Goal: Use online tool/utility: Use online tool/utility

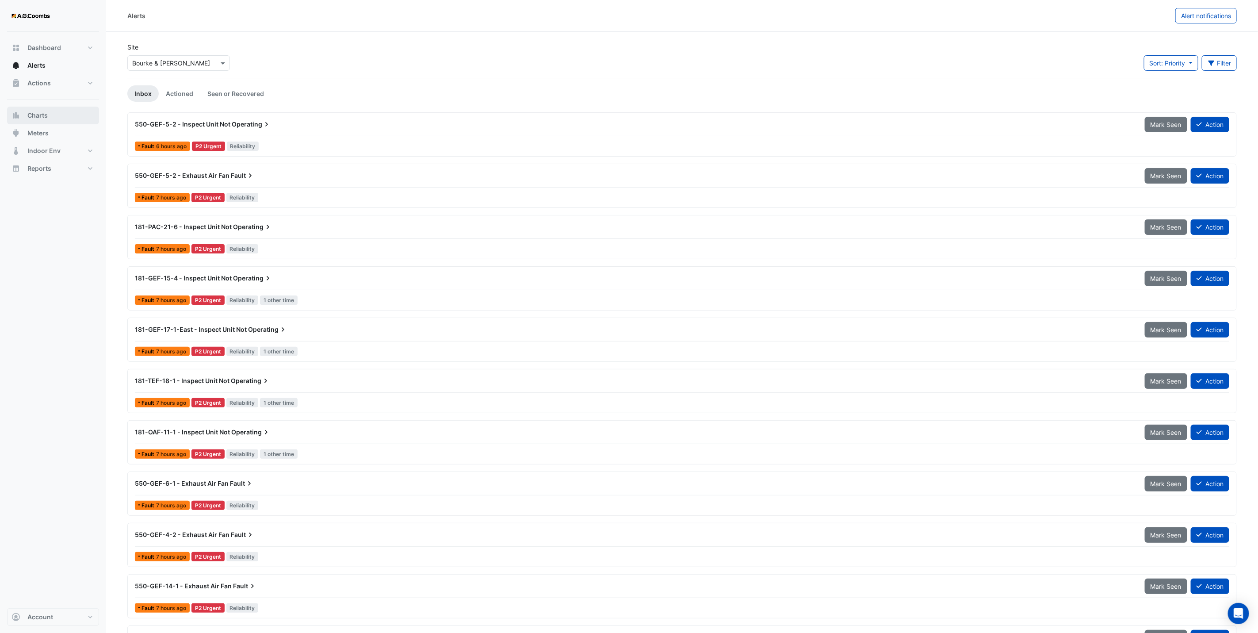
click at [47, 114] on span "Charts" at bounding box center [37, 115] width 20 height 9
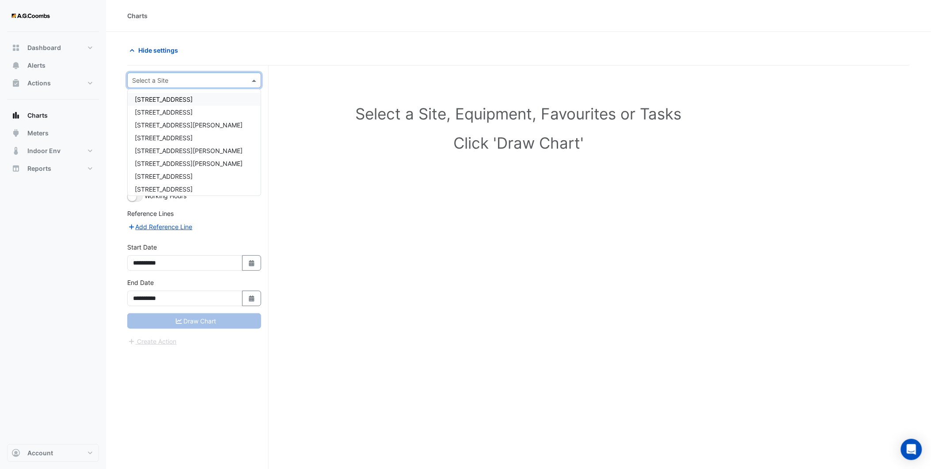
click at [165, 78] on input "text" at bounding box center [185, 80] width 107 height 9
click at [171, 160] on span "[GEOGRAPHIC_DATA]" at bounding box center [166, 160] width 62 height 8
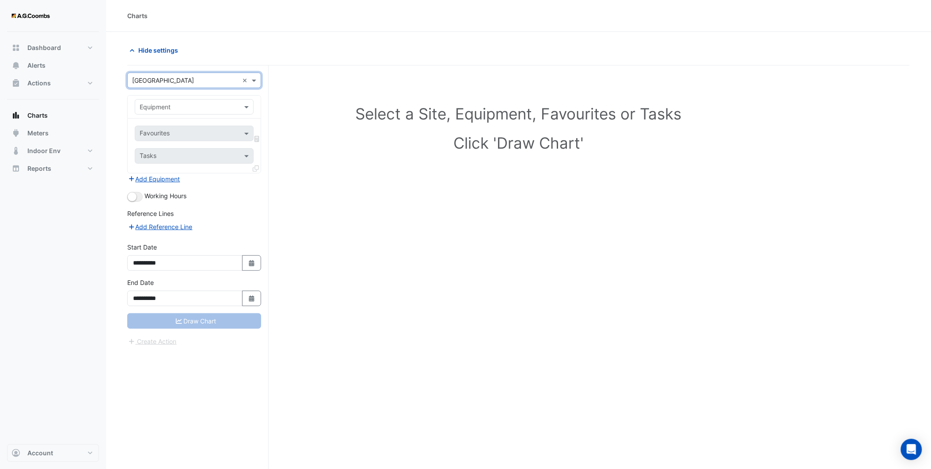
click at [169, 105] on input "text" at bounding box center [186, 107] width 92 height 9
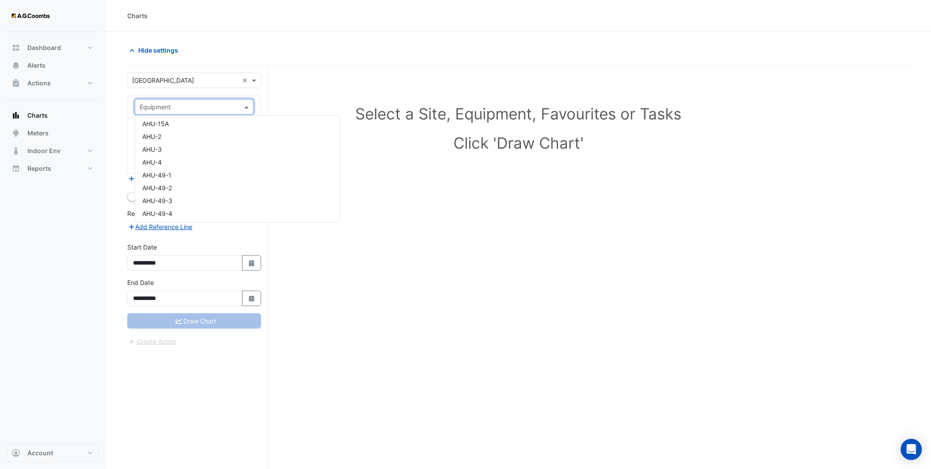
scroll to position [147, 0]
click at [161, 135] on div "AHU-2" at bounding box center [237, 132] width 205 height 13
click at [182, 135] on input "text" at bounding box center [189, 134] width 99 height 9
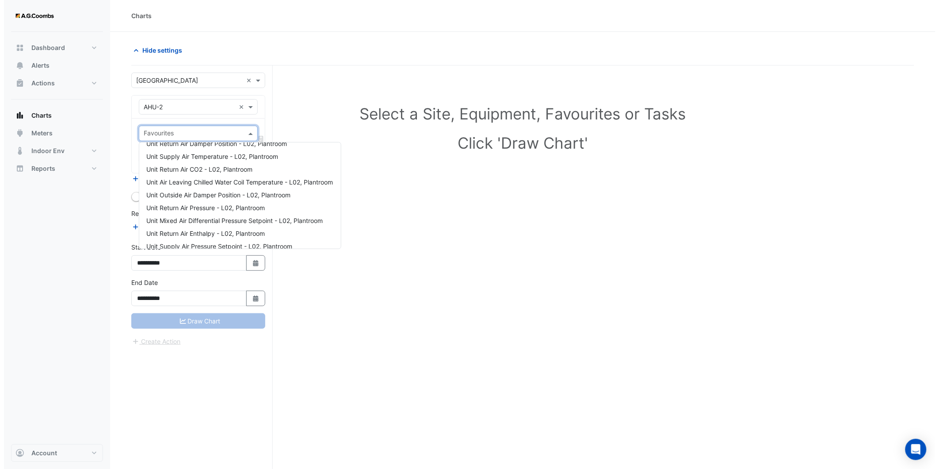
scroll to position [0, 0]
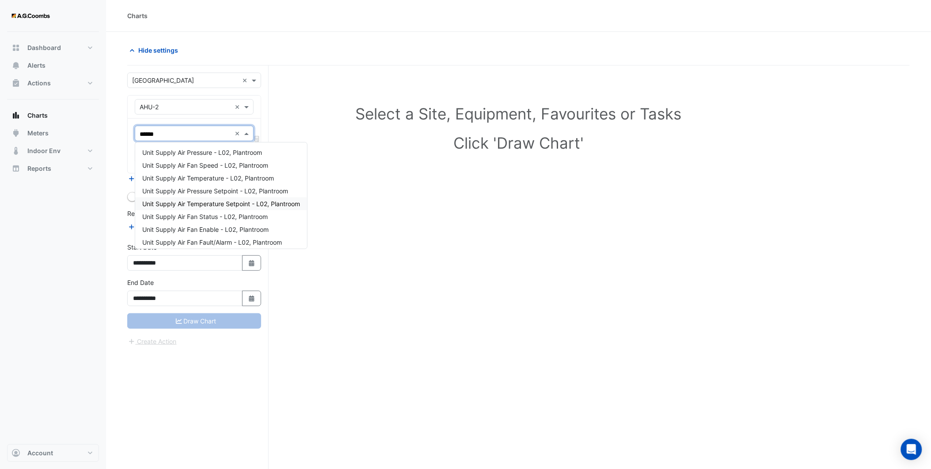
type input "******"
click at [203, 179] on span "Unit Supply Air Temperature - L02, Plantroom" at bounding box center [208, 178] width 132 height 8
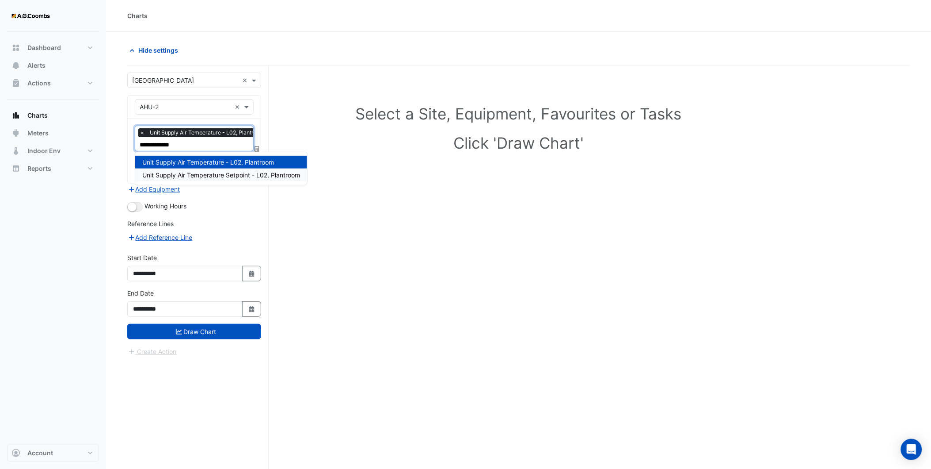
type input "**********"
click at [209, 171] on span "Unit Supply Air Temperature Setpoint - L02, Plantroom" at bounding box center [221, 175] width 158 height 8
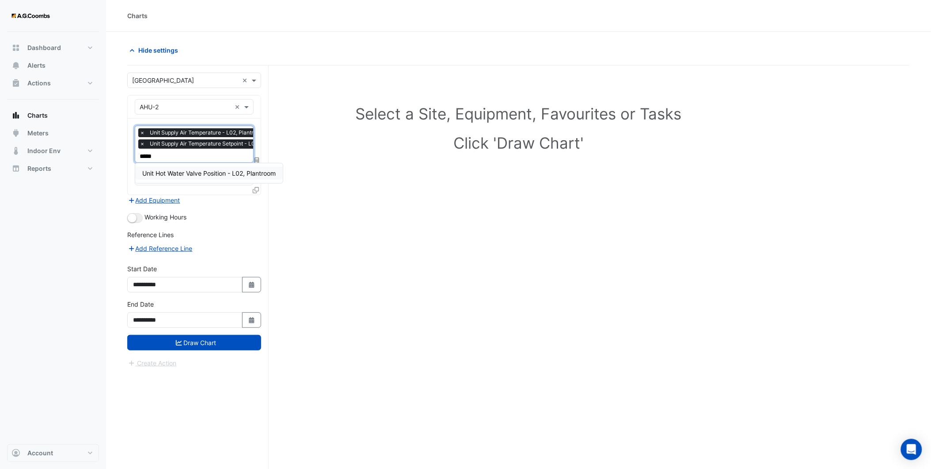
type input "******"
click at [209, 170] on span "Unit Hot Water Valve Position - L02, Plantroom" at bounding box center [208, 173] width 133 height 8
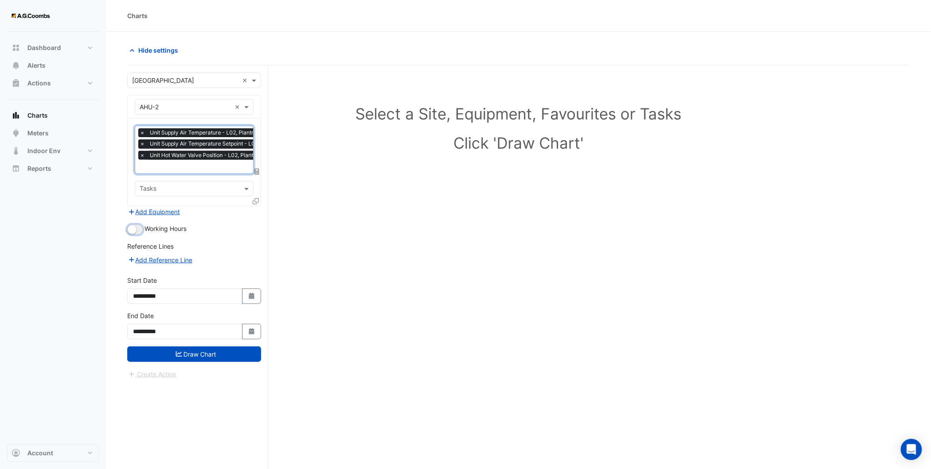
click at [131, 228] on small "button" at bounding box center [132, 229] width 9 height 9
click at [149, 256] on button "Add Reference Line" at bounding box center [160, 260] width 66 height 10
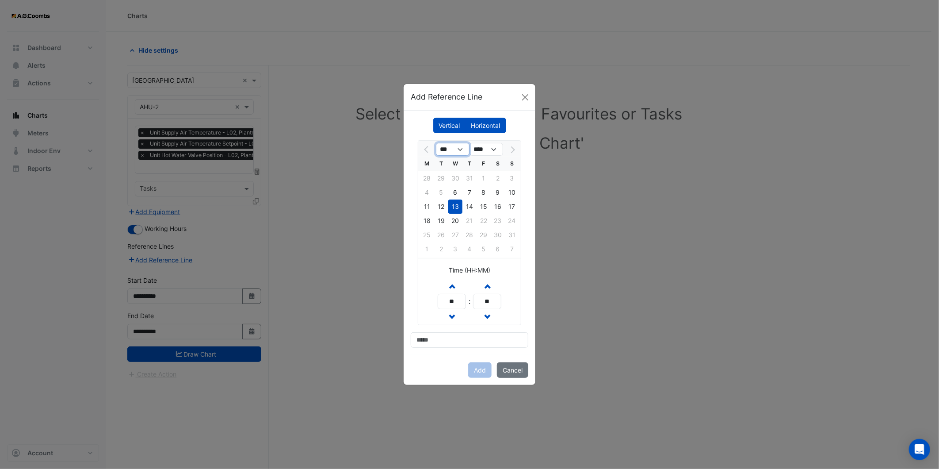
click at [460, 155] on select "***" at bounding box center [453, 149] width 34 height 13
click at [456, 146] on select "***" at bounding box center [453, 149] width 34 height 13
click at [427, 150] on div at bounding box center [427, 149] width 18 height 14
click at [510, 374] on button "Cancel" at bounding box center [512, 369] width 31 height 15
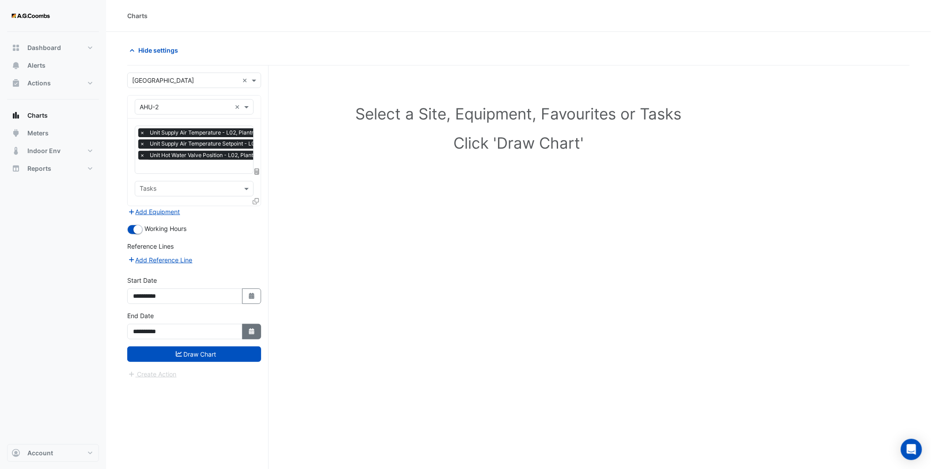
click at [247, 328] on button "Select Date" at bounding box center [251, 331] width 19 height 15
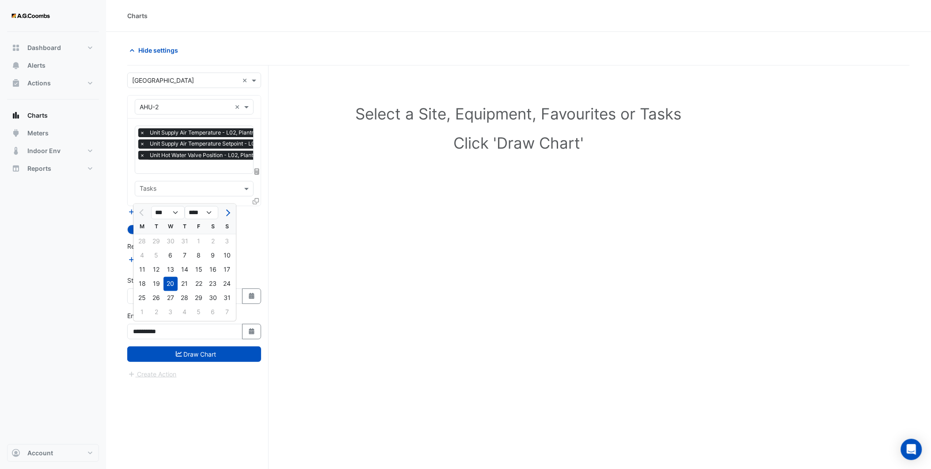
click at [140, 213] on div at bounding box center [142, 213] width 18 height 14
click at [294, 275] on div "Select a Site, Equipment, Favourites or Tasks Click 'Draw Chart'" at bounding box center [518, 283] width 783 height 437
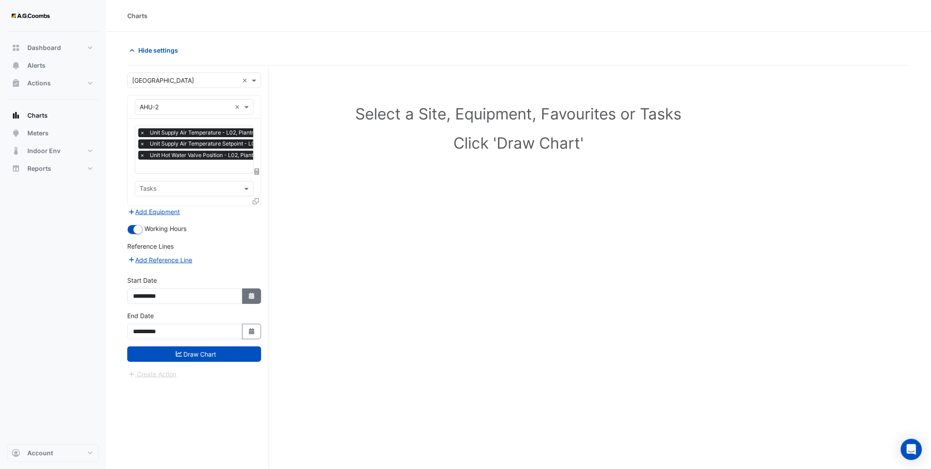
click at [250, 290] on button "Select Date" at bounding box center [251, 295] width 19 height 15
select select "*"
select select "****"
click at [140, 173] on button "Previous month" at bounding box center [142, 177] width 11 height 14
select select "*"
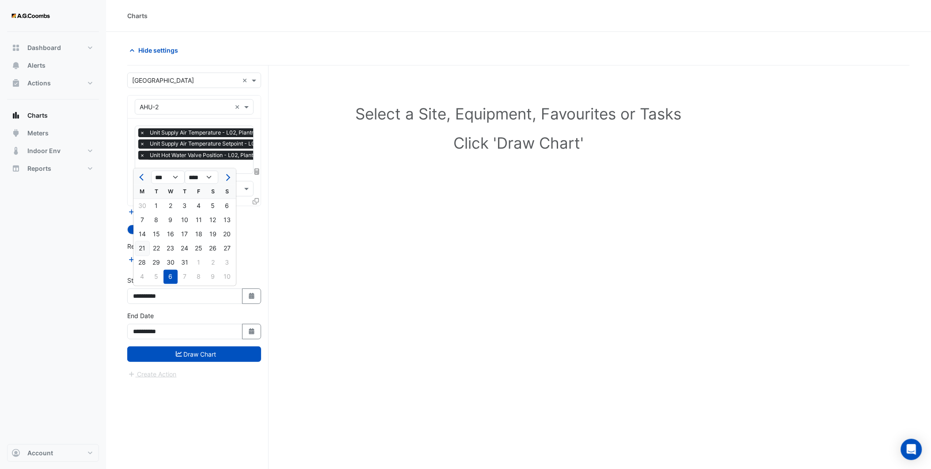
click at [145, 250] on div "21" at bounding box center [142, 248] width 14 height 14
type input "**********"
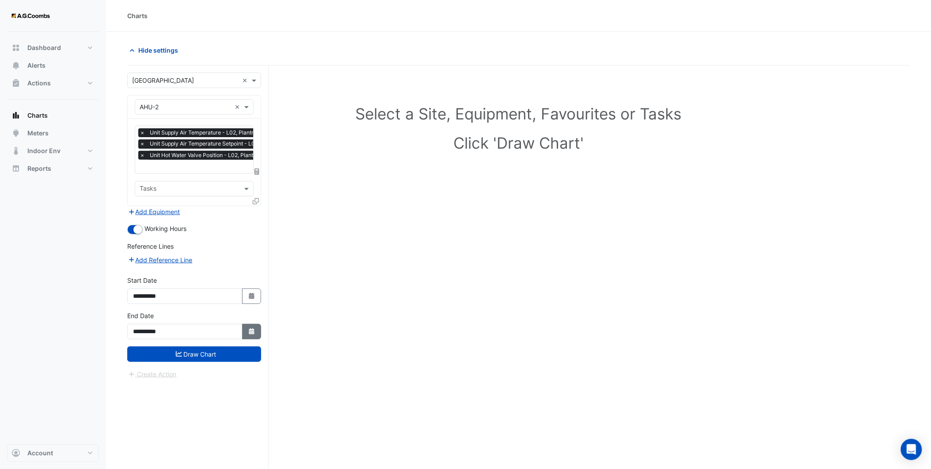
click at [246, 329] on button "Select Date" at bounding box center [251, 331] width 19 height 15
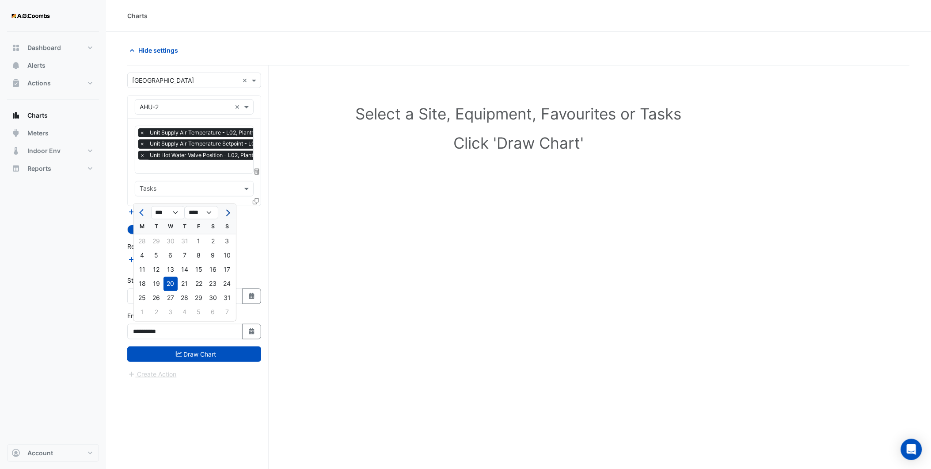
click at [230, 210] on button "Next month" at bounding box center [227, 213] width 11 height 14
click at [139, 213] on button "Previous month" at bounding box center [142, 213] width 11 height 14
select select "*"
click at [143, 282] on div "18" at bounding box center [142, 284] width 14 height 14
type input "**********"
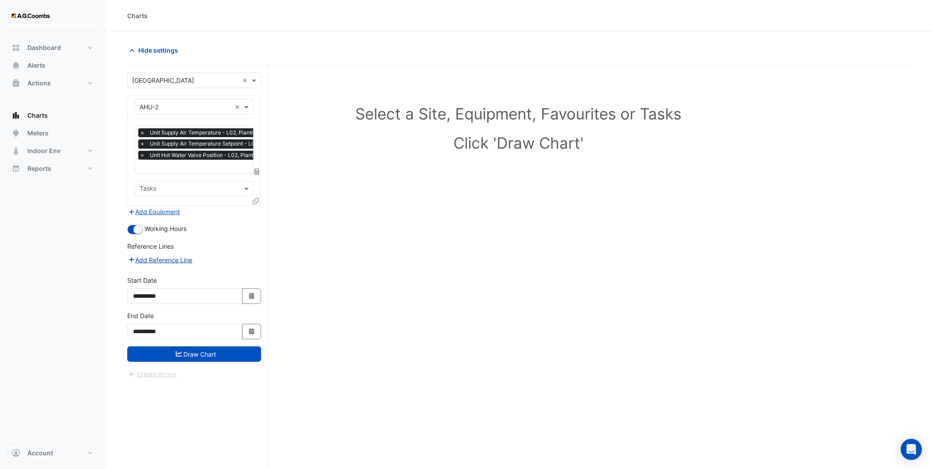
click at [165, 258] on button "Add Reference Line" at bounding box center [160, 260] width 66 height 10
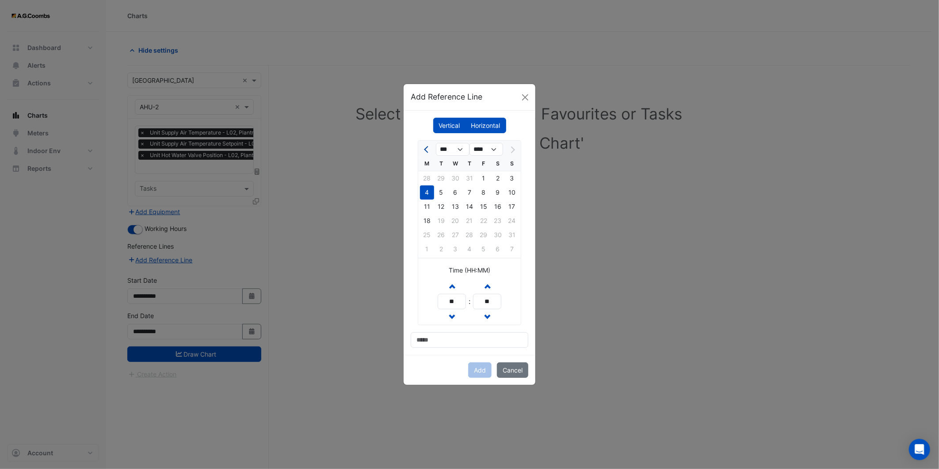
click at [423, 150] on button "Previous month" at bounding box center [427, 149] width 11 height 14
select select "*"
click at [428, 220] on div "21" at bounding box center [427, 221] width 14 height 14
click at [454, 290] on button "Increment hours" at bounding box center [452, 285] width 16 height 15
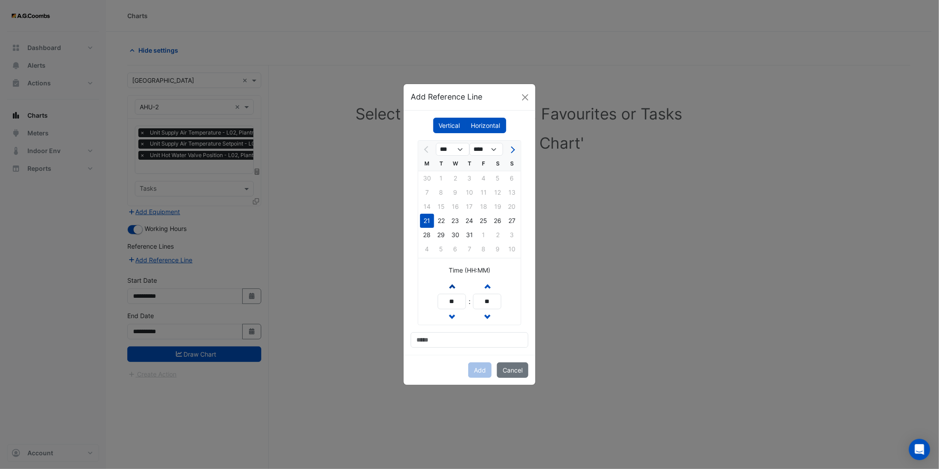
click at [454, 290] on button "Increment hours" at bounding box center [452, 285] width 16 height 15
type input "**"
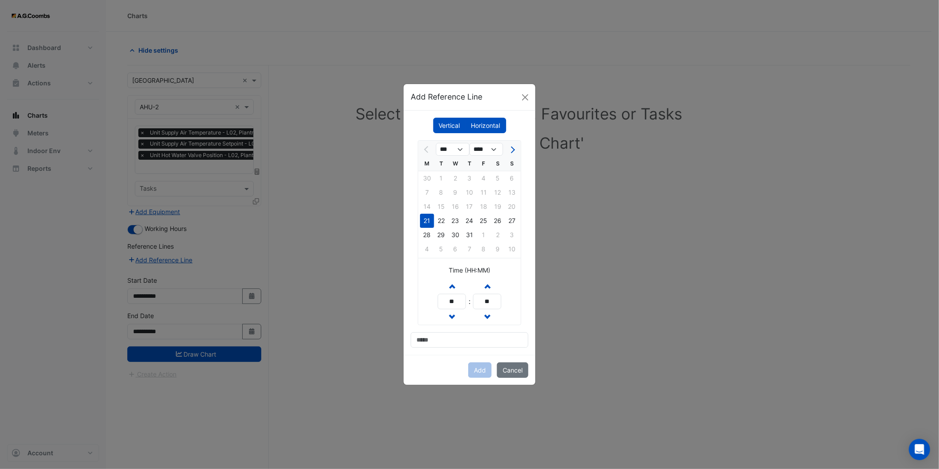
drag, startPoint x: 469, startPoint y: 327, endPoint x: 438, endPoint y: 342, distance: 34.2
click at [454, 335] on div "*** *** **** M T W T F S S 30 1 2 3 4 5 6 7 8 9 10 11 12 13 14 15 16 17 18 19 2…" at bounding box center [470, 243] width 118 height 207
drag, startPoint x: 438, startPoint y: 342, endPoint x: 444, endPoint y: 338, distance: 7.1
click at [438, 342] on input at bounding box center [470, 339] width 118 height 15
type input "**********"
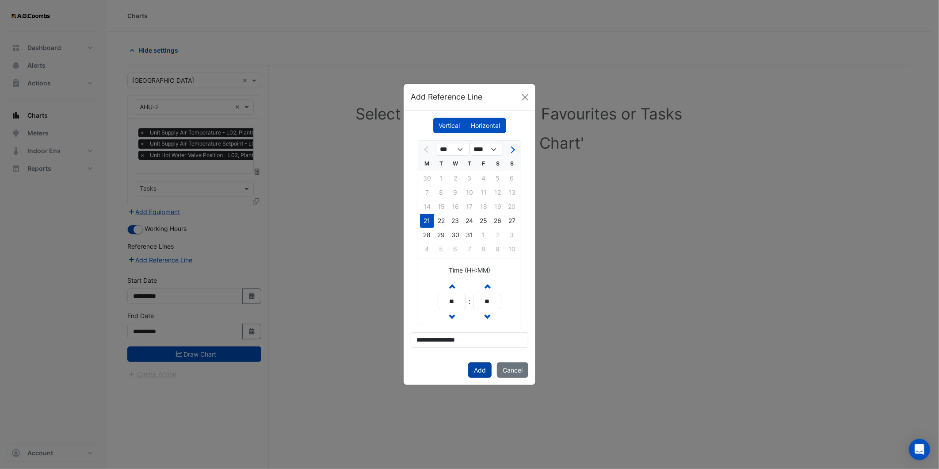
click at [480, 371] on button "Add" at bounding box center [479, 369] width 23 height 15
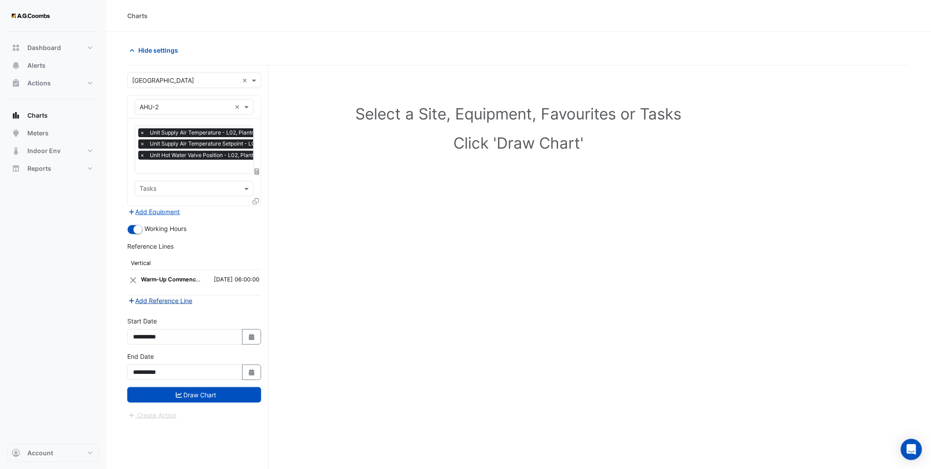
click at [175, 298] on button "Add Reference Line" at bounding box center [160, 300] width 66 height 10
select select "*"
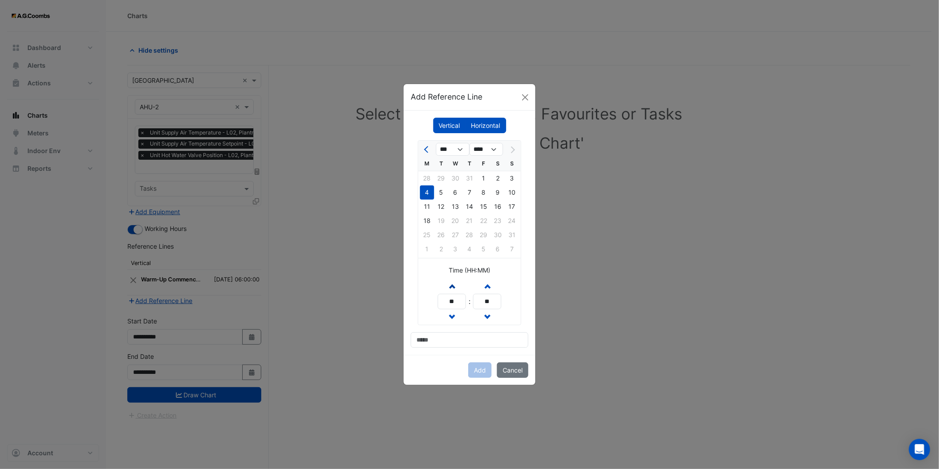
click at [453, 288] on span "button" at bounding box center [452, 286] width 4 height 8
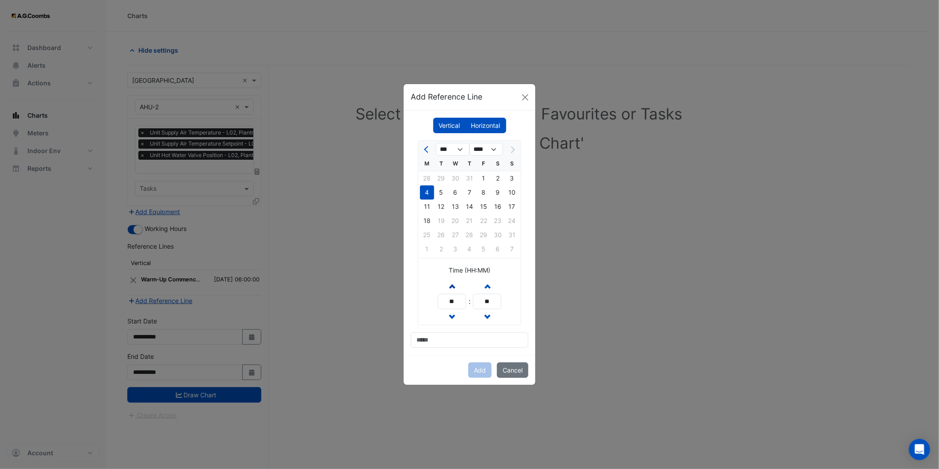
click at [453, 288] on span "button" at bounding box center [452, 286] width 4 height 8
type input "**"
click at [454, 334] on input at bounding box center [470, 339] width 118 height 15
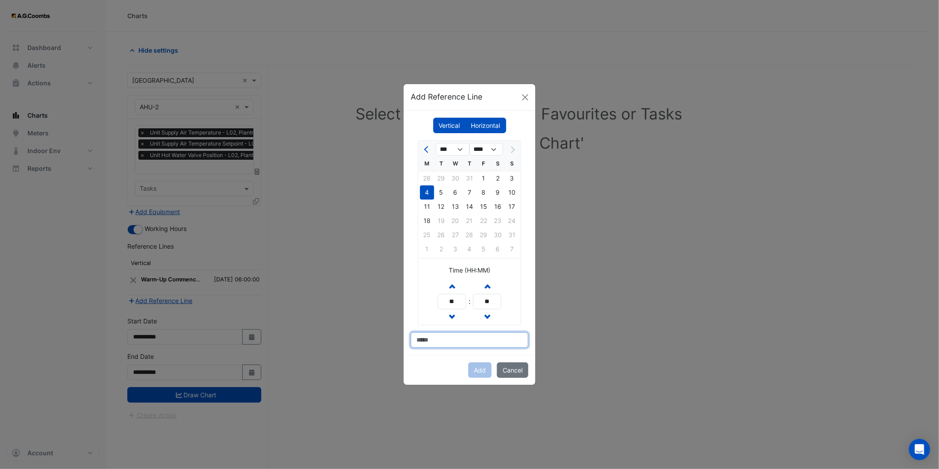
type input "**********"
click at [428, 146] on span "Previous month" at bounding box center [427, 149] width 7 height 7
select select "*"
click at [430, 221] on div "21" at bounding box center [427, 221] width 14 height 14
click at [478, 370] on button "Add" at bounding box center [479, 369] width 23 height 15
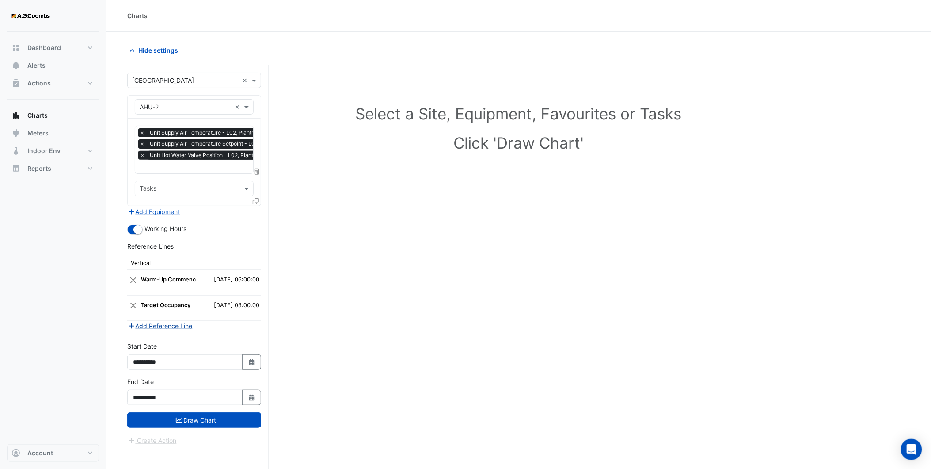
click at [176, 320] on button "Add Reference Line" at bounding box center [160, 325] width 66 height 10
select select "*"
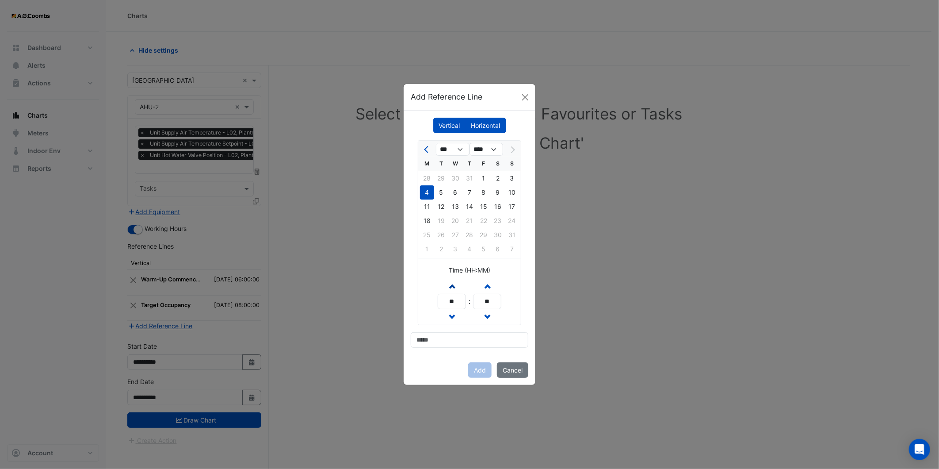
click at [454, 284] on button "Increment hours" at bounding box center [452, 285] width 16 height 15
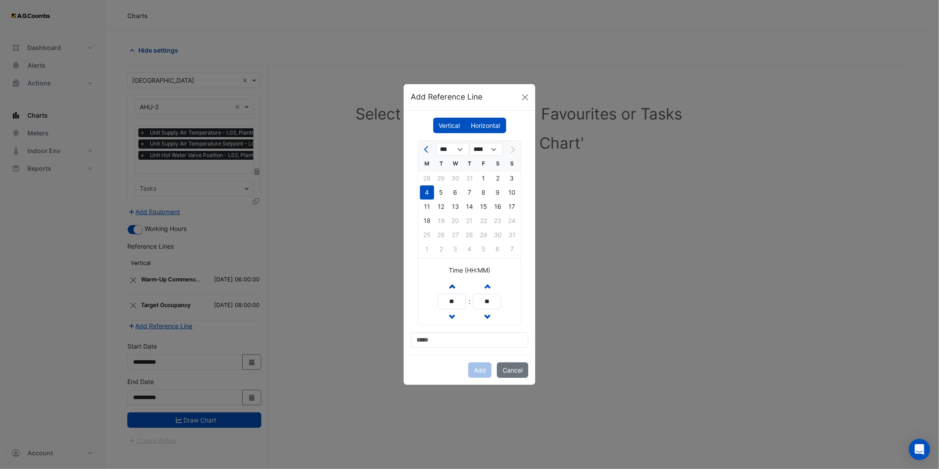
type input "**"
click at [439, 333] on input at bounding box center [470, 339] width 118 height 15
type input "**********"
click at [480, 365] on button "Add" at bounding box center [479, 369] width 23 height 15
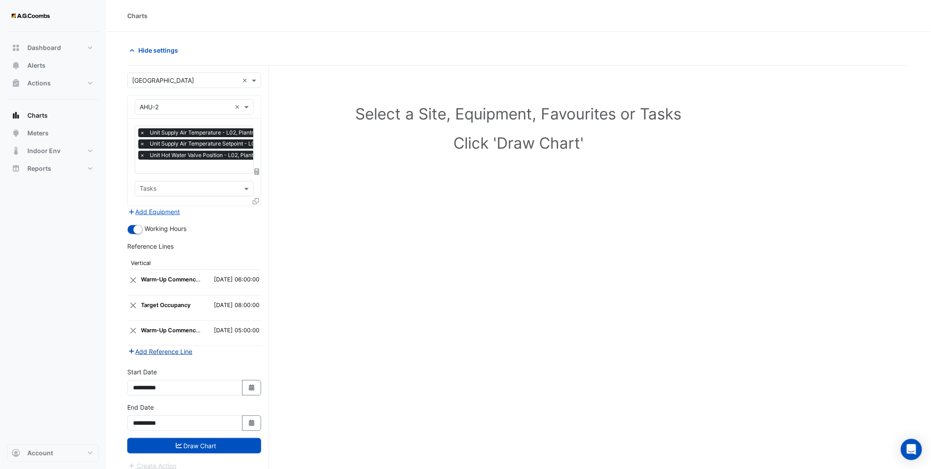
click at [179, 351] on button "Add Reference Line" at bounding box center [160, 351] width 66 height 10
select select "*"
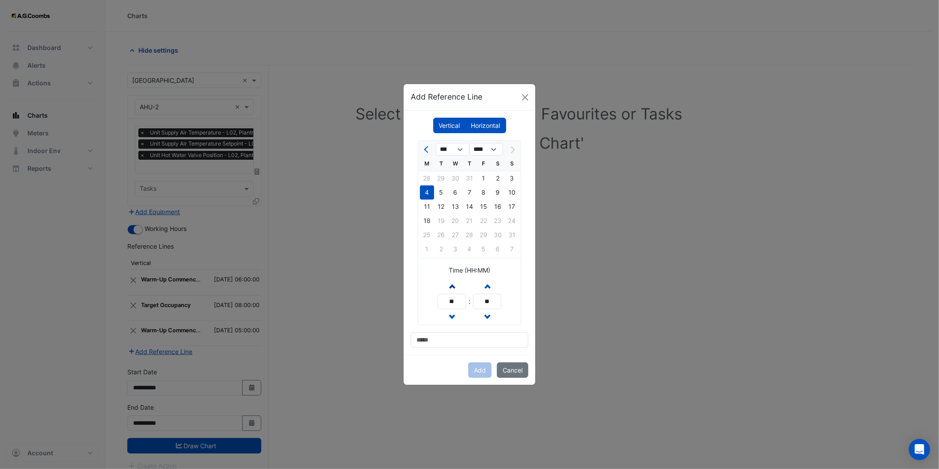
click at [455, 283] on button "Increment hours" at bounding box center [452, 285] width 16 height 15
click at [456, 283] on button "Increment hours" at bounding box center [452, 285] width 16 height 15
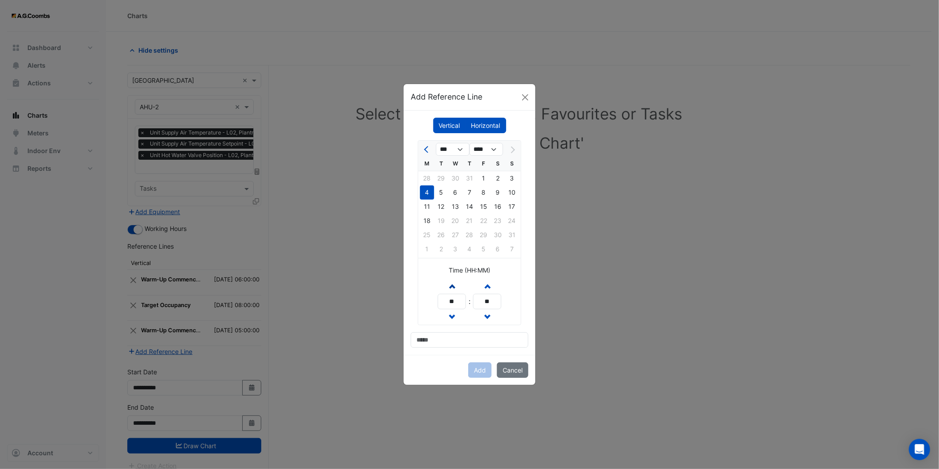
click at [456, 283] on button "Increment hours" at bounding box center [452, 285] width 16 height 15
type input "**"
click at [436, 341] on input at bounding box center [470, 339] width 118 height 15
type input "**********"
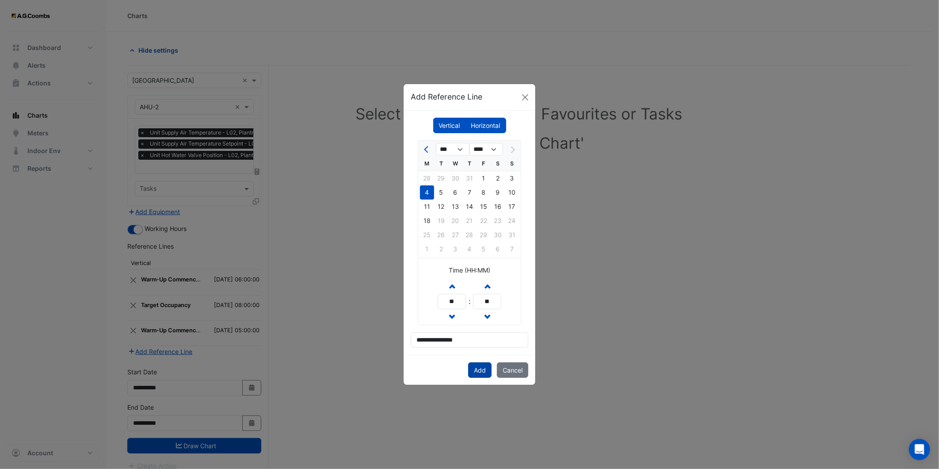
click at [475, 372] on button "Add" at bounding box center [479, 369] width 23 height 15
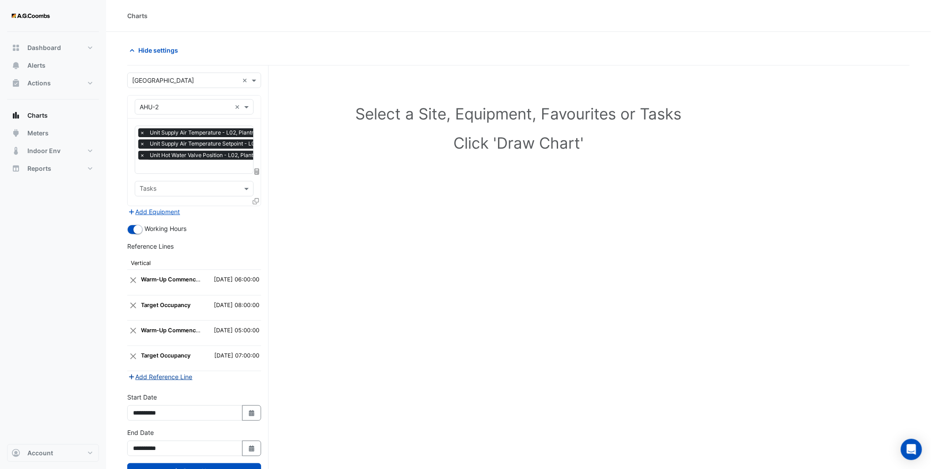
click at [172, 373] on button "Add Reference Line" at bounding box center [160, 376] width 66 height 10
select select "*"
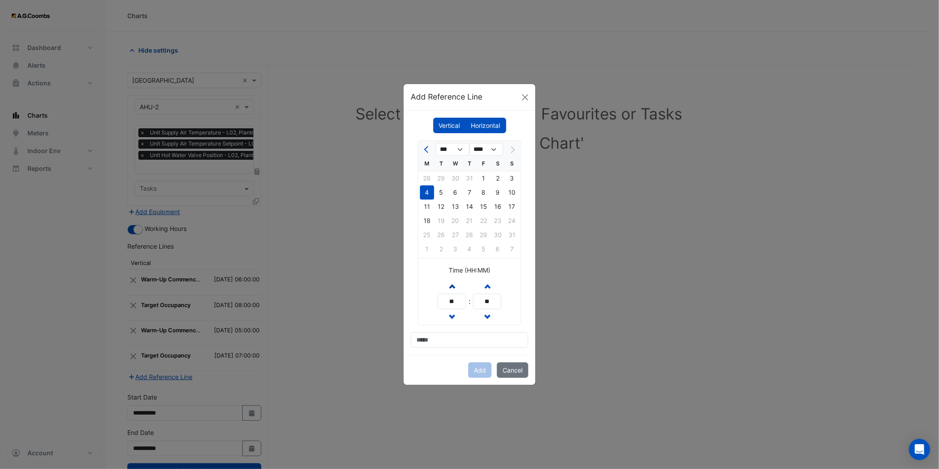
click at [452, 288] on span "button" at bounding box center [452, 286] width 4 height 8
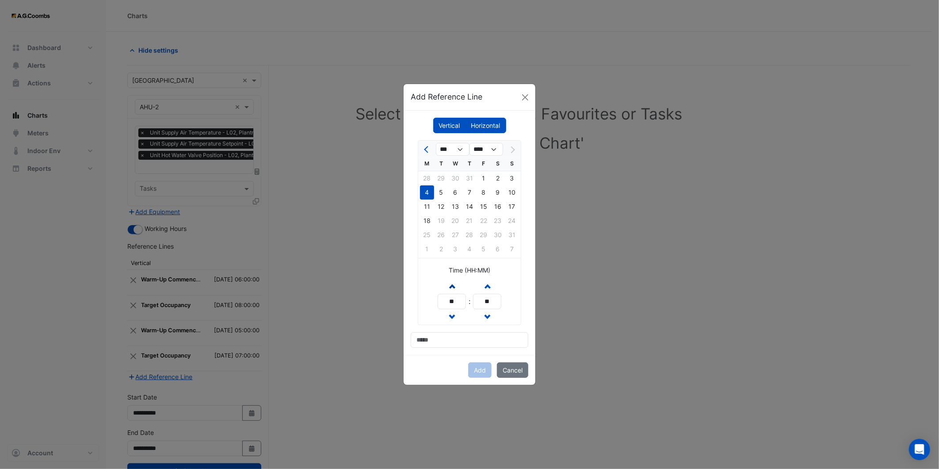
click at [452, 288] on span "button" at bounding box center [452, 286] width 4 height 8
type input "**"
click at [435, 338] on input at bounding box center [470, 339] width 118 height 15
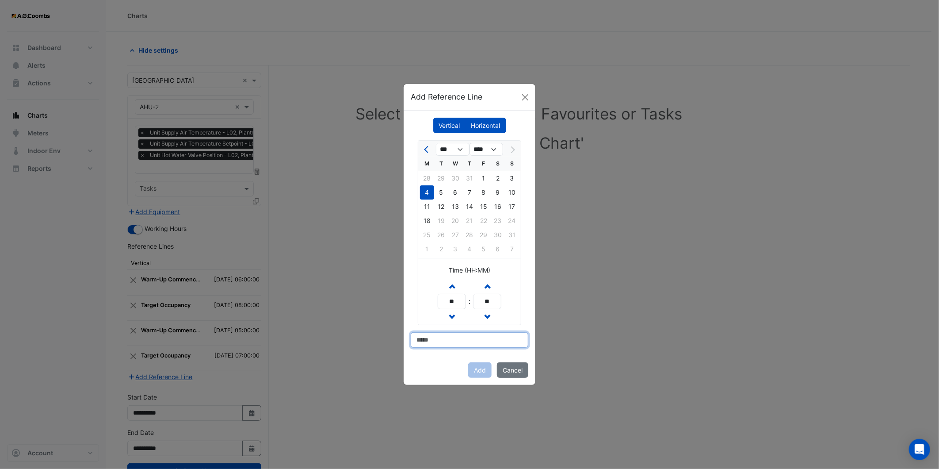
type input "**********"
click at [479, 367] on button "Add" at bounding box center [479, 369] width 23 height 15
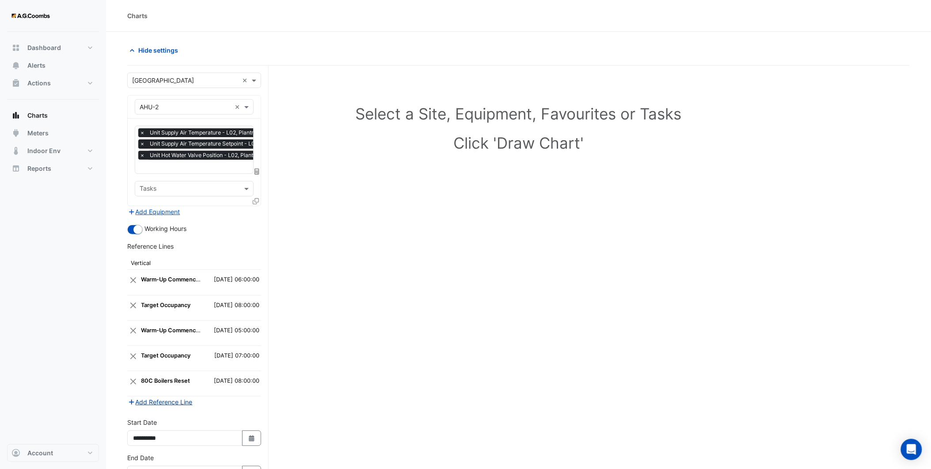
click at [156, 400] on button "Add Reference Line" at bounding box center [160, 402] width 66 height 10
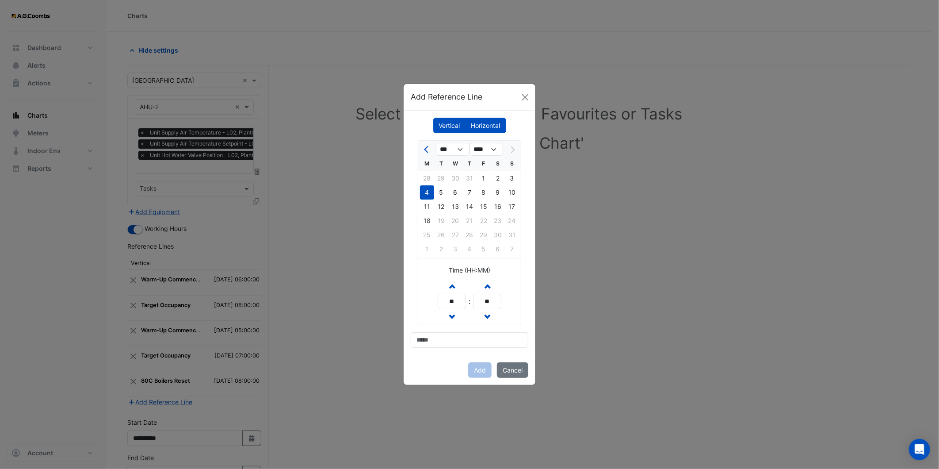
click at [427, 147] on span "Previous month" at bounding box center [427, 149] width 7 height 7
click at [512, 147] on span "Next month" at bounding box center [511, 149] width 7 height 7
select select "*"
click at [429, 205] on div "11" at bounding box center [427, 206] width 14 height 14
click at [453, 289] on button "Increment hours" at bounding box center [452, 285] width 16 height 15
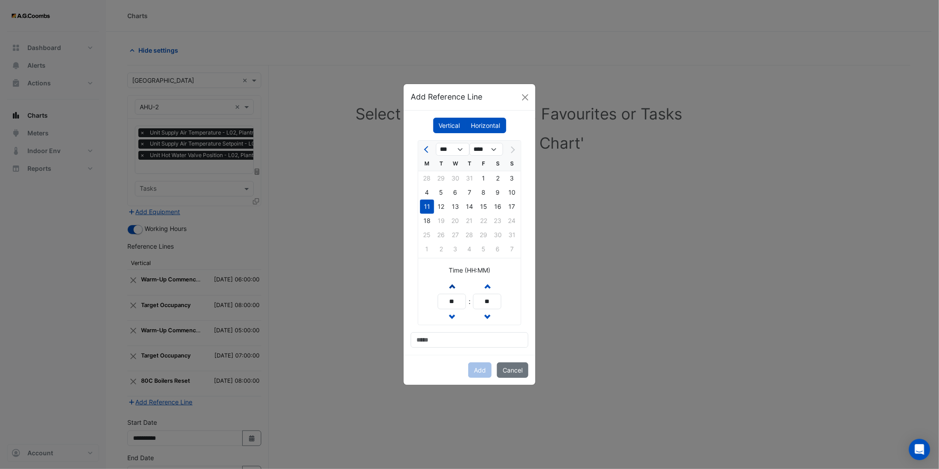
click at [453, 289] on button "Increment hours" at bounding box center [452, 285] width 16 height 15
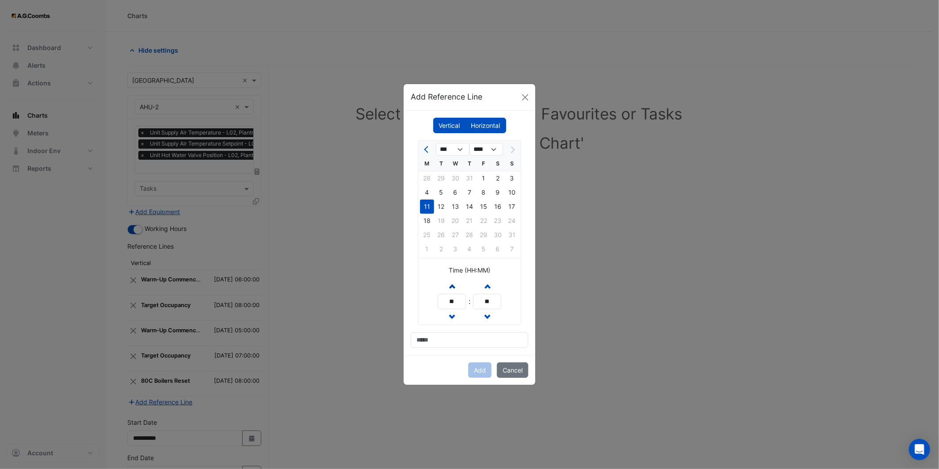
type input "**"
click at [452, 330] on div "*** *** **** M T W T F S S 28 29 30 31 1 2 3 4 5 6 7 8 9 10 11 12 13 14 15 16 1…" at bounding box center [470, 243] width 118 height 207
click at [450, 336] on input at bounding box center [470, 339] width 118 height 15
type input "**********"
click at [474, 365] on button "Add" at bounding box center [479, 369] width 23 height 15
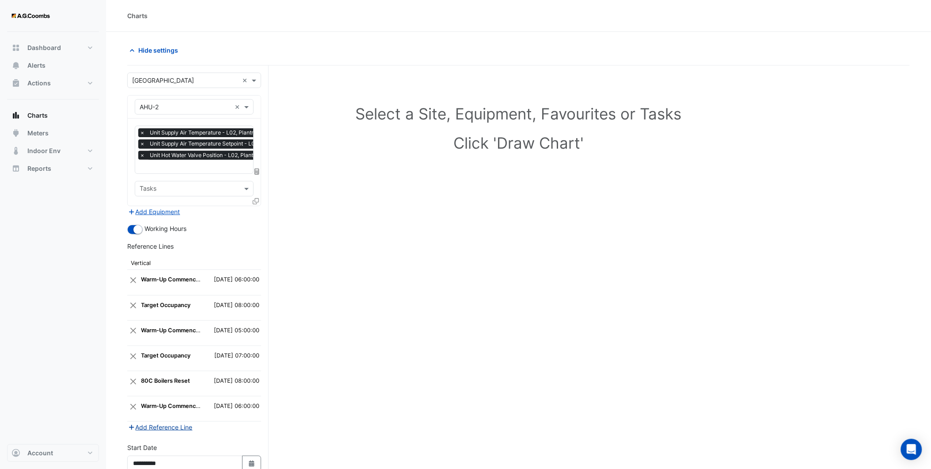
click at [168, 426] on button "Add Reference Line" at bounding box center [160, 427] width 66 height 10
select select "*"
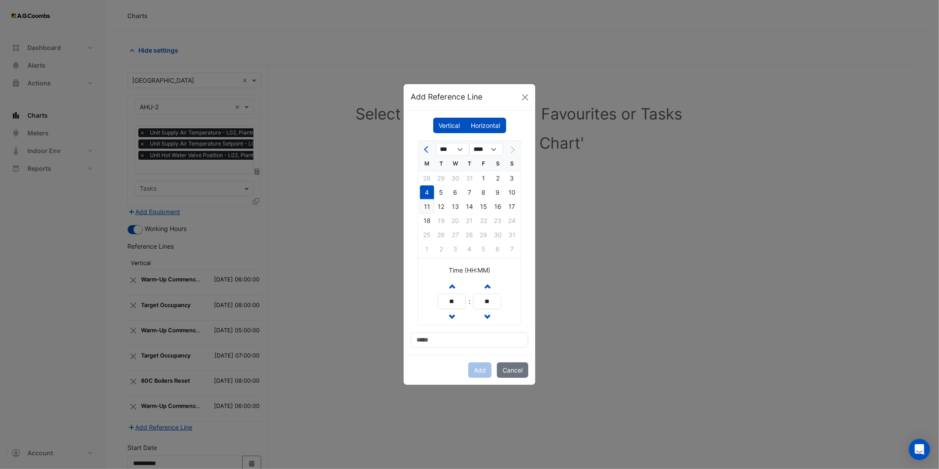
click at [429, 205] on div "11" at bounding box center [427, 206] width 14 height 14
click at [448, 285] on button "Increment hours" at bounding box center [452, 285] width 16 height 15
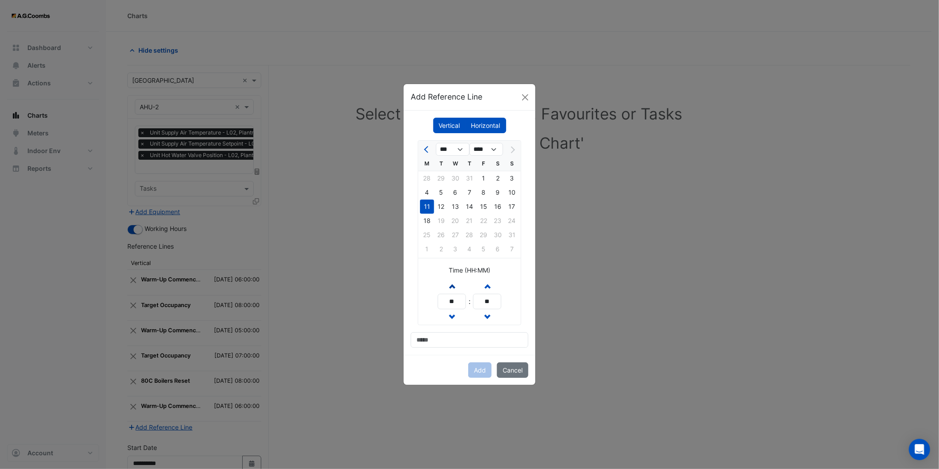
click at [448, 285] on button "Increment hours" at bounding box center [452, 285] width 16 height 15
type input "**"
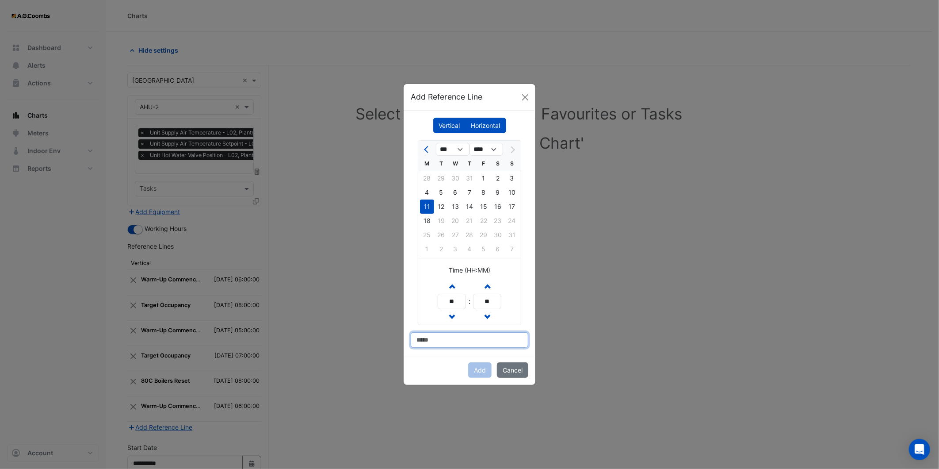
click at [449, 342] on input at bounding box center [470, 339] width 118 height 15
type input "*"
type input "**********"
click at [476, 370] on button "Add" at bounding box center [479, 369] width 23 height 15
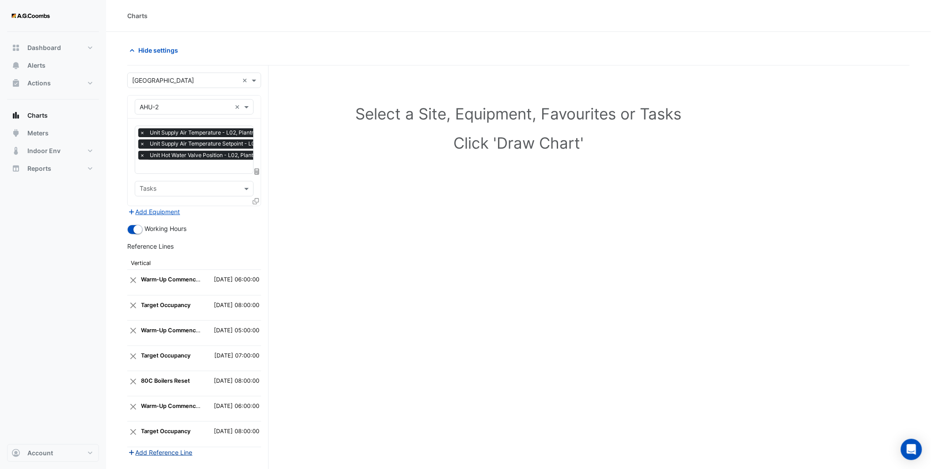
click at [165, 456] on button "Add Reference Line" at bounding box center [160, 452] width 66 height 10
select select "*"
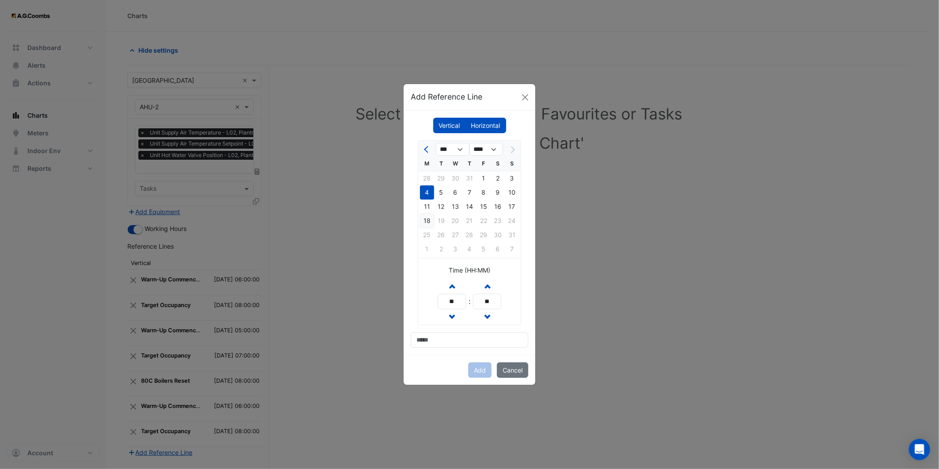
click at [426, 224] on div "18" at bounding box center [427, 221] width 14 height 14
click at [450, 283] on span "button" at bounding box center [452, 286] width 4 height 8
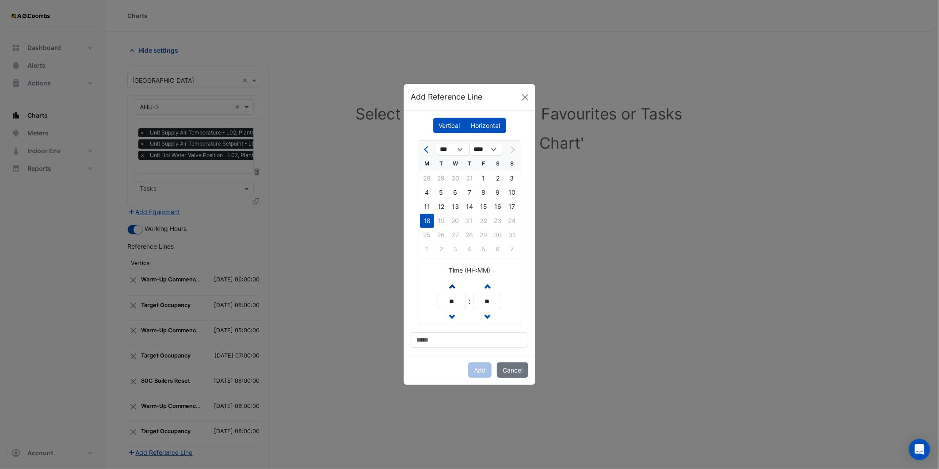
click at [450, 283] on span "button" at bounding box center [452, 286] width 4 height 8
type input "**"
click at [446, 334] on input at bounding box center [470, 339] width 118 height 15
type input "**********"
click at [479, 365] on button "Add" at bounding box center [479, 369] width 23 height 15
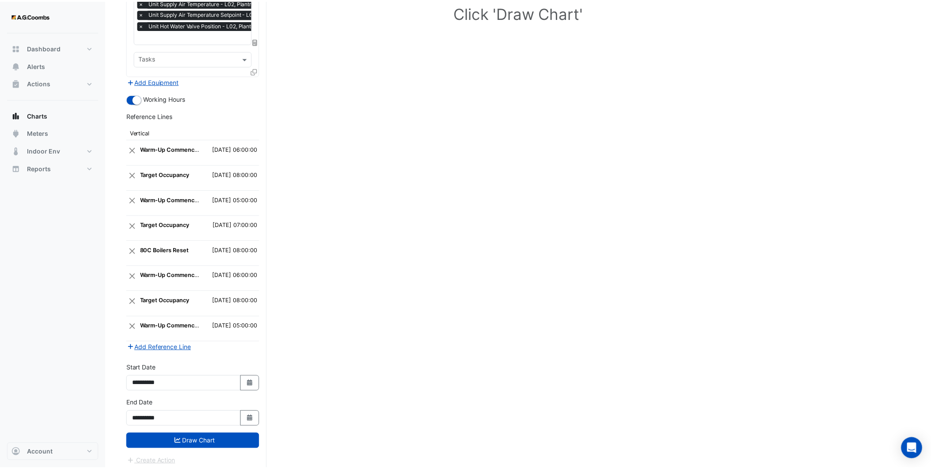
scroll to position [137, 0]
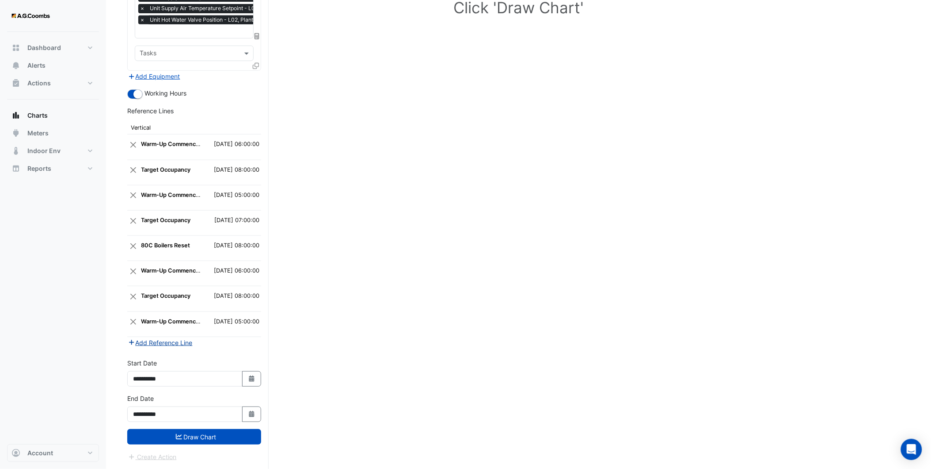
click at [159, 342] on button "Add Reference Line" at bounding box center [160, 342] width 66 height 10
select select "*"
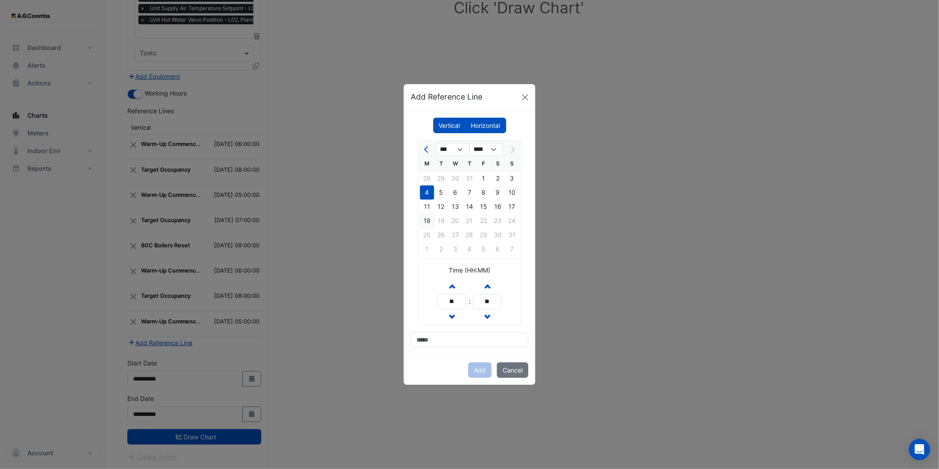
click at [426, 219] on div "18" at bounding box center [427, 221] width 14 height 14
click at [457, 289] on button "Increment hours" at bounding box center [452, 285] width 16 height 15
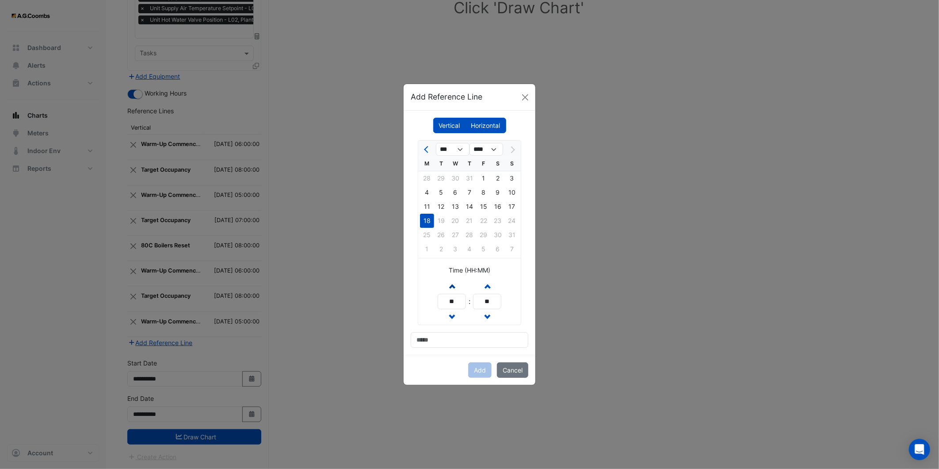
click at [457, 289] on button "Increment hours" at bounding box center [452, 285] width 16 height 15
click at [453, 283] on span "button" at bounding box center [452, 286] width 4 height 8
type input "**"
click at [460, 349] on div "Vertical [GEOGRAPHIC_DATA] *** *** **** M T W T F S S 28 29 30 31 1 2 3 4 5 6 7…" at bounding box center [470, 233] width 132 height 244
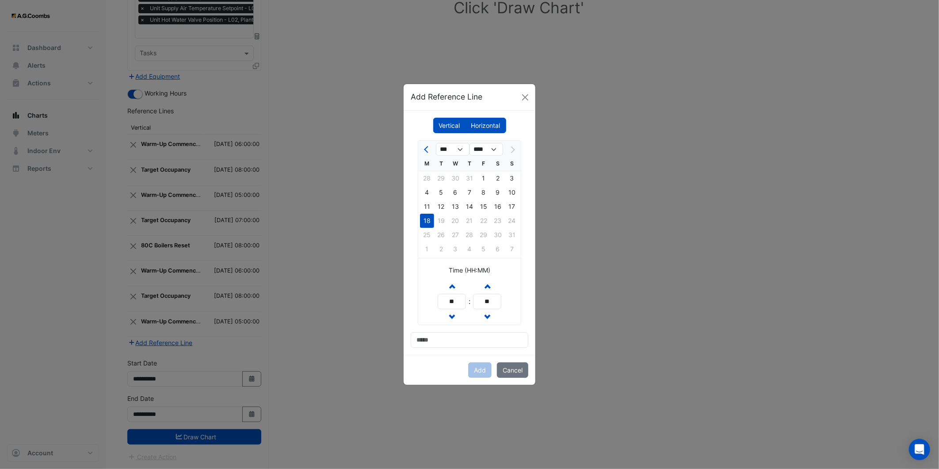
click at [460, 348] on div "Vertical [GEOGRAPHIC_DATA] *** *** **** M T W T F S S 28 29 30 31 1 2 3 4 5 6 7…" at bounding box center [470, 233] width 132 height 244
click at [460, 344] on input at bounding box center [470, 339] width 118 height 15
type input "**********"
click at [478, 372] on button "Add" at bounding box center [479, 369] width 23 height 15
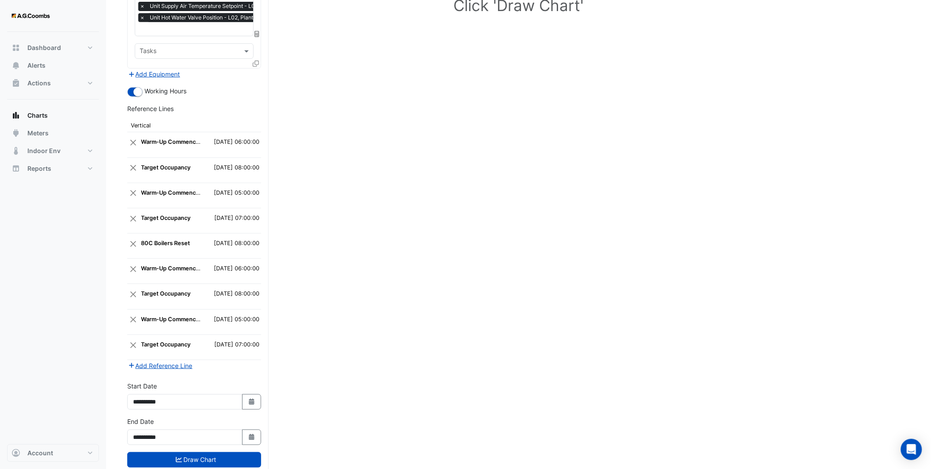
scroll to position [163, 0]
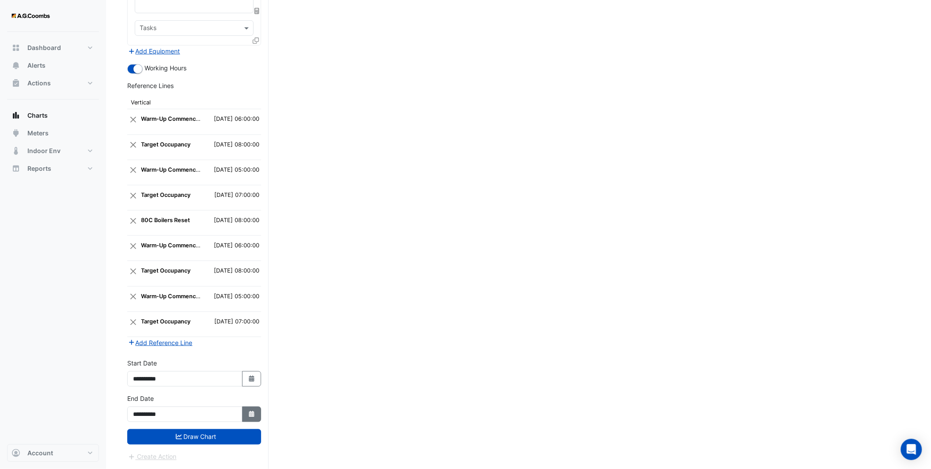
click at [250, 420] on button "Select Date" at bounding box center [251, 413] width 19 height 15
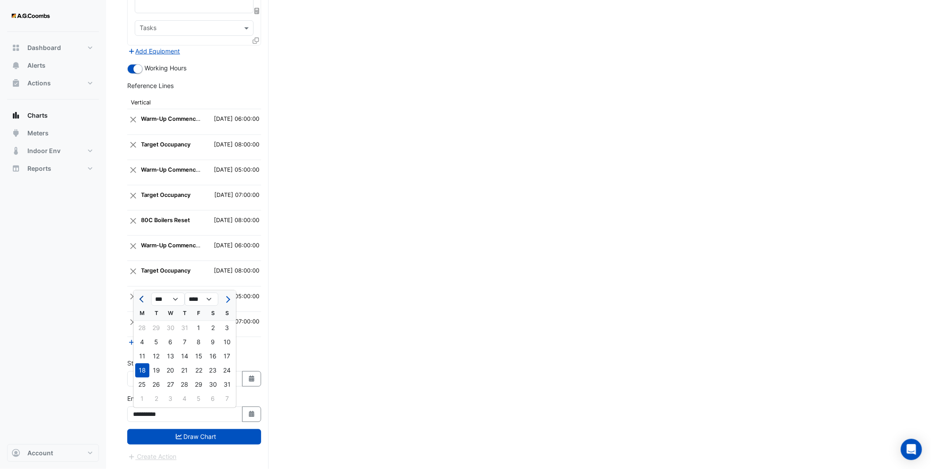
click at [140, 296] on span "Previous month" at bounding box center [142, 299] width 7 height 7
select select "*"
click at [144, 366] on div "21" at bounding box center [142, 370] width 14 height 14
type input "**********"
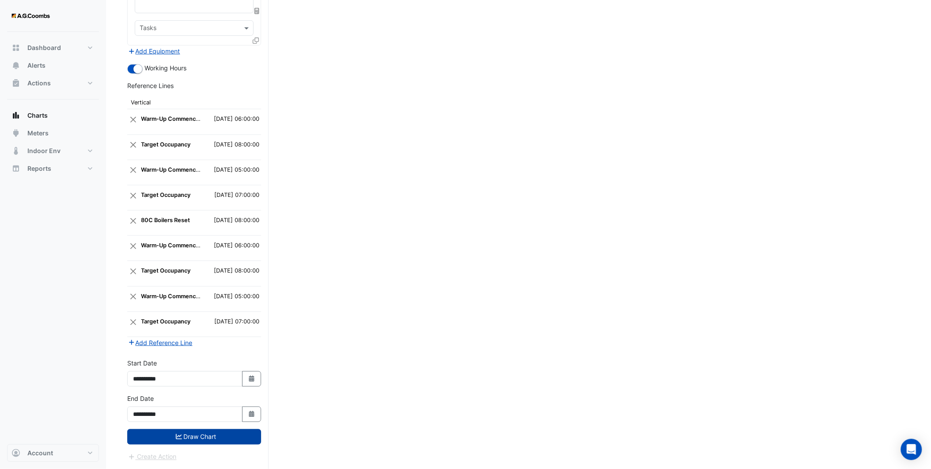
click at [193, 437] on button "Draw Chart" at bounding box center [194, 436] width 134 height 15
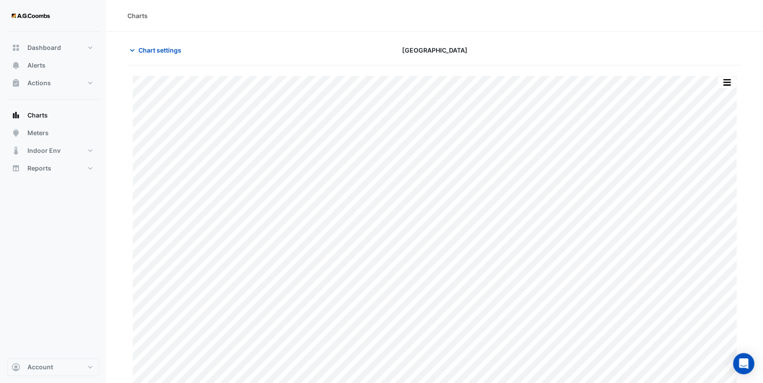
click at [305, 57] on div "Chart settings [GEOGRAPHIC_DATA]" at bounding box center [434, 53] width 614 height 23
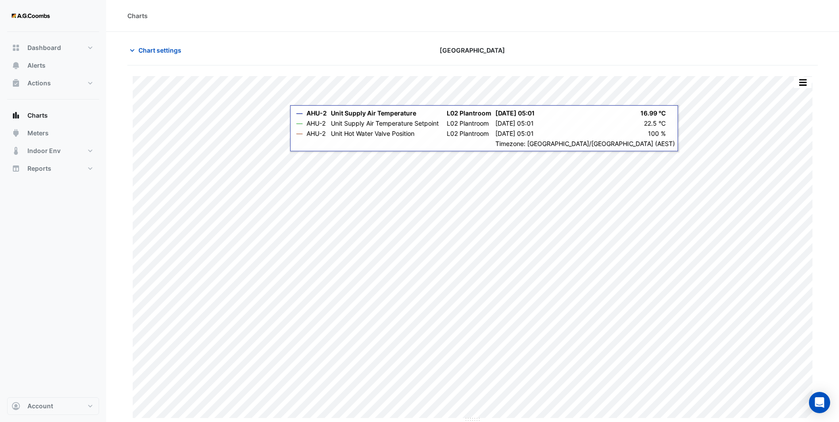
scroll to position [0, 0]
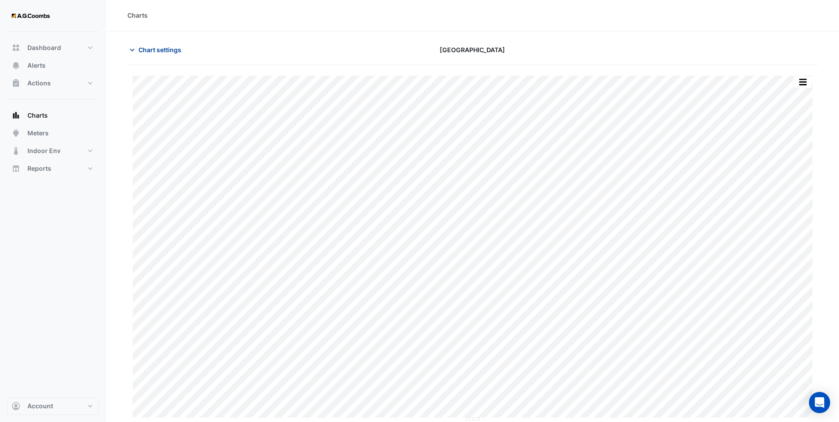
click at [141, 47] on span "Chart settings" at bounding box center [159, 49] width 43 height 9
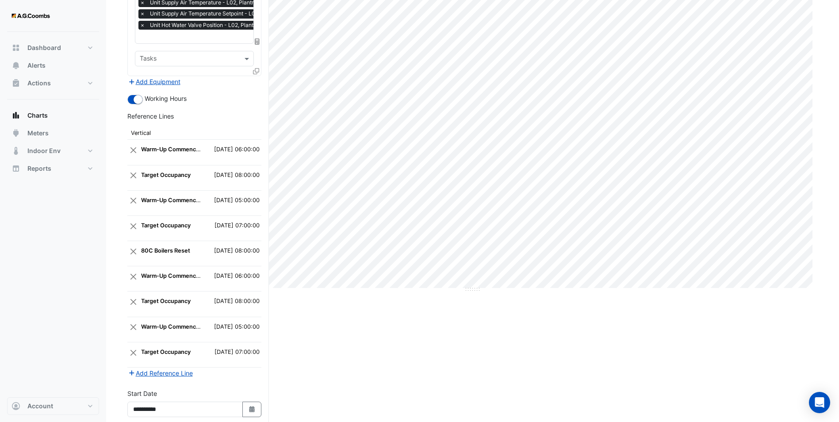
scroll to position [0, 0]
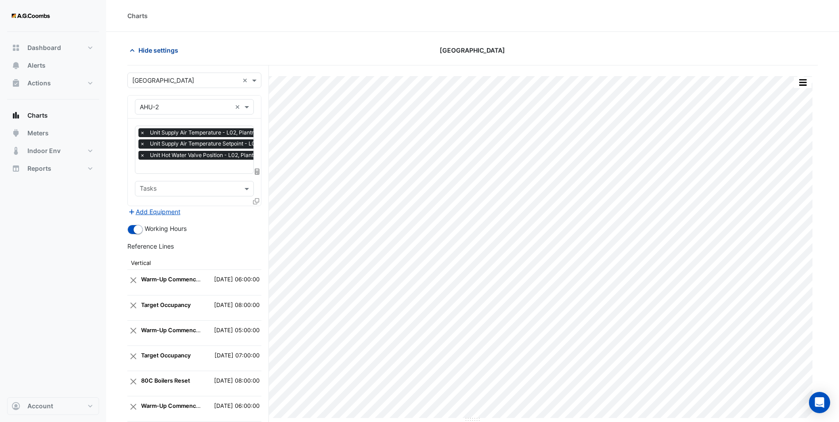
click at [160, 53] on span "Hide settings" at bounding box center [158, 50] width 40 height 9
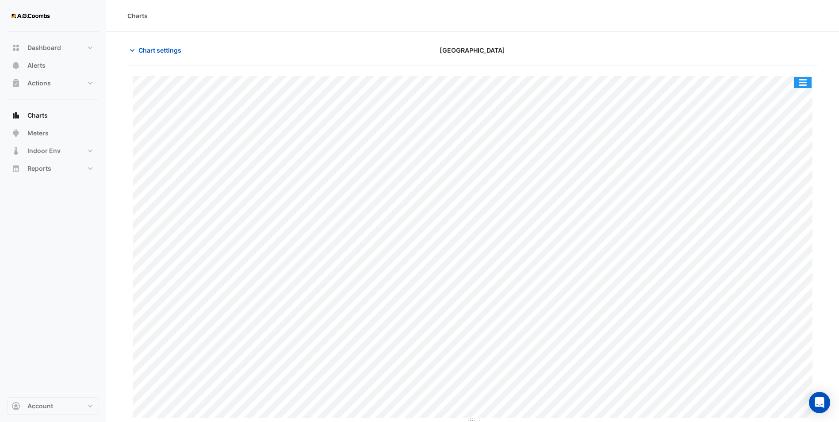
click at [797, 83] on button "button" at bounding box center [802, 82] width 18 height 11
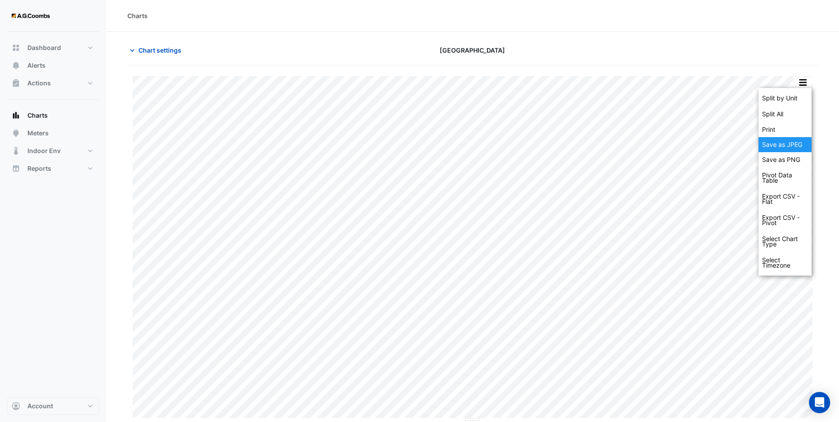
click at [784, 142] on div "Save as JPEG" at bounding box center [784, 144] width 53 height 15
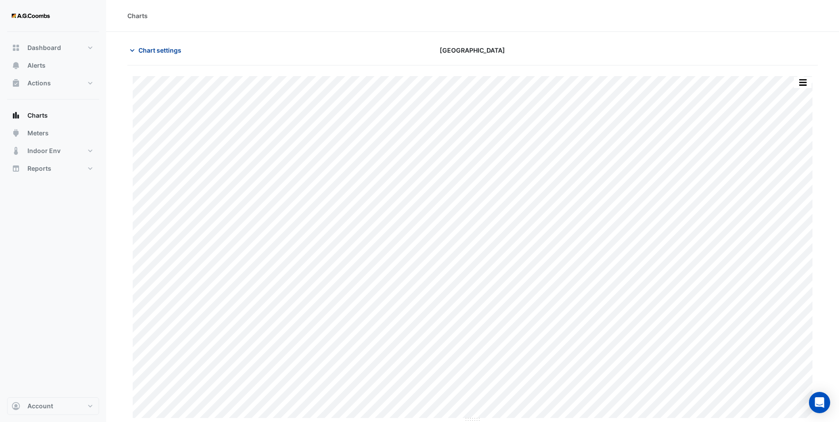
click at [156, 50] on span "Chart settings" at bounding box center [159, 50] width 43 height 9
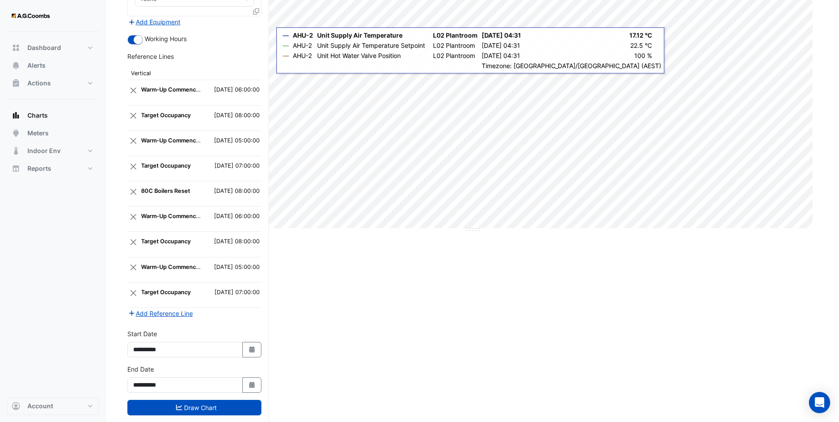
scroll to position [206, 0]
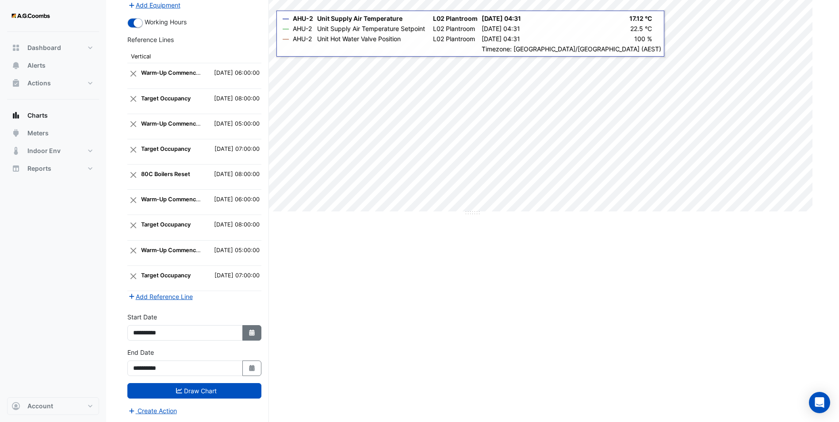
click at [248, 333] on icon "Select Date" at bounding box center [252, 332] width 8 height 6
select select "*"
select select "****"
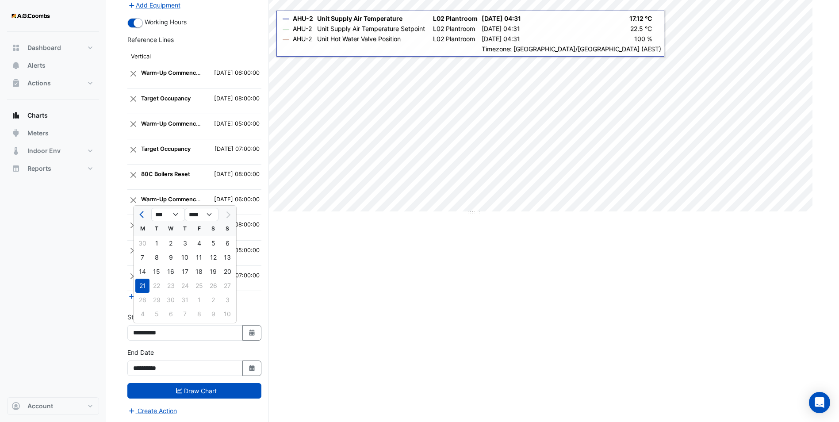
click at [249, 355] on div "**********" at bounding box center [194, 361] width 134 height 28
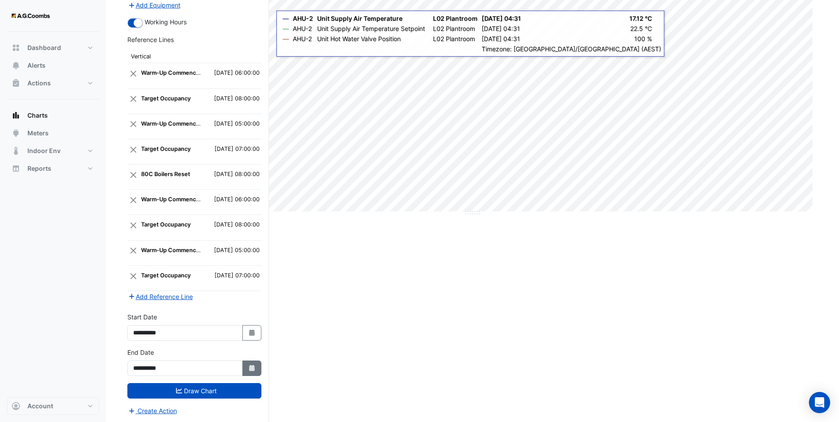
click at [249, 364] on fa-icon "Select Date" at bounding box center [252, 368] width 8 height 8
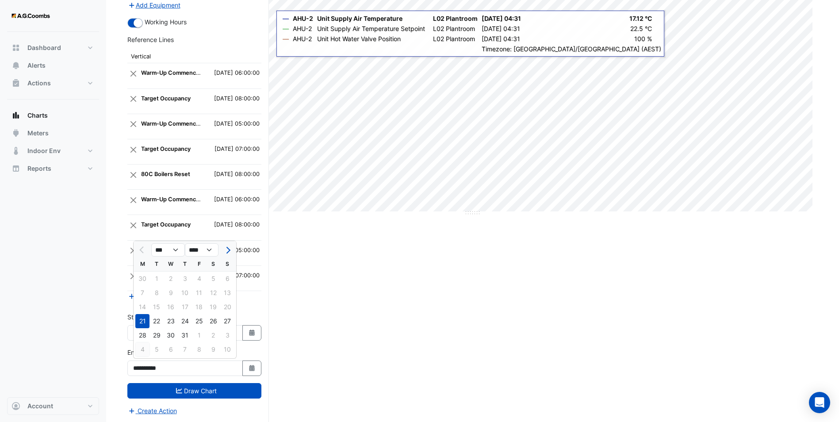
click at [143, 351] on div "4" at bounding box center [142, 349] width 14 height 14
type input "**********"
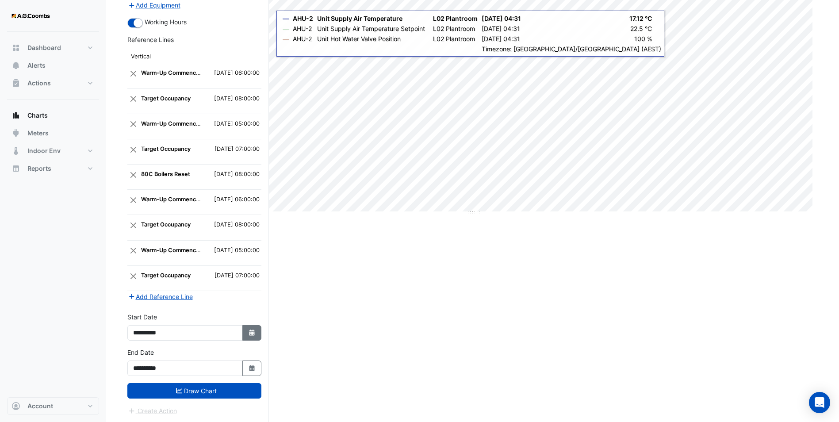
click at [249, 335] on icon "Select Date" at bounding box center [252, 332] width 8 height 6
select select "*"
select select "****"
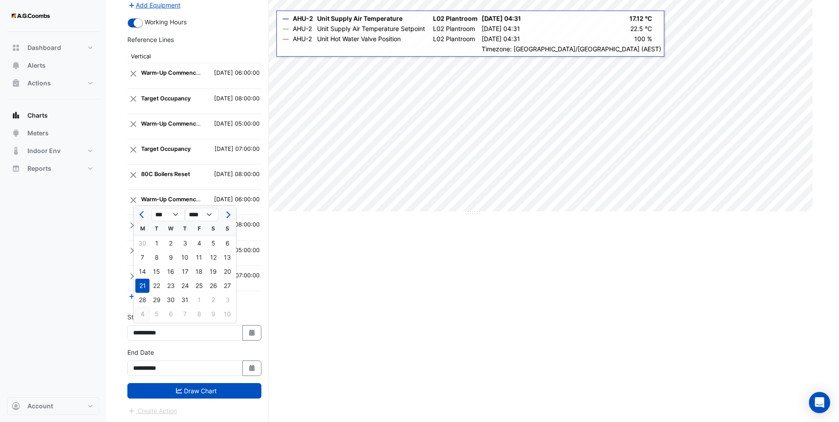
click at [142, 313] on div "4" at bounding box center [142, 314] width 14 height 14
type input "**********"
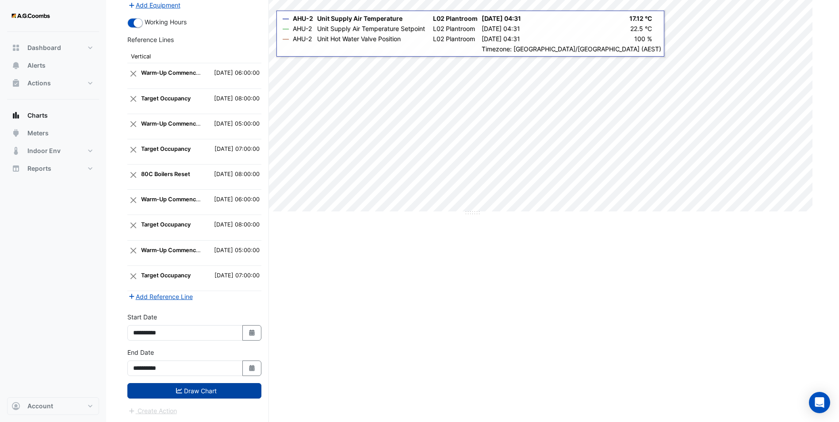
click at [210, 392] on button "Draw Chart" at bounding box center [194, 390] width 134 height 15
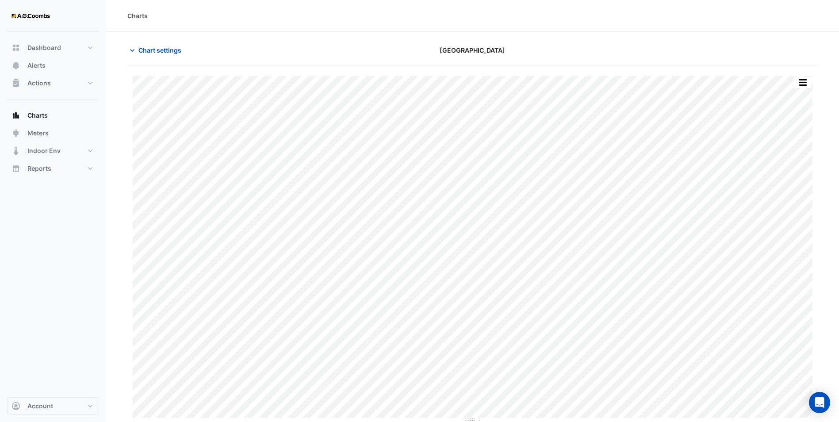
click at [800, 79] on button "button" at bounding box center [802, 82] width 18 height 11
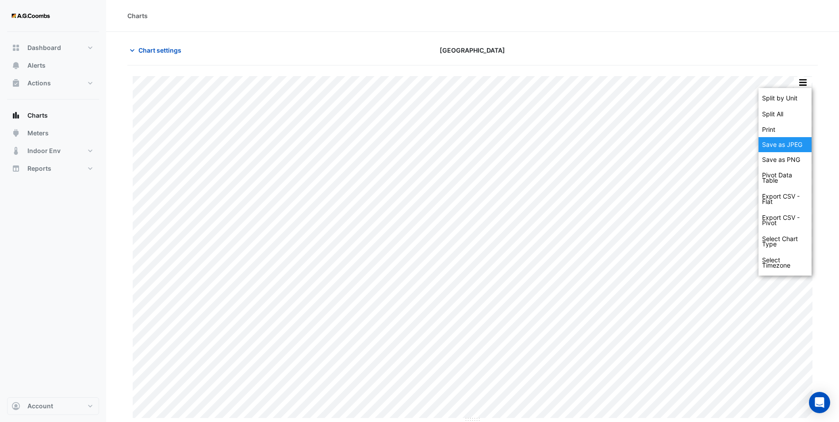
click at [785, 143] on div "Save as JPEG" at bounding box center [784, 144] width 53 height 15
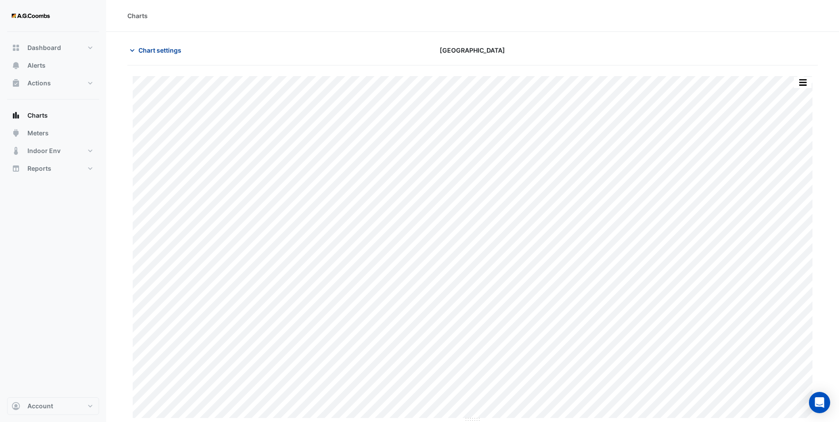
click at [163, 49] on span "Chart settings" at bounding box center [159, 50] width 43 height 9
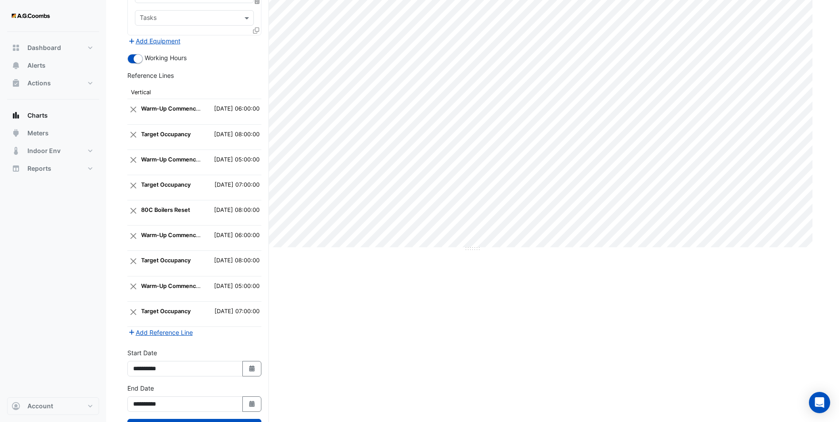
scroll to position [206, 0]
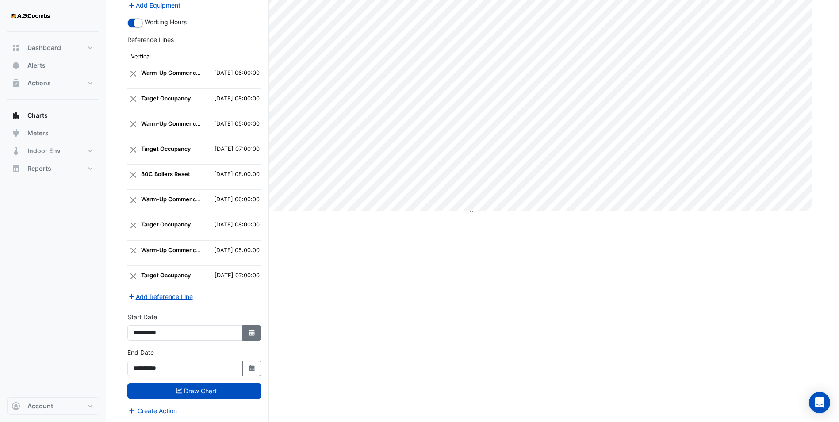
click at [251, 333] on icon "button" at bounding box center [251, 332] width 5 height 6
select select "*"
select select "****"
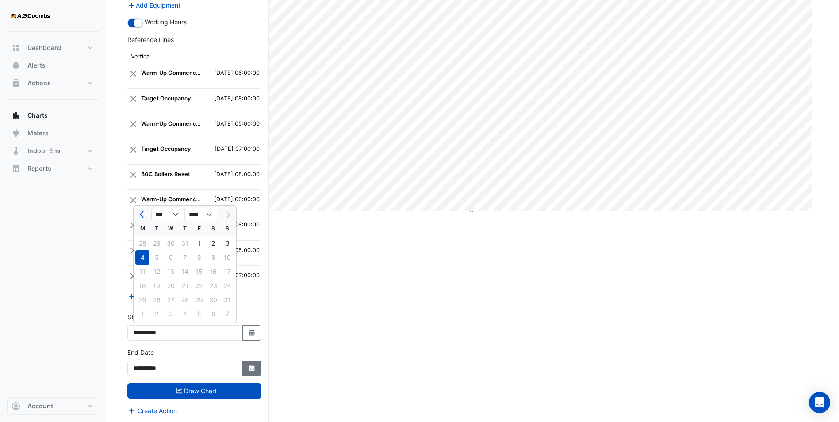
click at [252, 362] on button "Select Date" at bounding box center [251, 367] width 19 height 15
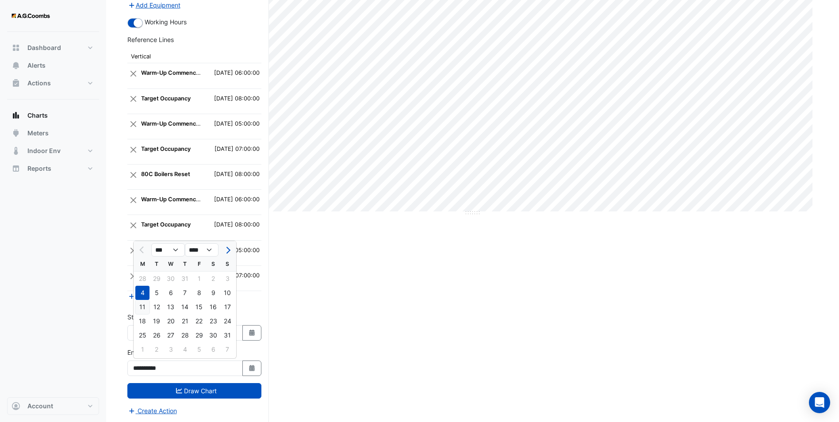
click at [141, 308] on div "11" at bounding box center [142, 307] width 14 height 14
type input "**********"
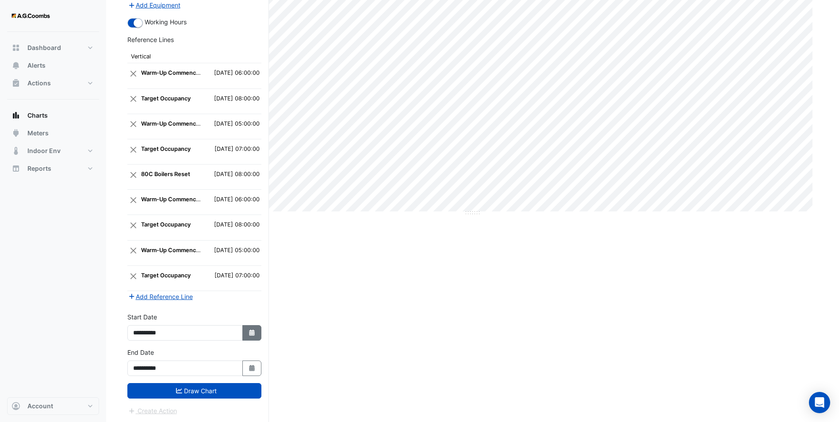
click at [244, 335] on button "Select Date" at bounding box center [251, 332] width 19 height 15
select select "*"
select select "****"
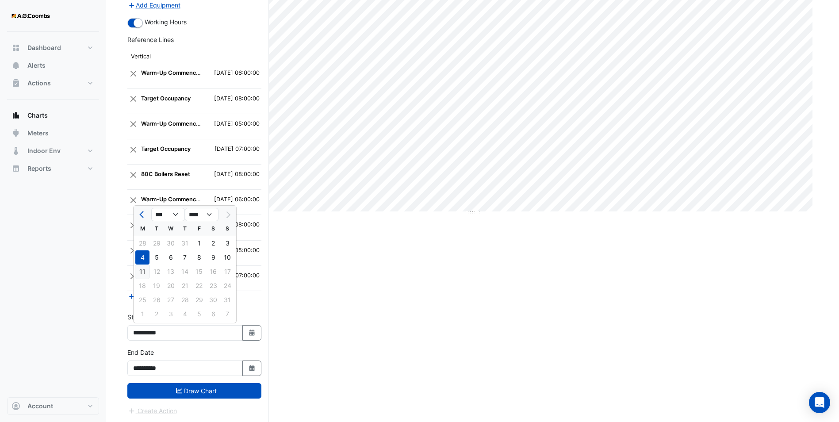
click at [144, 271] on div "11" at bounding box center [142, 271] width 14 height 14
type input "**********"
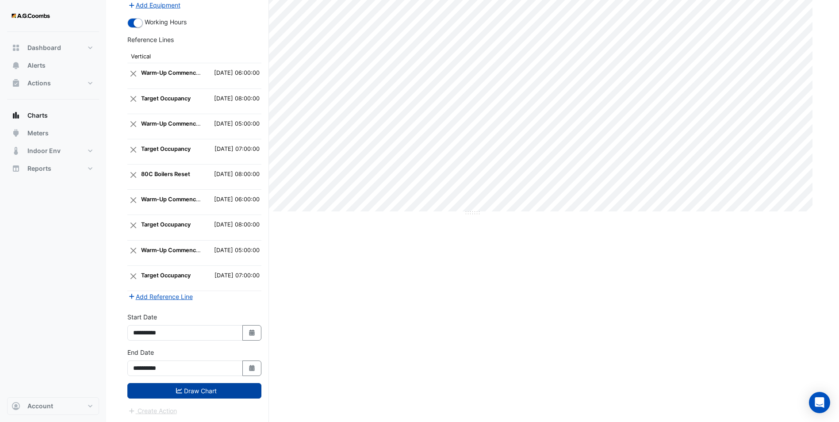
click at [210, 388] on button "Draw Chart" at bounding box center [194, 390] width 134 height 15
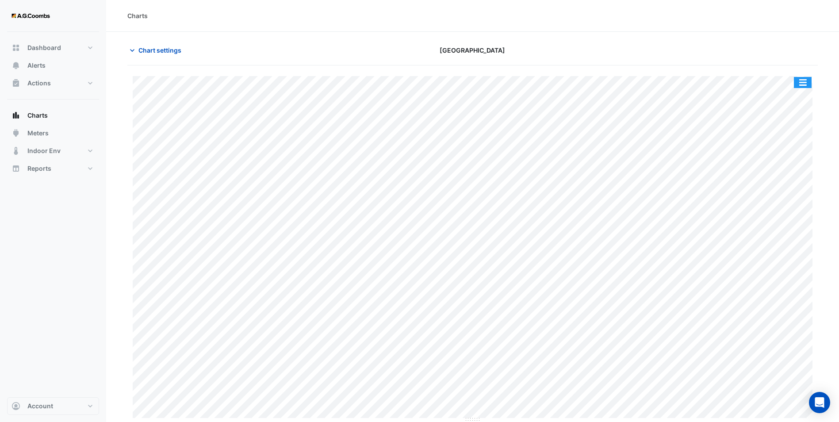
click at [802, 81] on button "button" at bounding box center [802, 82] width 18 height 11
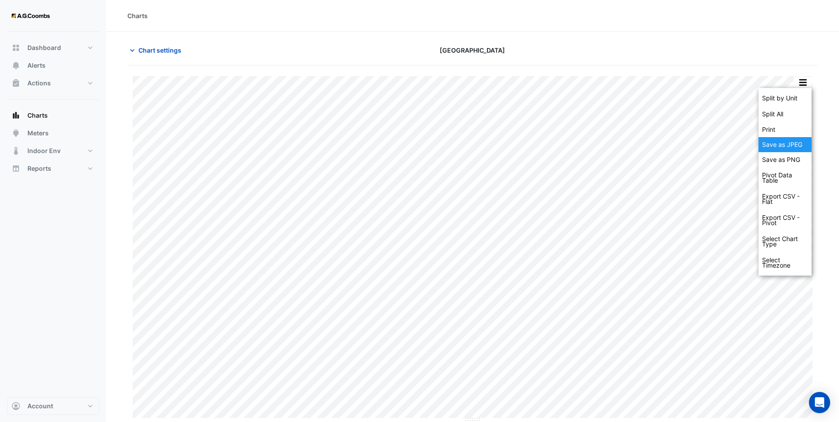
click at [797, 145] on div "Save as JPEG" at bounding box center [784, 144] width 53 height 15
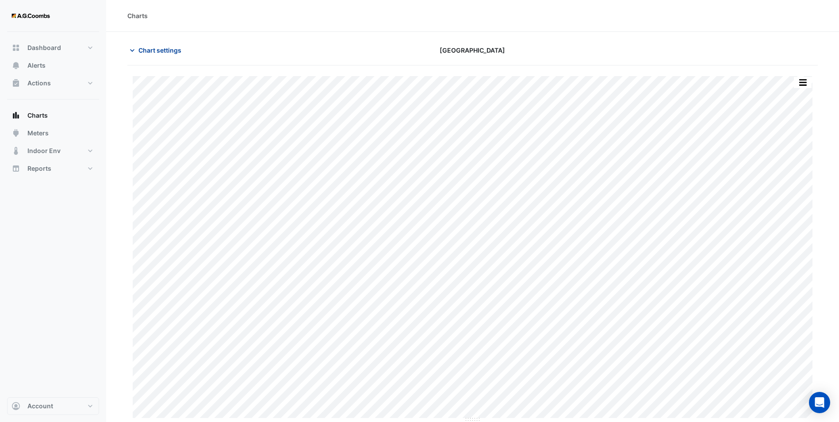
click at [165, 49] on span "Chart settings" at bounding box center [159, 50] width 43 height 9
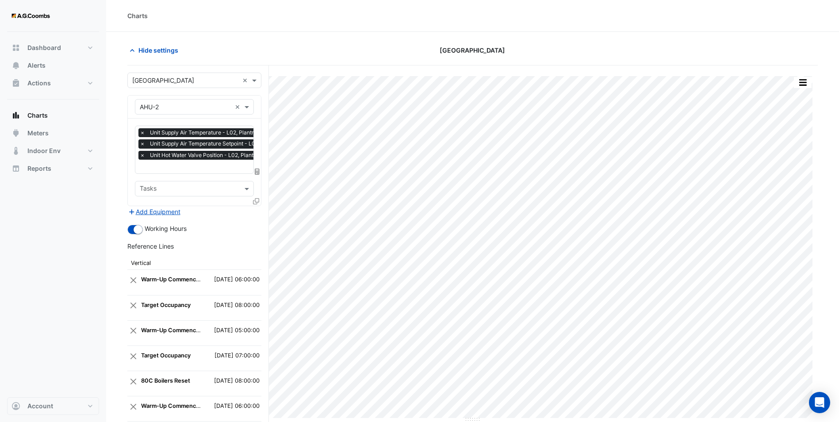
scroll to position [206, 0]
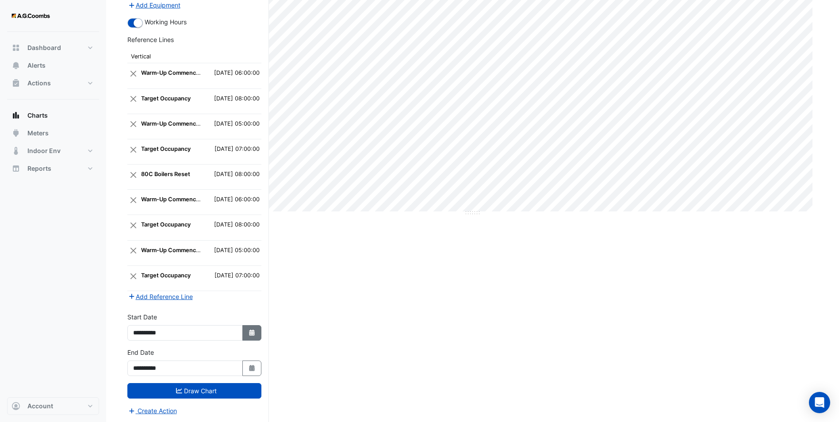
click at [244, 331] on button "Select Date" at bounding box center [251, 332] width 19 height 15
select select "*"
select select "****"
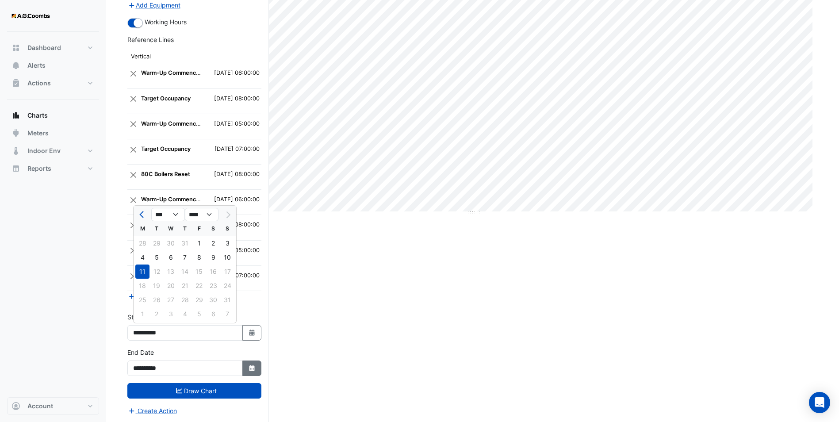
click at [252, 363] on button "Select Date" at bounding box center [251, 367] width 19 height 15
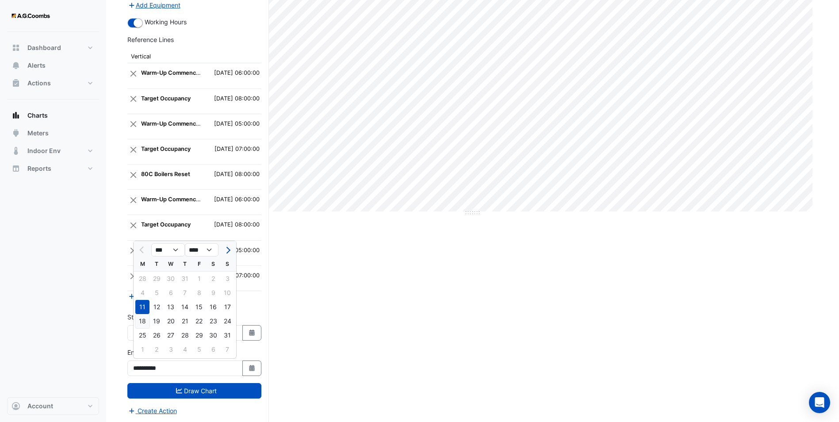
click at [149, 322] on div "18" at bounding box center [142, 321] width 14 height 14
type input "**********"
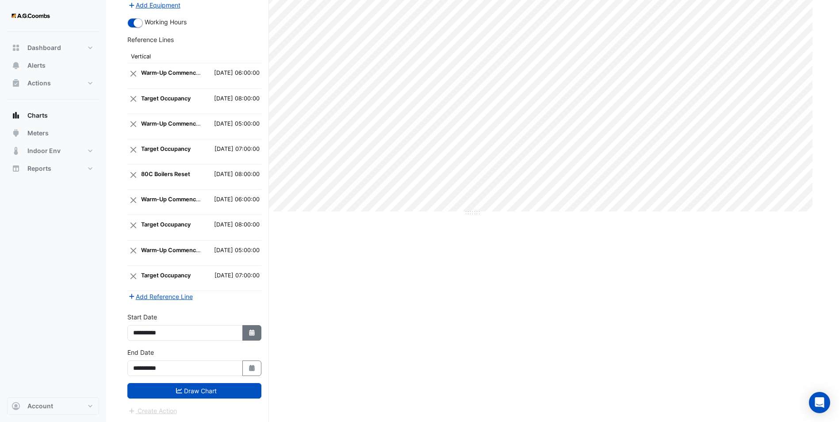
click at [257, 330] on button "Select Date" at bounding box center [251, 332] width 19 height 15
select select "*"
select select "****"
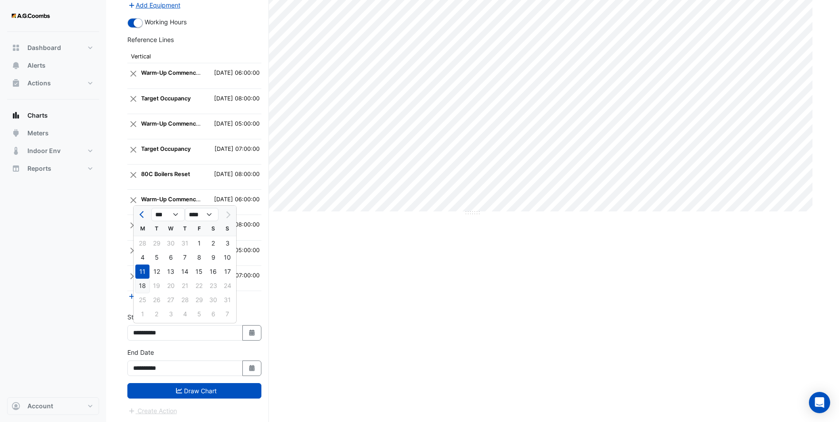
click at [142, 287] on div "18" at bounding box center [142, 285] width 14 height 14
type input "**********"
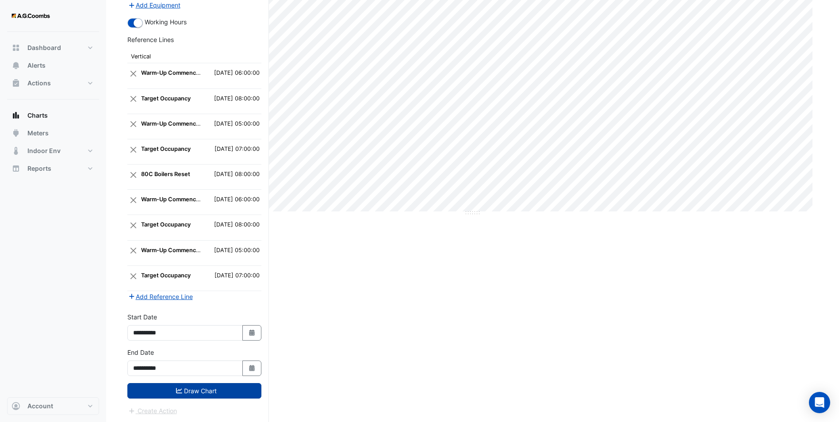
click at [217, 394] on button "Draw Chart" at bounding box center [194, 390] width 134 height 15
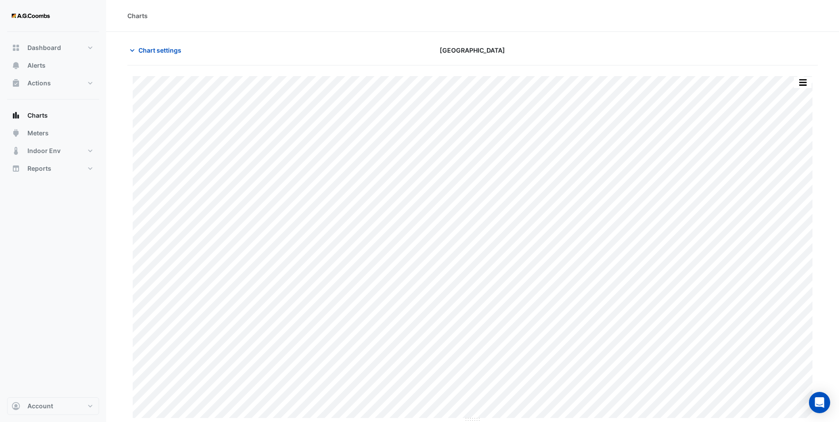
click at [803, 83] on button "button" at bounding box center [802, 82] width 18 height 11
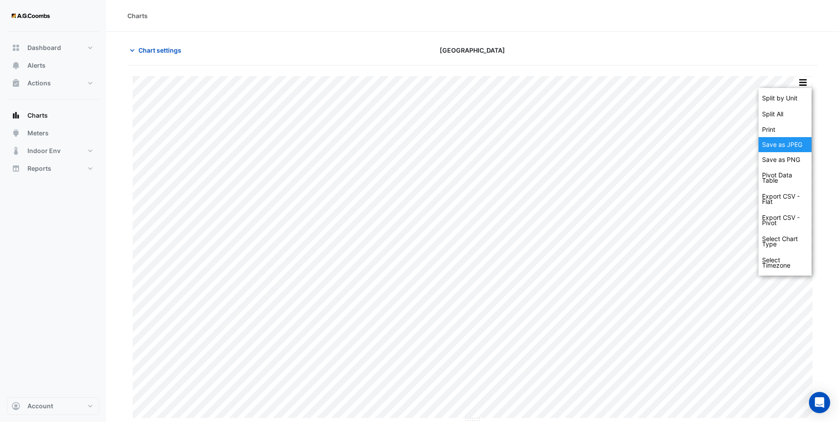
click at [799, 138] on div "Save as JPEG" at bounding box center [784, 144] width 53 height 15
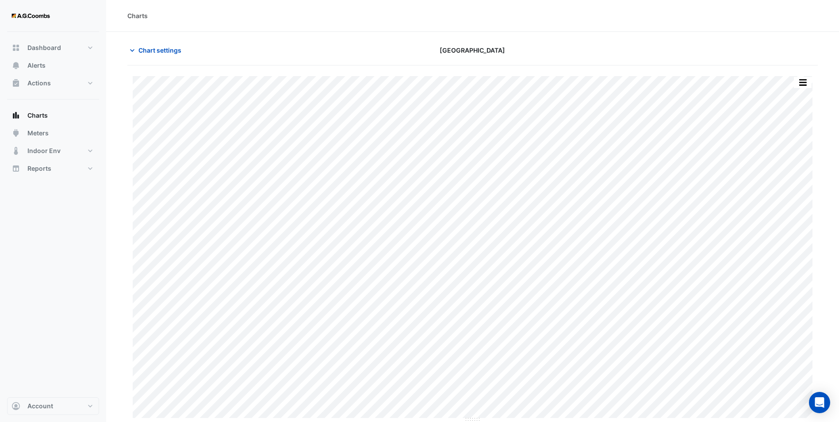
click at [217, 35] on section "Chart settings [GEOGRAPHIC_DATA] Split by Unit Split All Print Save as JPEG Sav…" at bounding box center [472, 227] width 732 height 390
click at [153, 46] on span "Chart settings" at bounding box center [159, 50] width 43 height 9
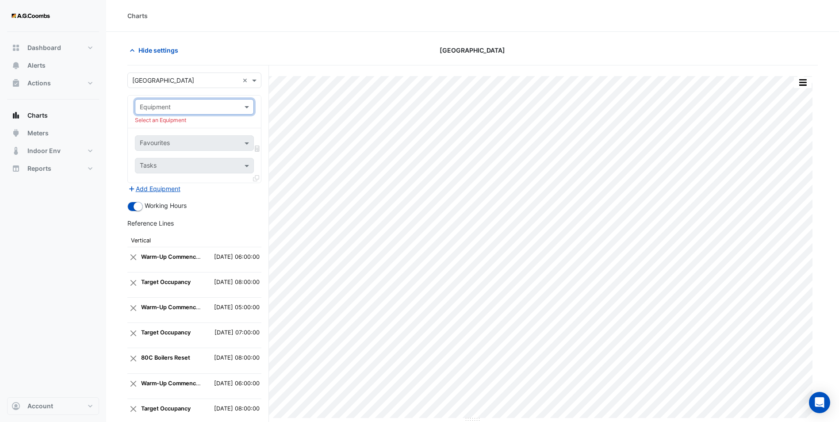
click at [184, 107] on input "text" at bounding box center [186, 107] width 92 height 9
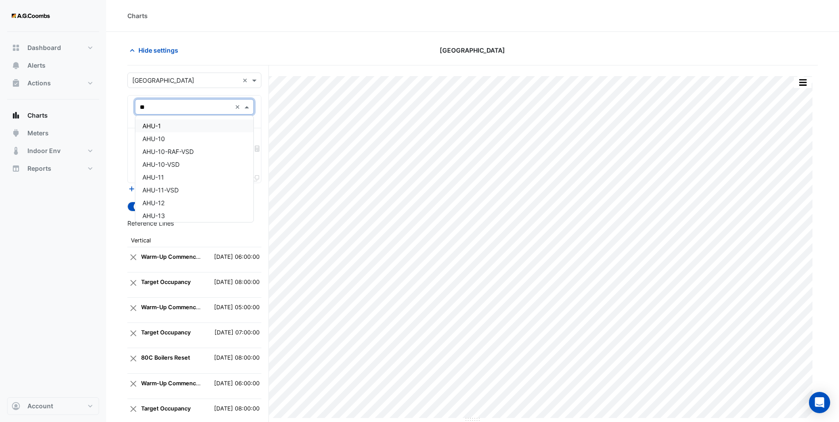
type input "*"
click at [275, 72] on div "Split by Unit Split All Print Save as JPEG Save as PNG Pivot Data Table Export …" at bounding box center [472, 335] width 690 height 541
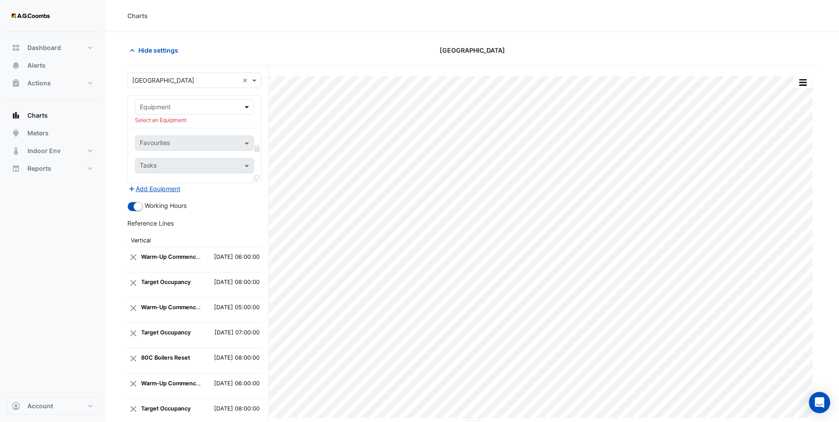
click at [244, 104] on span at bounding box center [247, 106] width 11 height 9
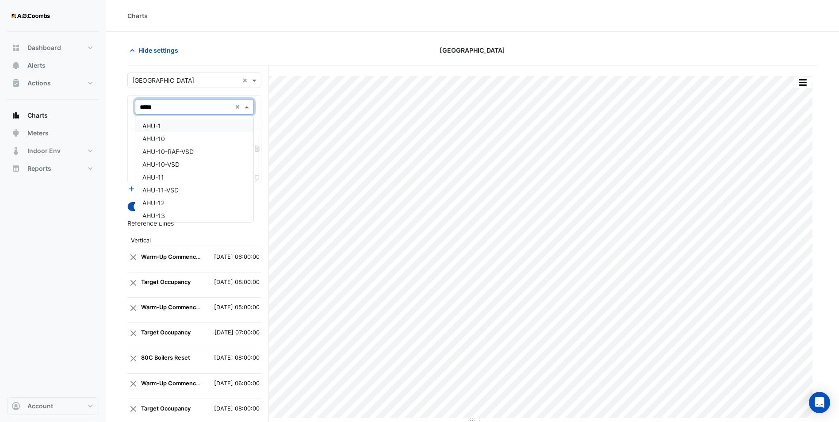
type input "******"
click at [171, 123] on div "AHU-11" at bounding box center [194, 125] width 118 height 13
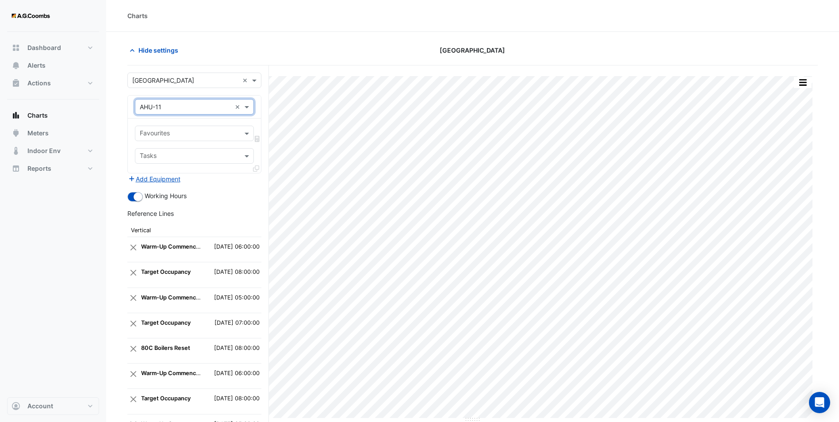
click at [170, 130] on input "text" at bounding box center [189, 134] width 99 height 9
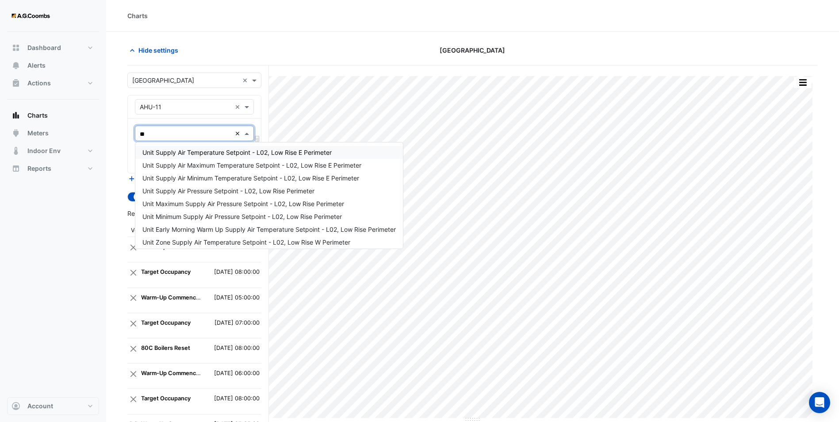
type input "*"
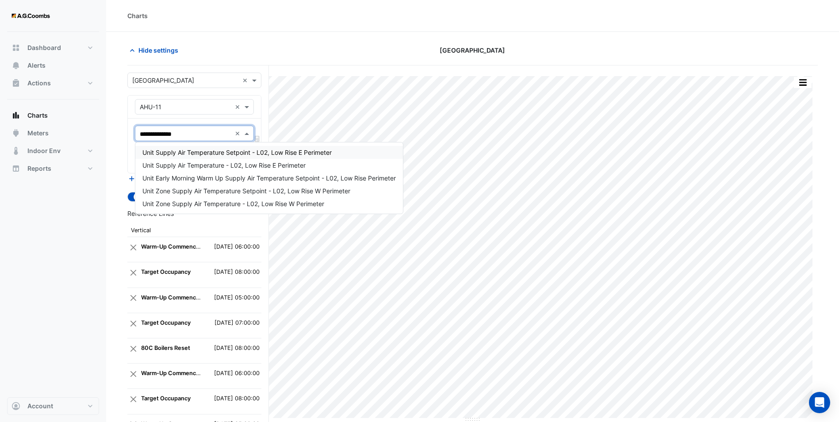
type input "**********"
click at [225, 162] on span "Unit Supply Air Temperature - L02, Low Rise E Perimeter" at bounding box center [223, 165] width 163 height 8
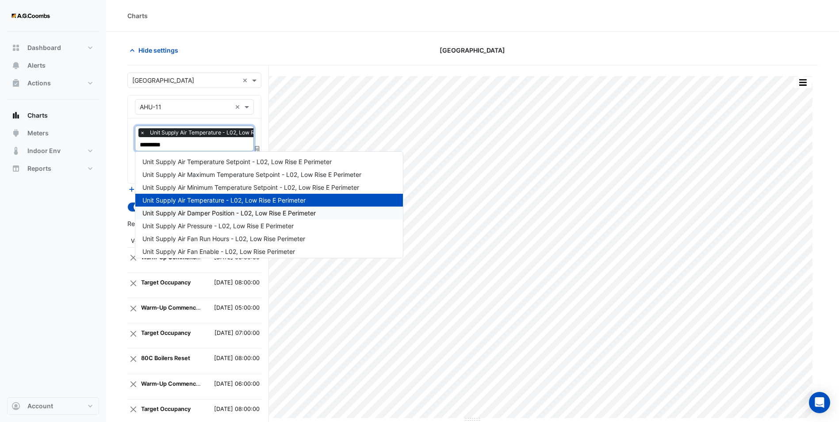
type input "**********"
click at [248, 162] on span "Unit Supply Air Temperature Setpoint - L02, Low Rise E Perimeter" at bounding box center [236, 162] width 189 height 8
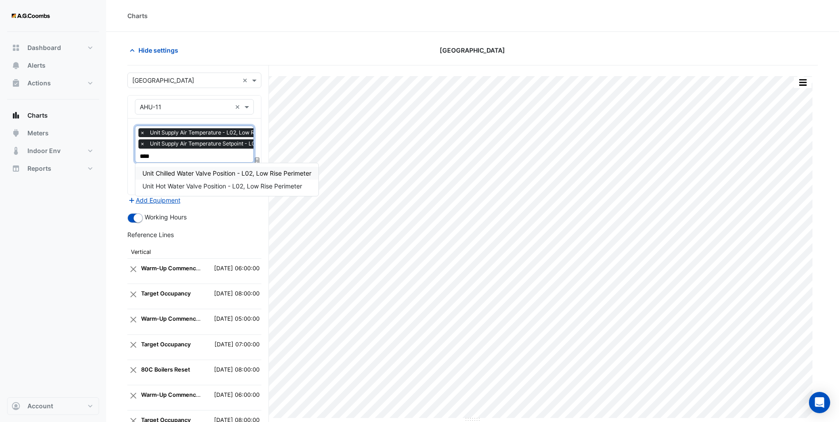
type input "*****"
click at [187, 187] on span "Unit Hot Water Valve Position - L02, Low Rise Perimeter" at bounding box center [222, 186] width 160 height 8
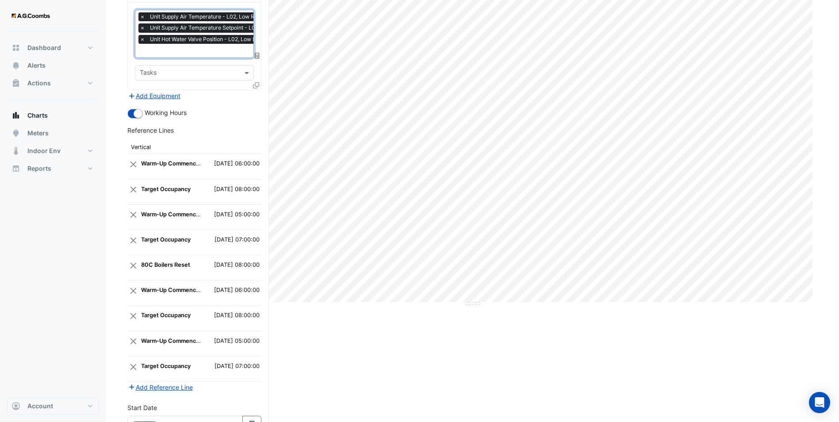
scroll to position [206, 0]
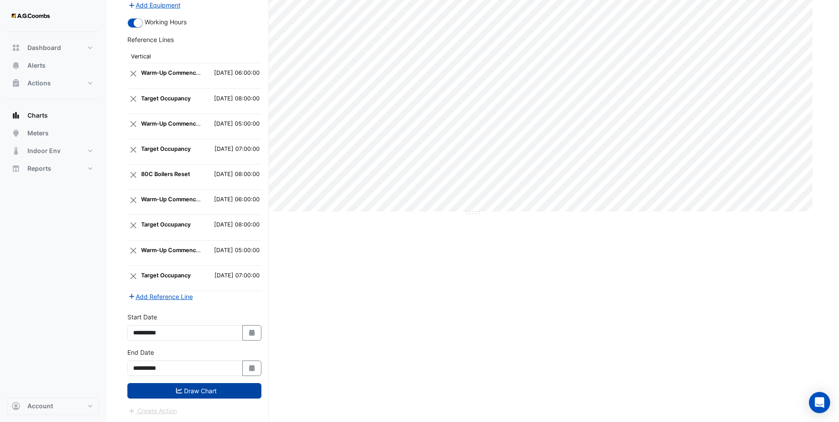
click at [218, 384] on button "Draw Chart" at bounding box center [194, 390] width 134 height 15
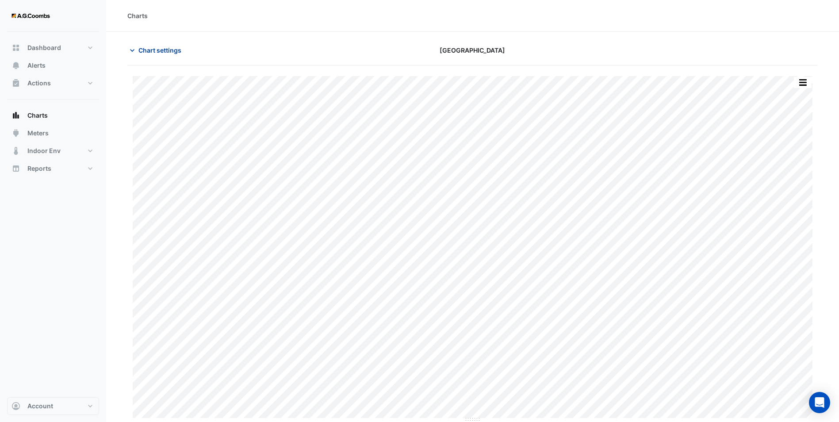
scroll to position [0, 0]
click at [176, 48] on span "Chart settings" at bounding box center [159, 49] width 43 height 9
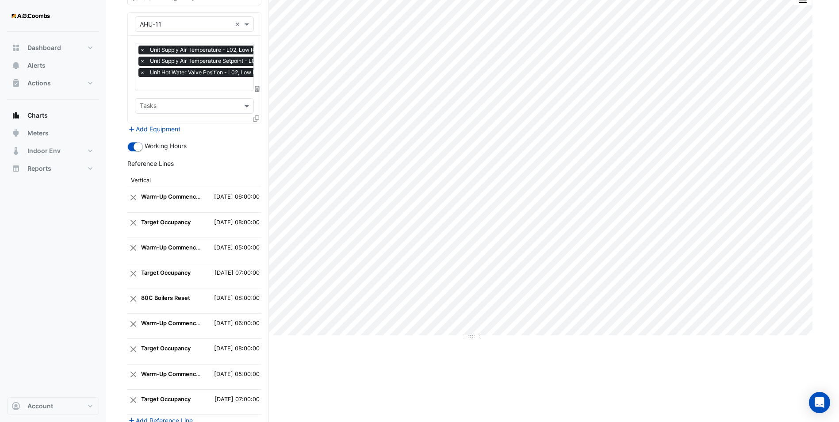
scroll to position [0, 0]
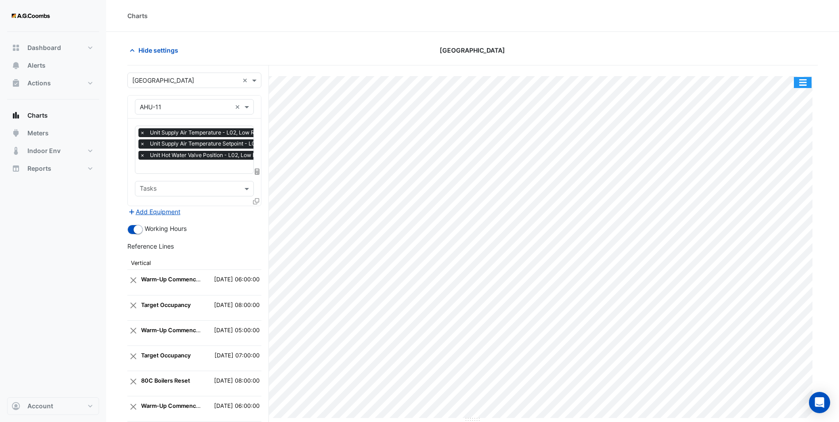
click at [805, 83] on button "button" at bounding box center [802, 82] width 18 height 11
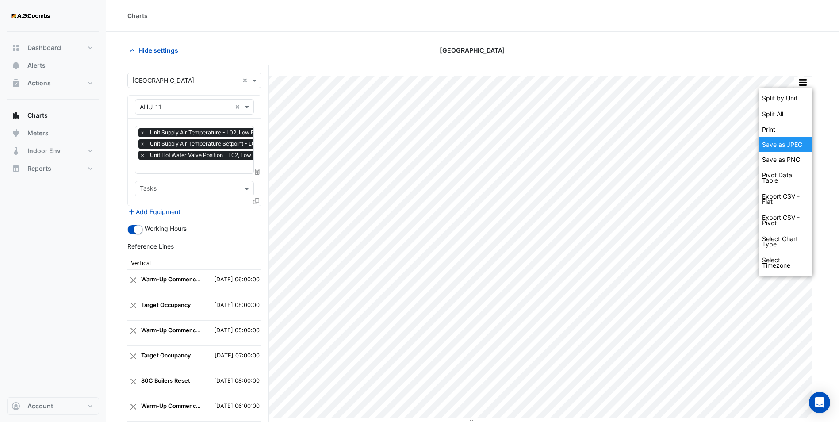
click at [791, 149] on div "Save as JPEG" at bounding box center [784, 144] width 53 height 15
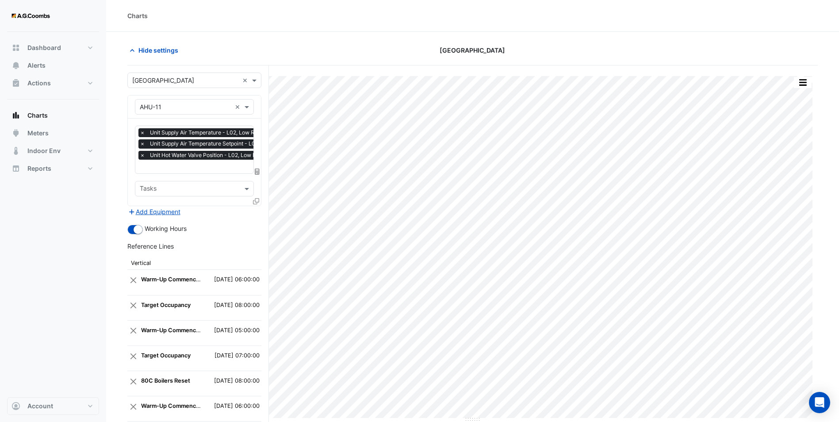
drag, startPoint x: 359, startPoint y: 22, endPoint x: 258, endPoint y: 171, distance: 179.7
click at [358, 22] on div "Charts" at bounding box center [472, 16] width 732 height 32
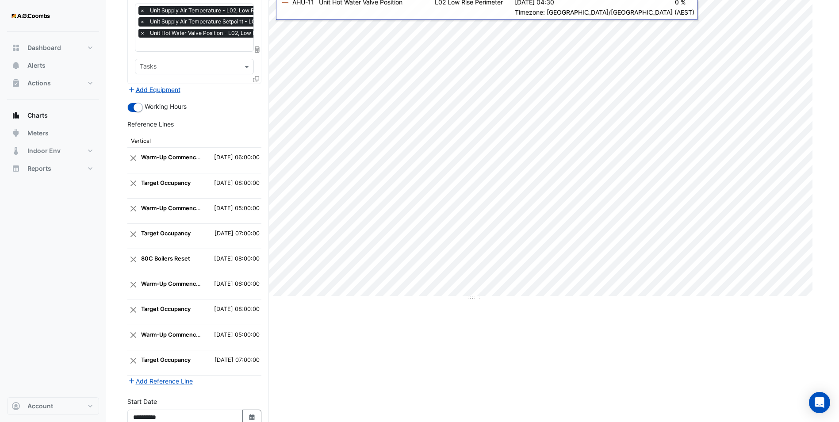
scroll to position [206, 0]
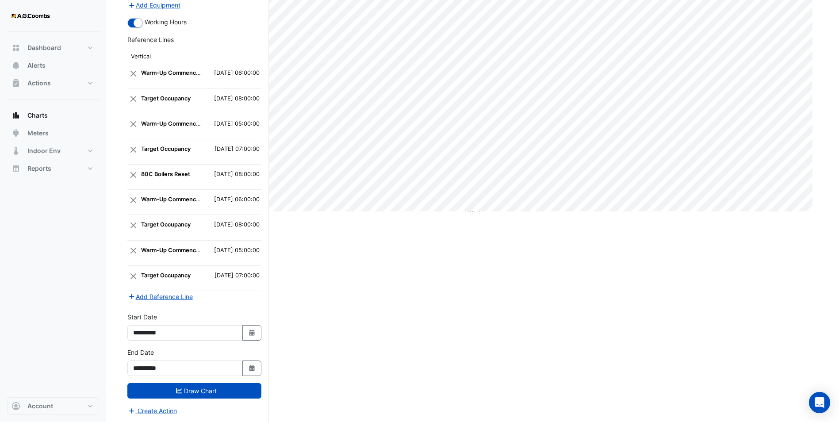
click at [251, 341] on div "**********" at bounding box center [194, 329] width 145 height 35
click at [251, 336] on button "Select Date" at bounding box center [251, 332] width 19 height 15
select select "*"
select select "****"
click at [145, 269] on div "11" at bounding box center [142, 271] width 14 height 14
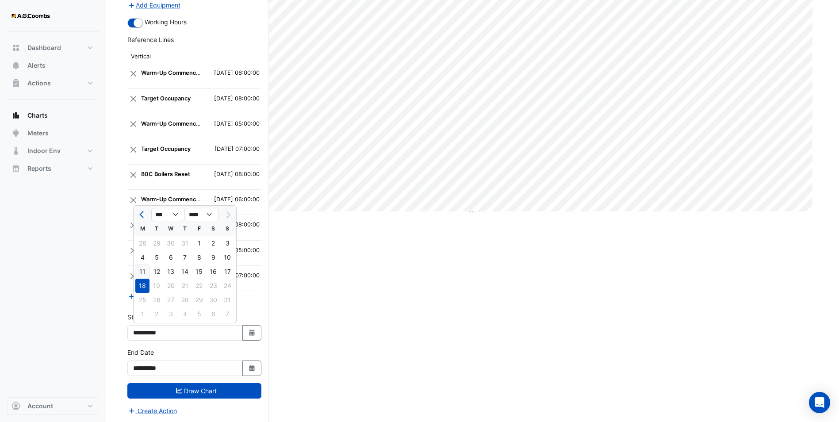
type input "**********"
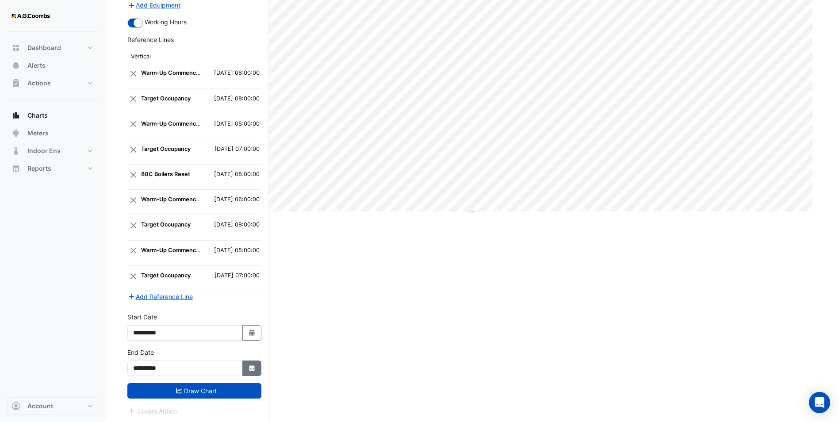
click at [253, 366] on icon "Select Date" at bounding box center [252, 368] width 8 height 6
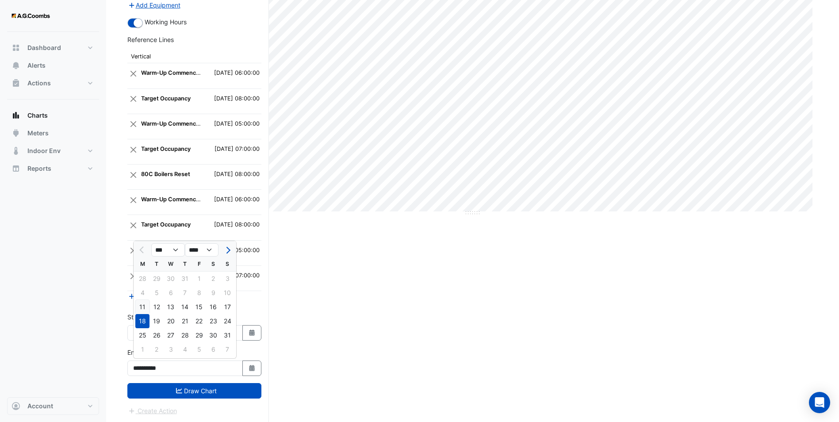
click at [141, 306] on div "11" at bounding box center [142, 307] width 14 height 14
type input "**********"
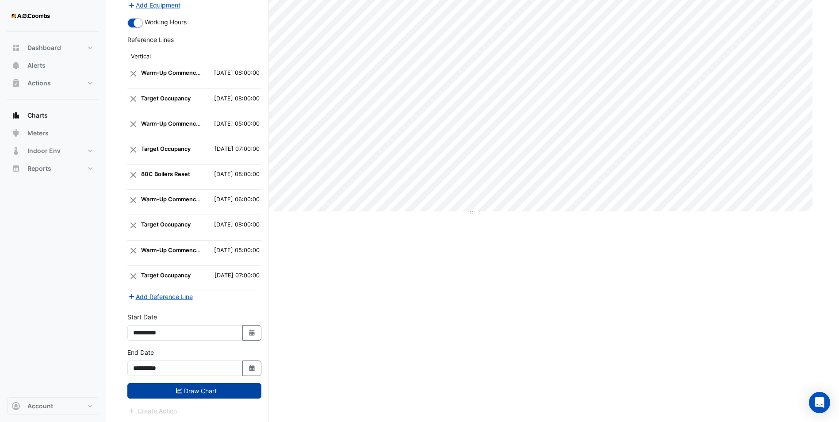
click at [187, 389] on button "Draw Chart" at bounding box center [194, 390] width 134 height 15
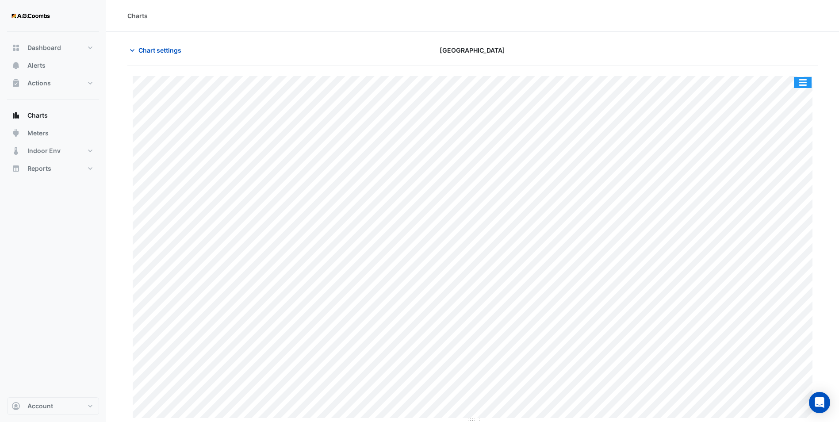
click at [800, 77] on button "button" at bounding box center [802, 82] width 18 height 11
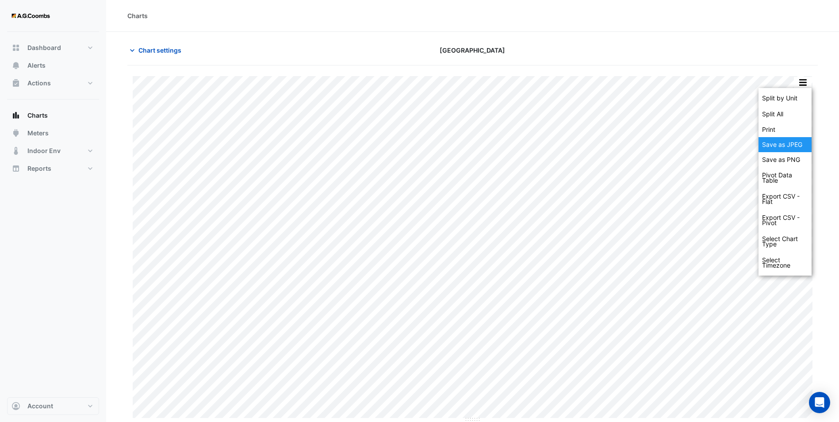
click at [781, 146] on div "Save as JPEG" at bounding box center [784, 144] width 53 height 15
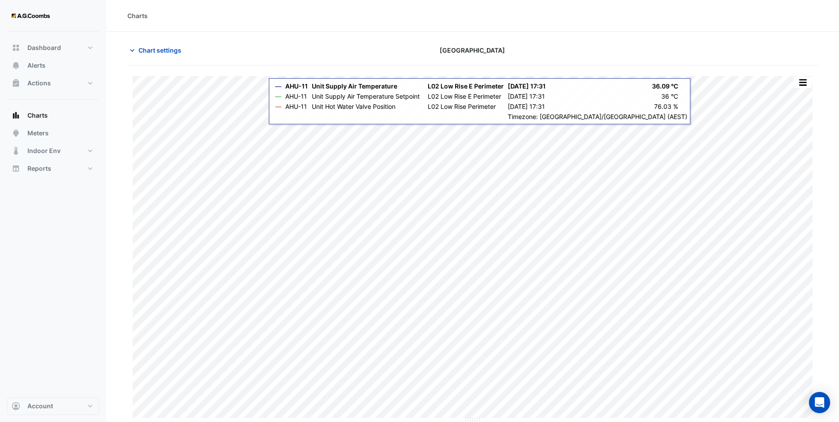
drag, startPoint x: 580, startPoint y: 34, endPoint x: 575, endPoint y: 35, distance: 5.2
click at [580, 34] on section "Chart settings [GEOGRAPHIC_DATA] Split by Unit Split All Print Save as JPEG Sav…" at bounding box center [472, 227] width 732 height 390
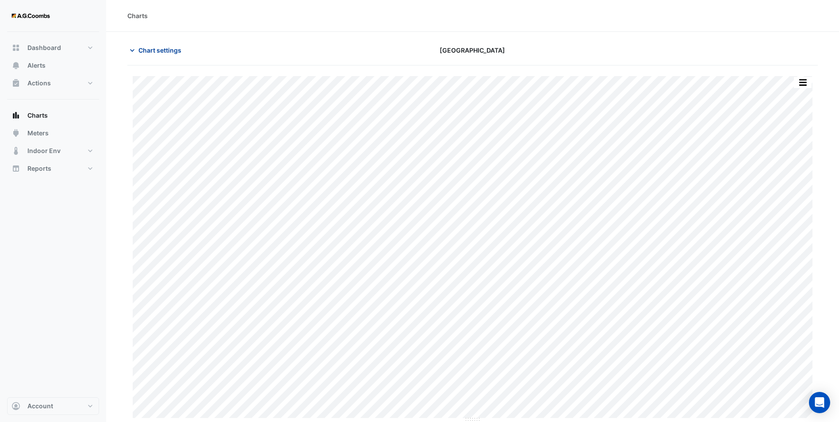
click at [156, 54] on span "Chart settings" at bounding box center [159, 50] width 43 height 9
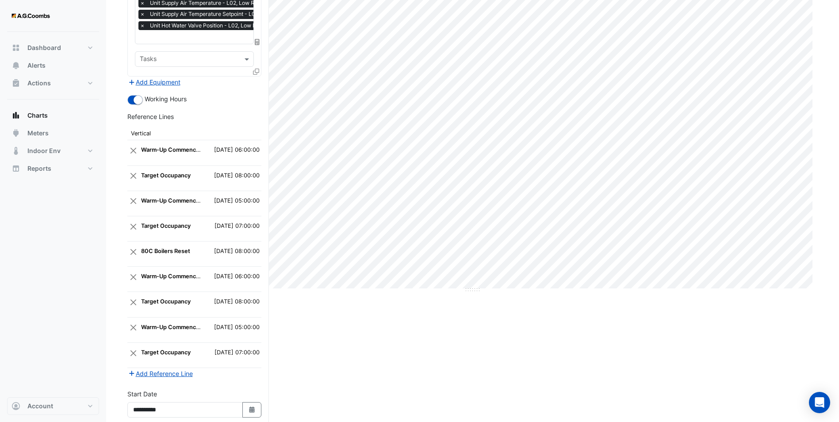
scroll to position [206, 0]
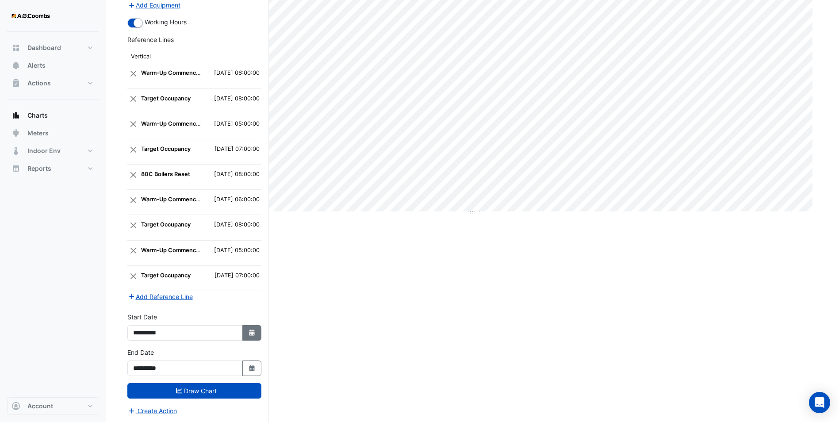
click at [245, 330] on button "Select Date" at bounding box center [251, 332] width 19 height 15
select select "*"
select select "****"
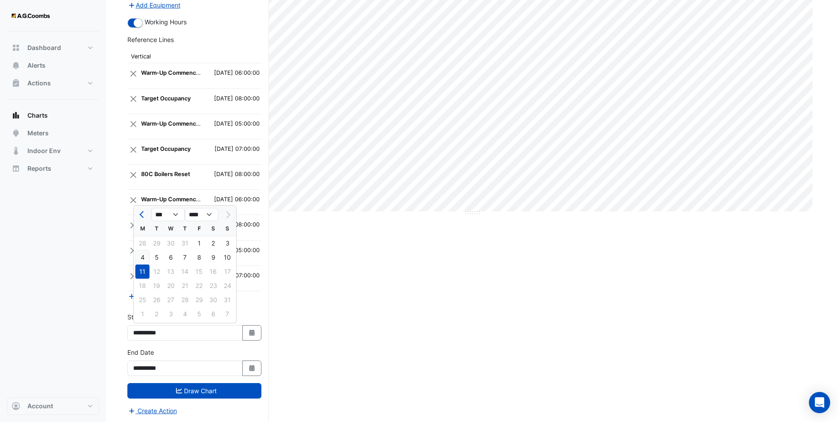
click at [143, 259] on div "4" at bounding box center [142, 257] width 14 height 14
type input "**********"
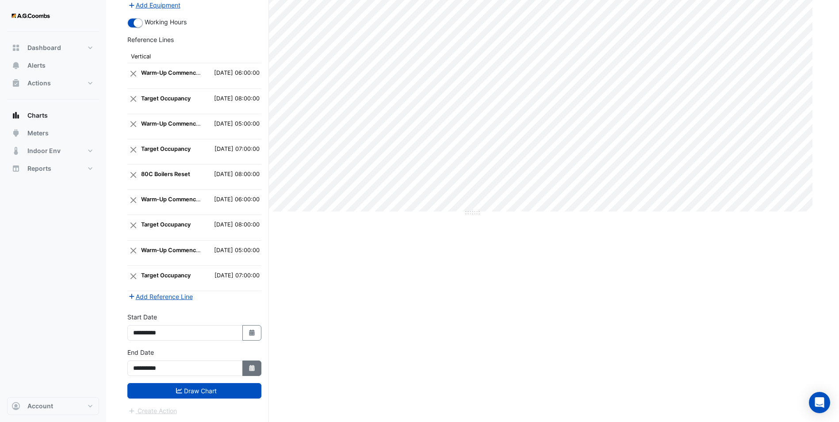
click at [253, 369] on icon "Select Date" at bounding box center [252, 368] width 8 height 6
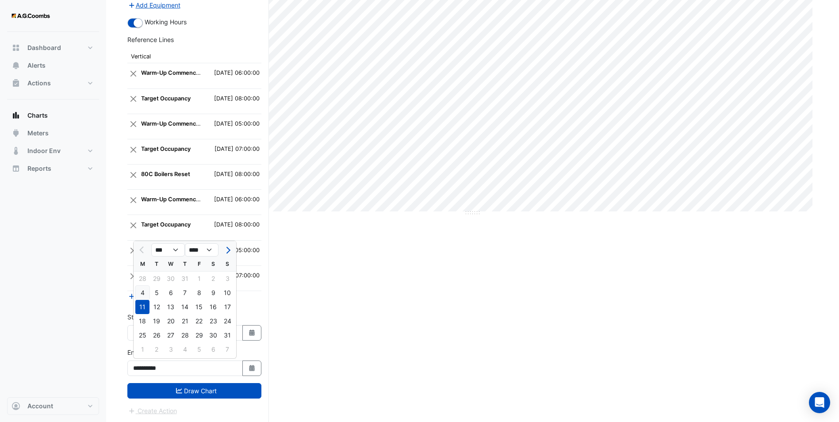
click at [142, 290] on div "4" at bounding box center [142, 293] width 14 height 14
type input "**********"
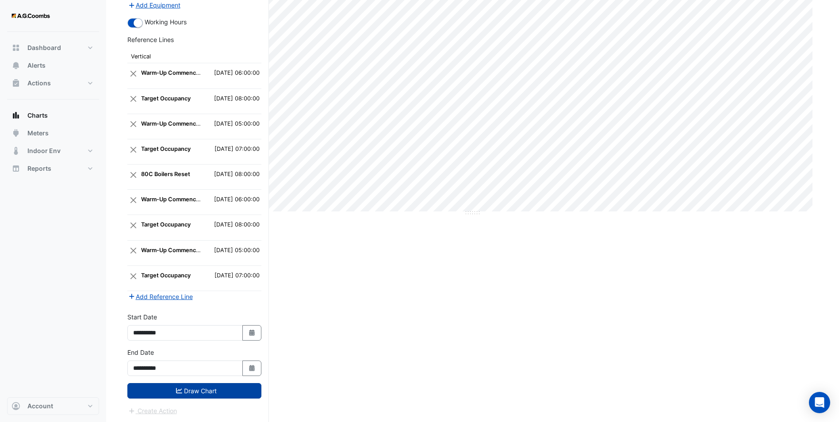
click at [225, 394] on button "Draw Chart" at bounding box center [194, 390] width 134 height 15
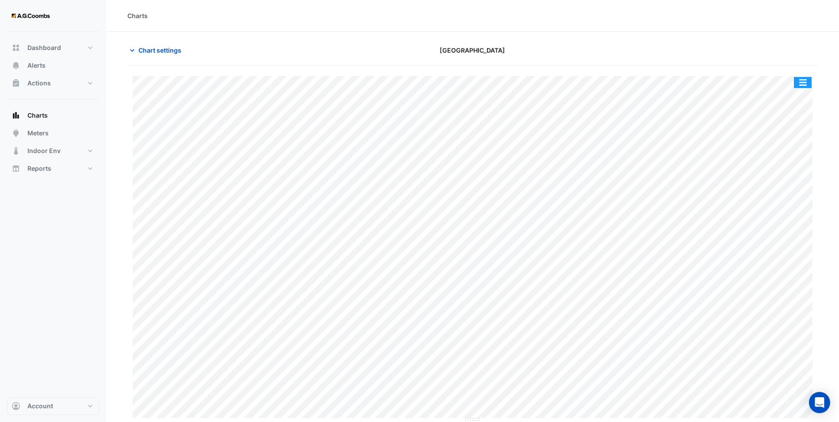
click at [799, 79] on button "button" at bounding box center [802, 82] width 18 height 11
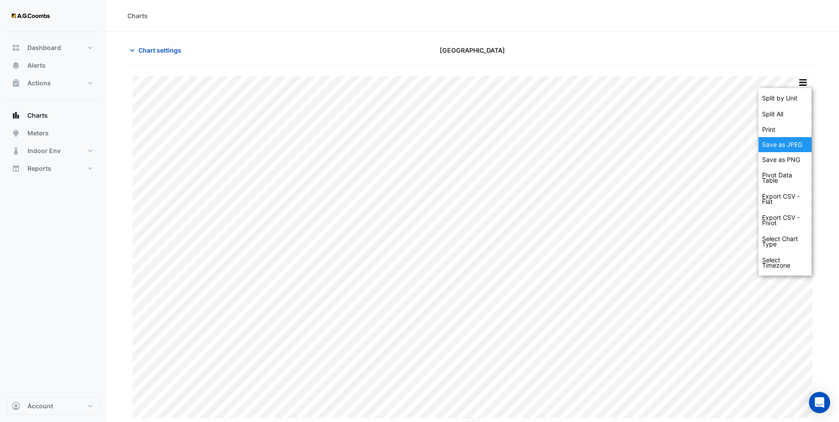
click at [784, 145] on div "Save as JPEG" at bounding box center [784, 144] width 53 height 15
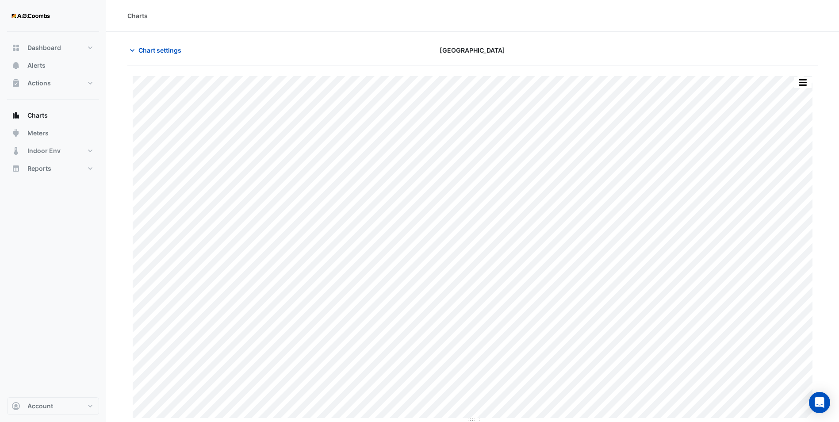
click at [557, 31] on div "Charts" at bounding box center [472, 16] width 732 height 32
click at [149, 50] on span "Chart settings" at bounding box center [159, 50] width 43 height 9
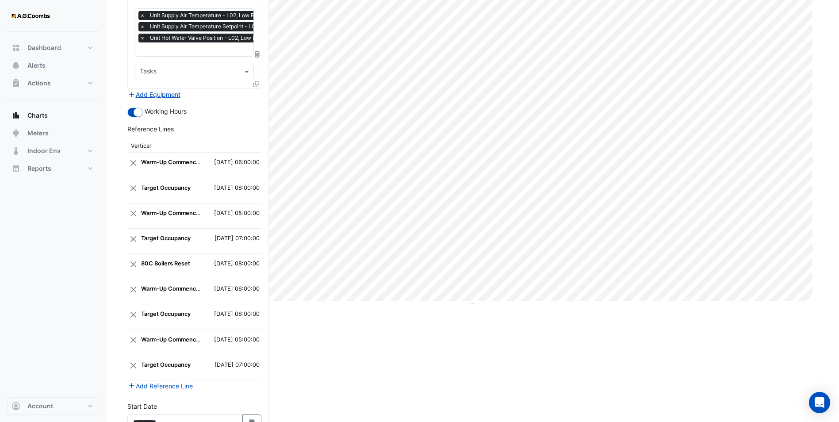
scroll to position [206, 0]
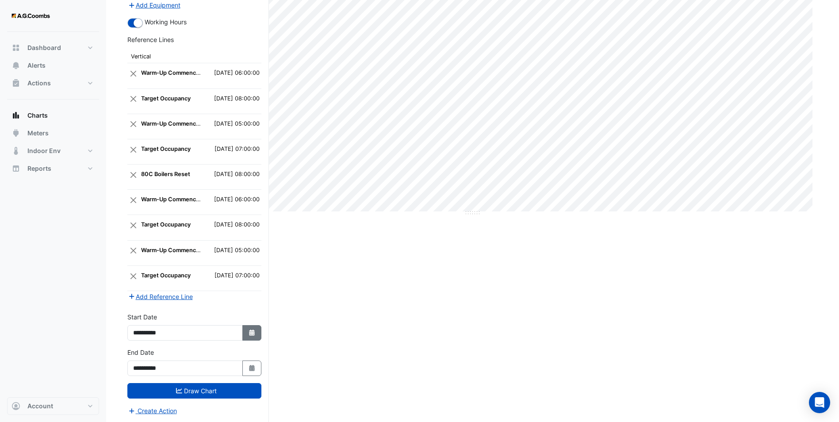
click at [254, 330] on icon "button" at bounding box center [251, 332] width 5 height 6
select select "*"
select select "****"
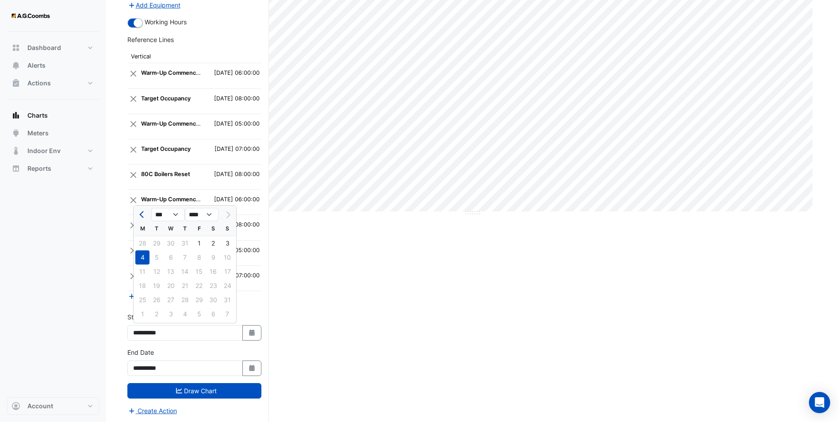
click at [143, 215] on span "Previous month" at bounding box center [142, 214] width 7 height 7
select select "*"
click at [144, 282] on div "21" at bounding box center [142, 285] width 14 height 14
type input "**********"
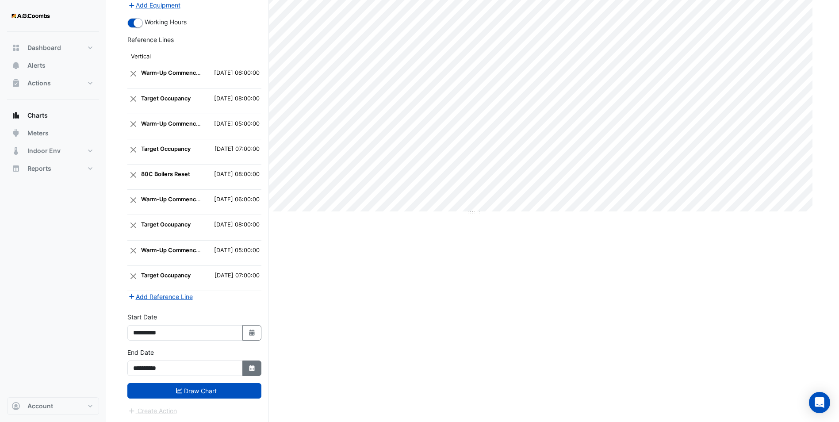
click at [244, 361] on button "Select Date" at bounding box center [251, 367] width 19 height 15
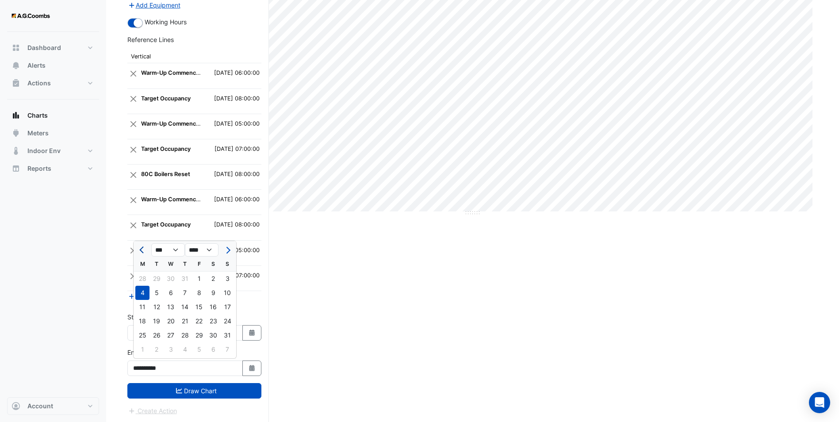
click at [137, 244] on button "Previous month" at bounding box center [142, 250] width 11 height 14
select select "*"
click at [146, 320] on div "21" at bounding box center [142, 321] width 14 height 14
type input "**********"
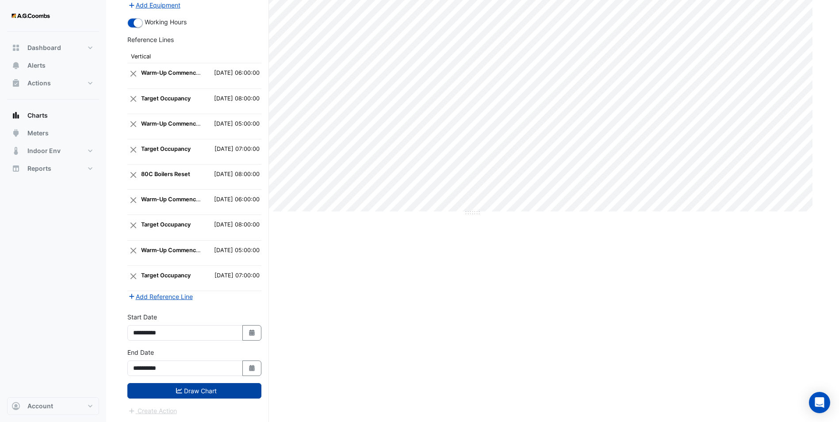
click at [187, 383] on button "Draw Chart" at bounding box center [194, 390] width 134 height 15
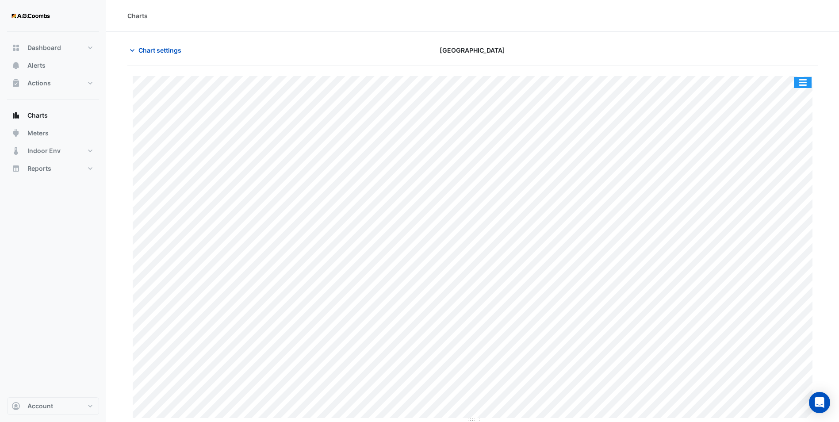
click at [802, 81] on button "button" at bounding box center [802, 82] width 18 height 11
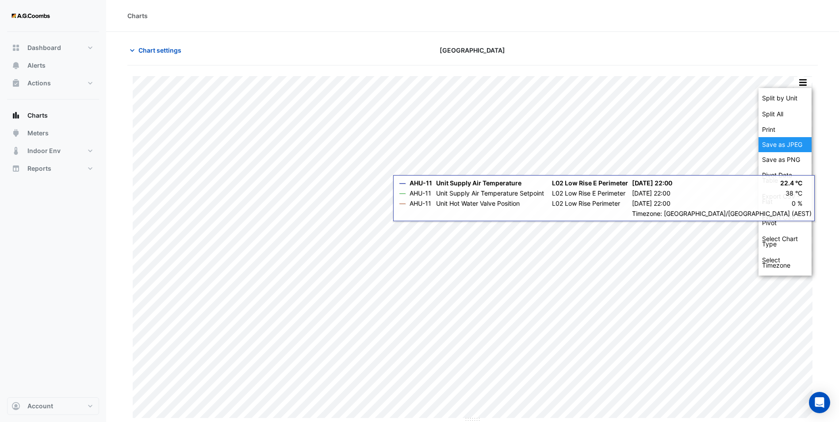
click at [776, 144] on div "Save as JPEG" at bounding box center [784, 144] width 53 height 15
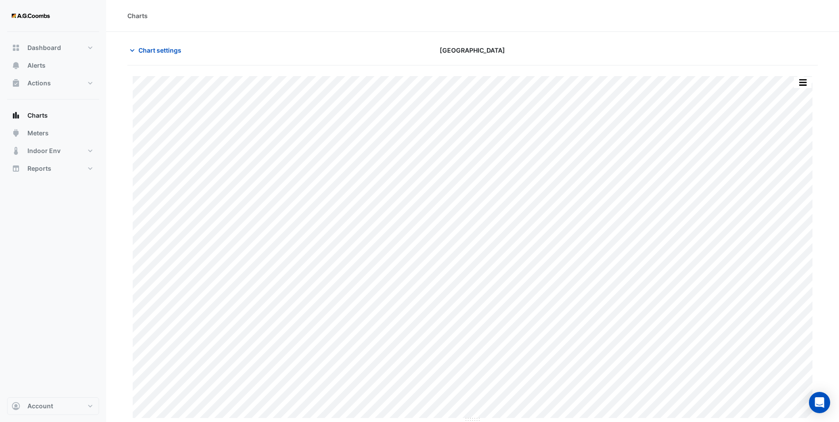
drag, startPoint x: 276, startPoint y: 36, endPoint x: 191, endPoint y: 47, distance: 85.5
click at [276, 36] on section "Chart settings [GEOGRAPHIC_DATA] Split by Unit Split All Print Save as JPEG Sav…" at bounding box center [472, 227] width 732 height 390
click at [172, 52] on span "Chart settings" at bounding box center [159, 50] width 43 height 9
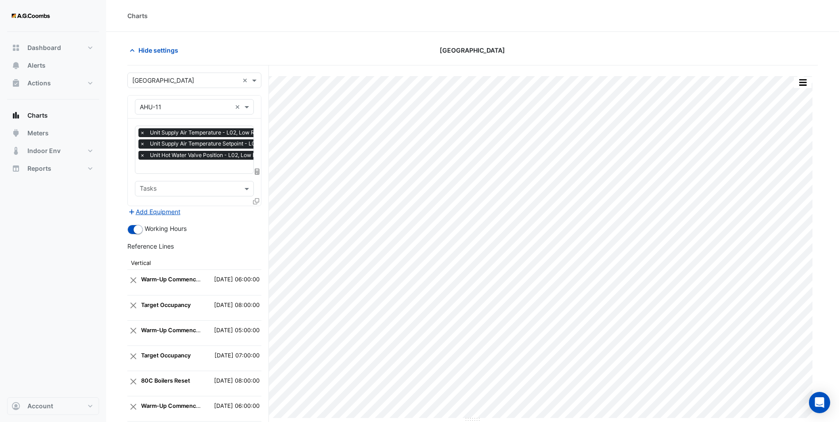
click at [256, 198] on icon at bounding box center [256, 201] width 6 height 6
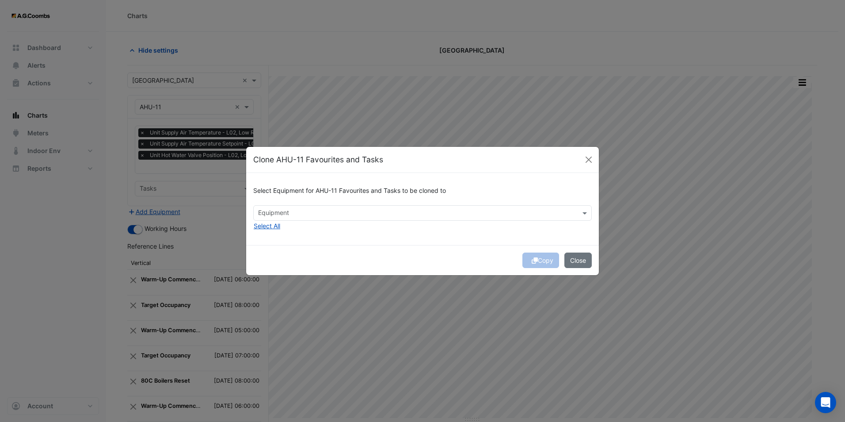
click at [309, 198] on div "Select Equipment for AHU-11 Favourites and Tasks to be cloned to" at bounding box center [422, 192] width 339 height 25
click at [308, 209] on input "text" at bounding box center [417, 213] width 319 height 9
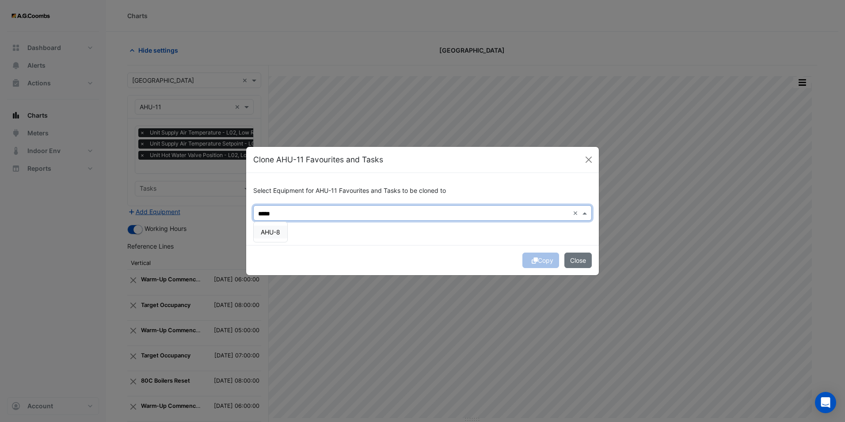
click at [277, 230] on span "AHU-8" at bounding box center [270, 232] width 19 height 8
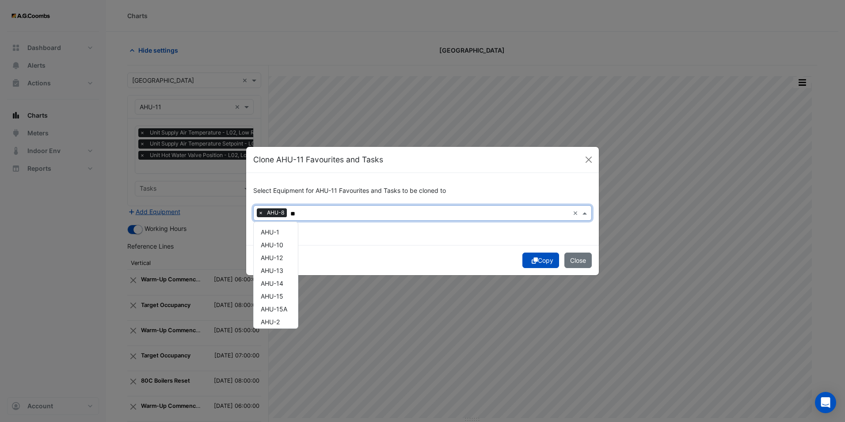
type input "*"
click at [529, 261] on button "Copy" at bounding box center [540, 259] width 37 height 15
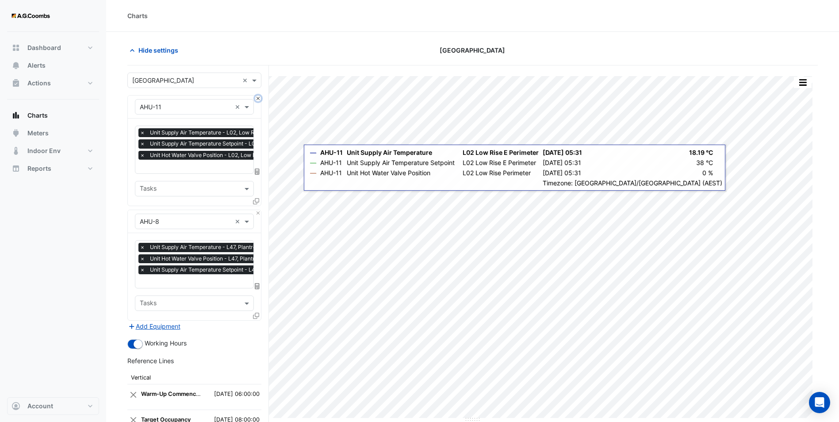
click at [258, 98] on button "Close" at bounding box center [258, 98] width 6 height 6
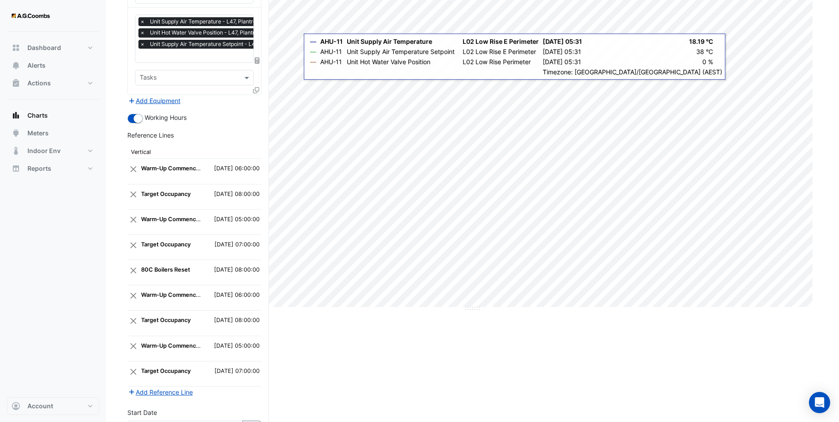
scroll to position [206, 0]
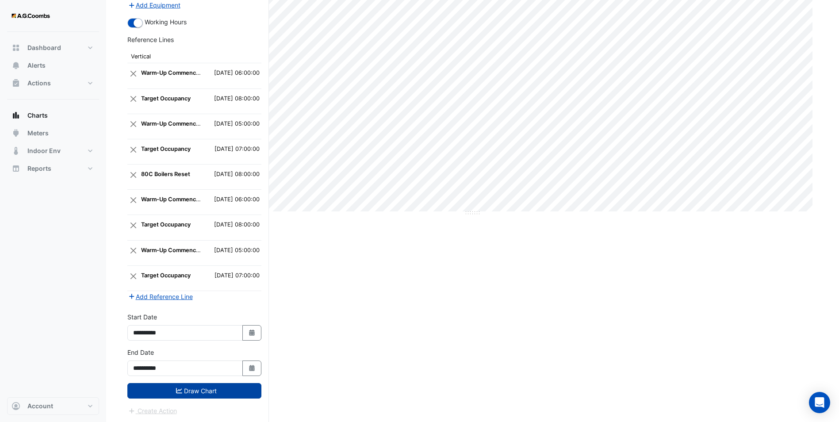
click at [206, 389] on button "Draw Chart" at bounding box center [194, 390] width 134 height 15
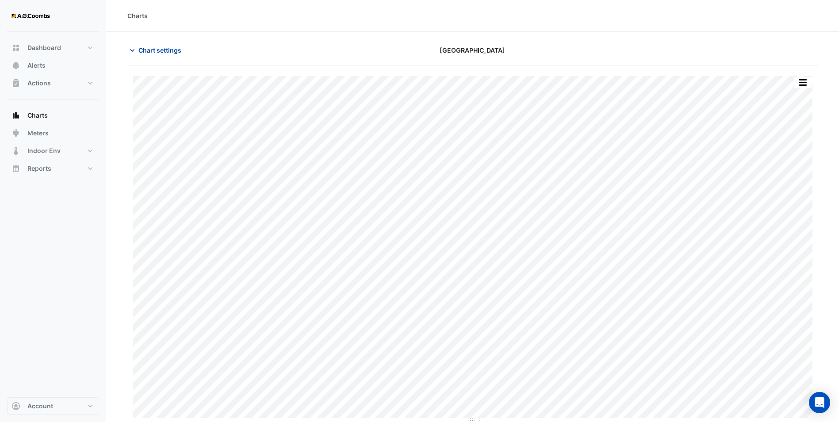
click at [141, 53] on span "Chart settings" at bounding box center [159, 50] width 43 height 9
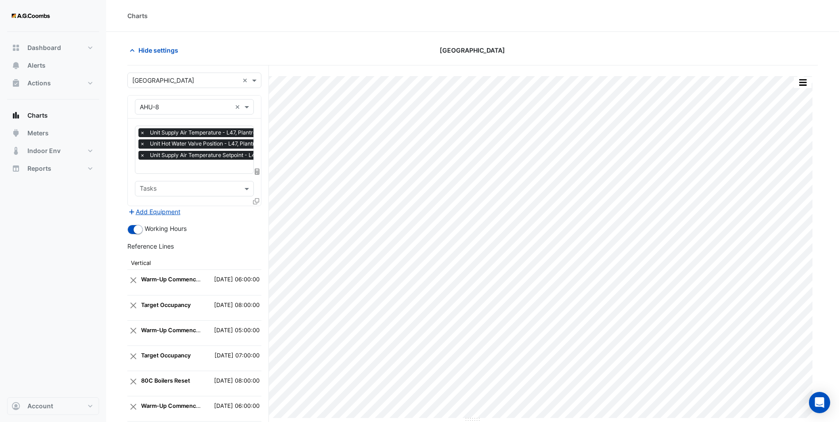
click at [142, 143] on span "×" at bounding box center [142, 143] width 8 height 9
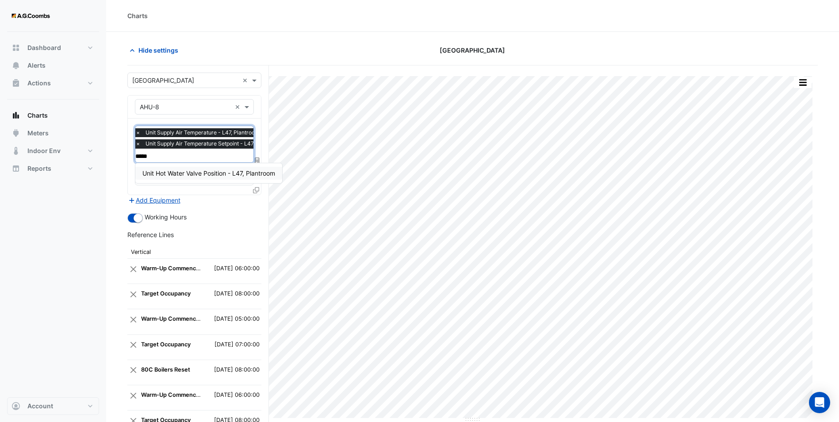
type input "******"
click at [174, 169] on span "Unit Hot Water Valve Position - L47, Plantroom" at bounding box center [208, 173] width 133 height 8
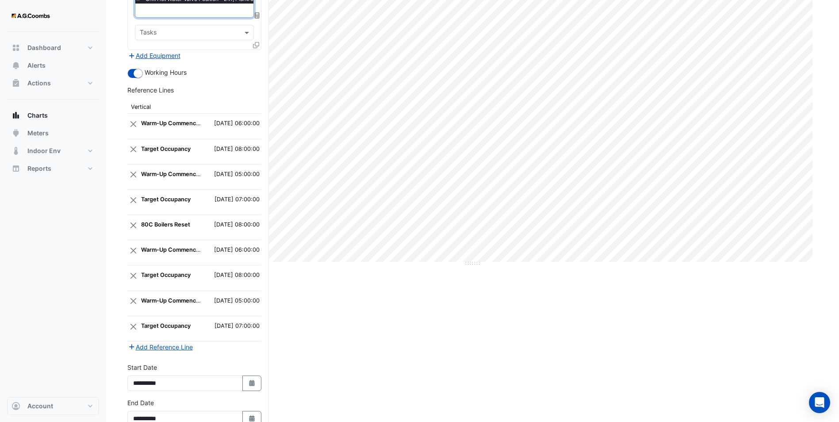
scroll to position [206, 0]
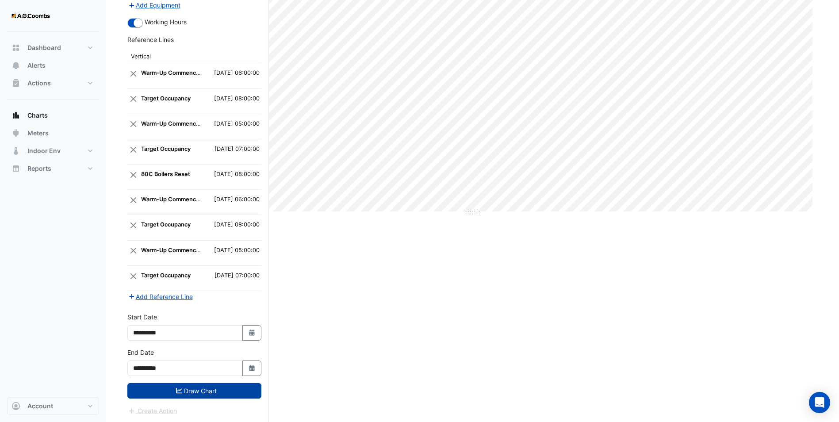
click at [203, 387] on button "Draw Chart" at bounding box center [194, 390] width 134 height 15
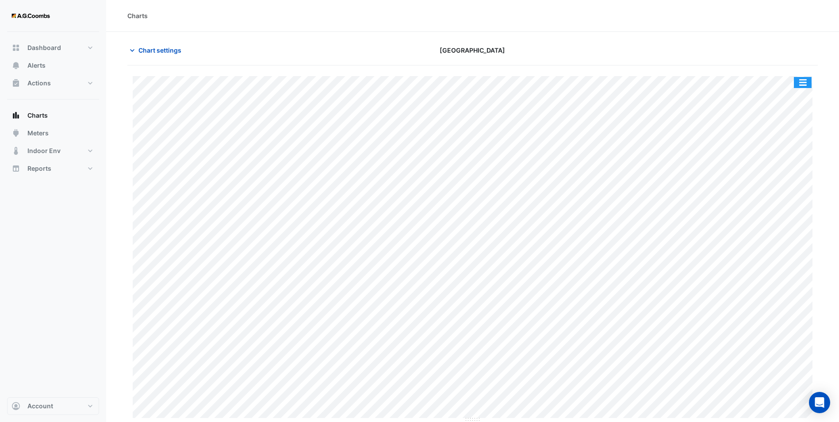
click at [806, 80] on button "button" at bounding box center [802, 82] width 18 height 11
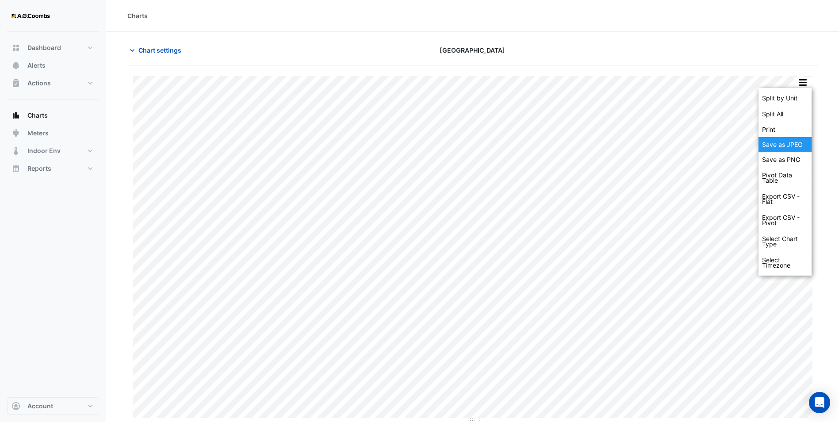
click at [778, 144] on div "Save as JPEG" at bounding box center [784, 144] width 53 height 15
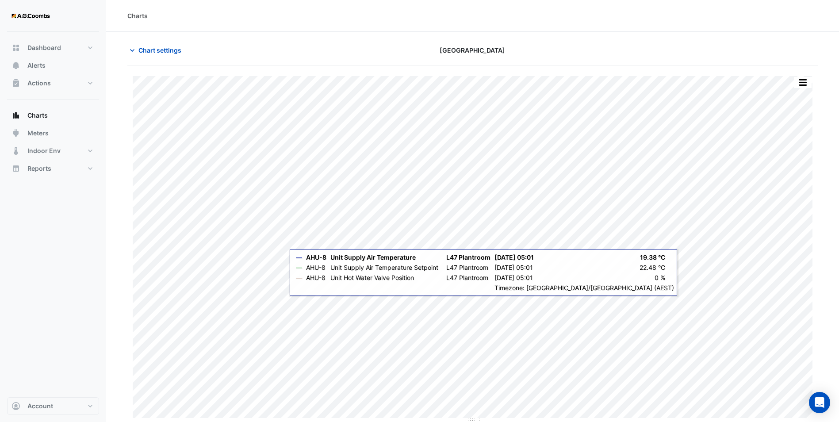
scroll to position [0, 0]
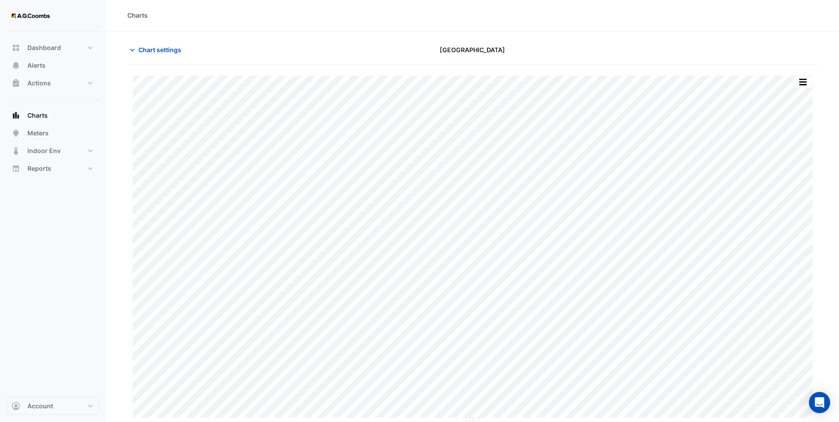
drag, startPoint x: 159, startPoint y: 51, endPoint x: 197, endPoint y: 245, distance: 197.2
click at [159, 51] on span "Chart settings" at bounding box center [159, 49] width 43 height 9
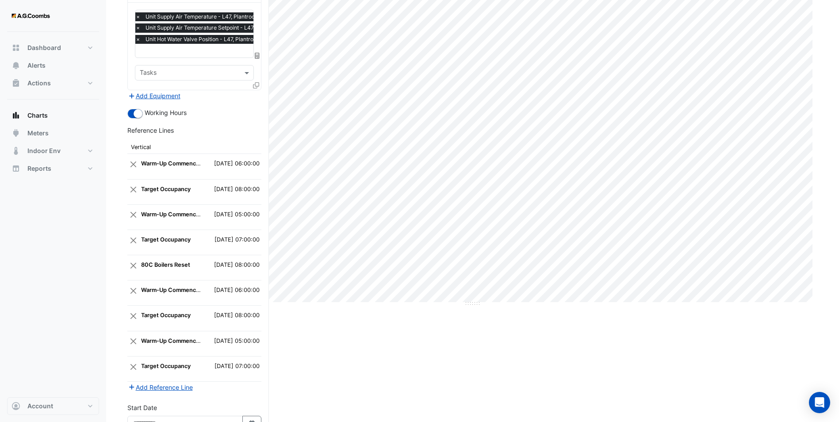
scroll to position [206, 0]
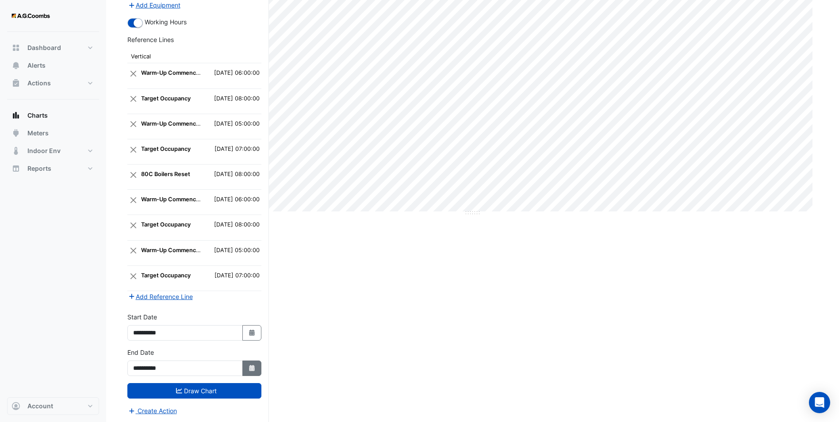
click at [254, 366] on icon "Select Date" at bounding box center [252, 368] width 8 height 6
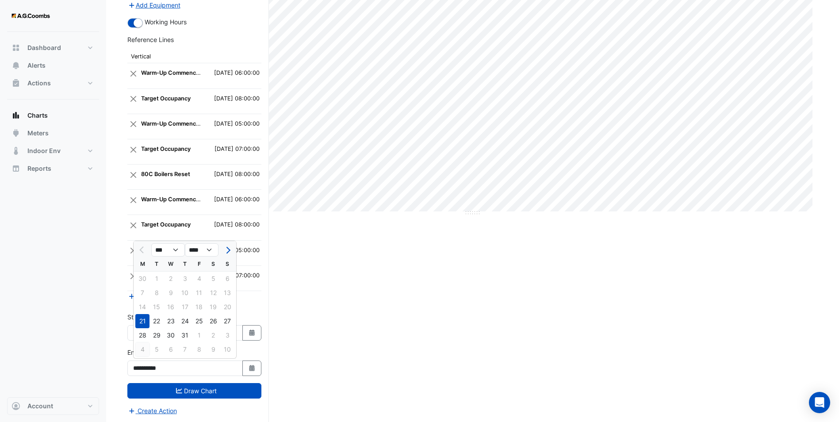
click at [141, 349] on div "4" at bounding box center [142, 349] width 14 height 14
type input "**********"
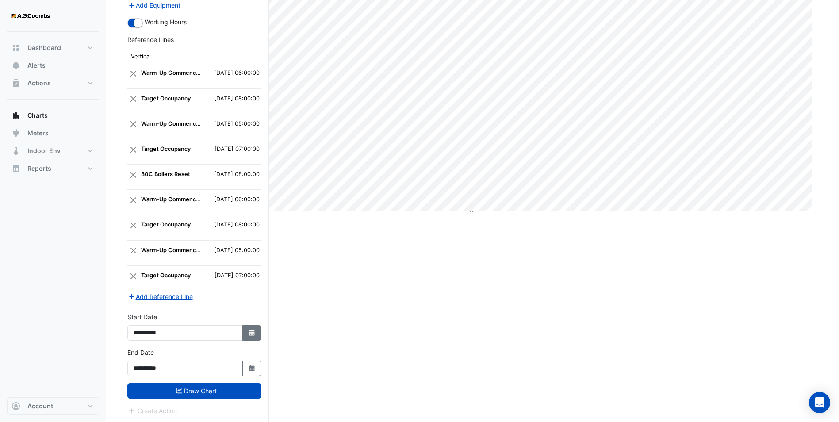
click at [252, 336] on button "Select Date" at bounding box center [251, 332] width 19 height 15
select select "*"
select select "****"
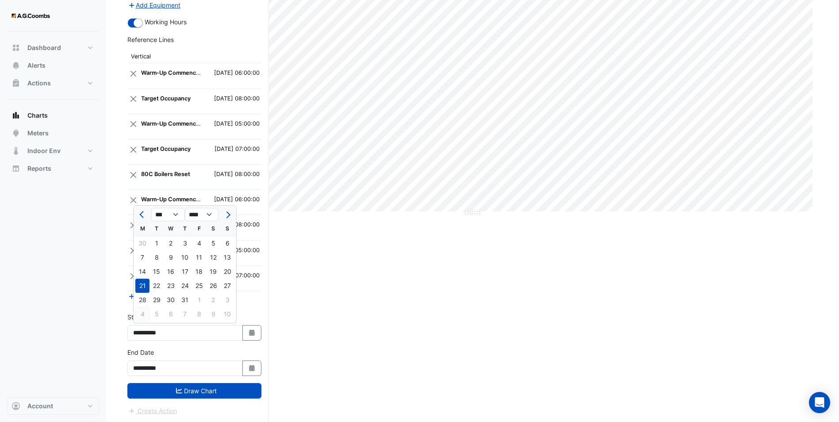
click at [141, 313] on div "4" at bounding box center [142, 314] width 14 height 14
type input "**********"
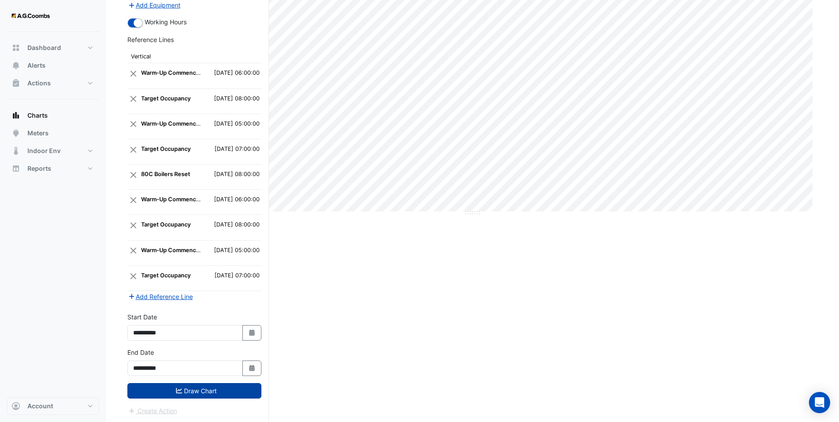
click at [195, 390] on button "Draw Chart" at bounding box center [194, 390] width 134 height 15
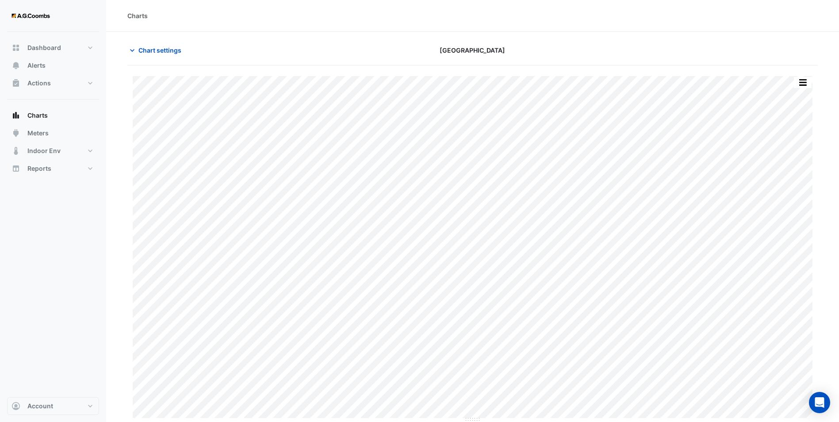
click at [806, 87] on button "button" at bounding box center [802, 82] width 18 height 11
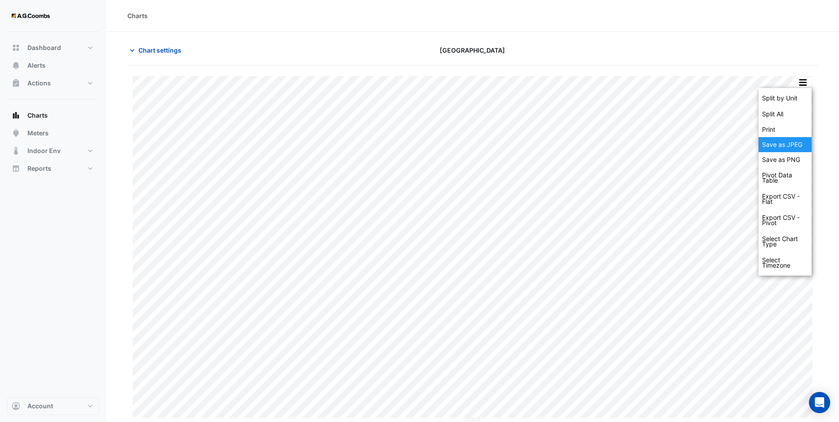
click at [786, 145] on div "Save as JPEG" at bounding box center [784, 144] width 53 height 15
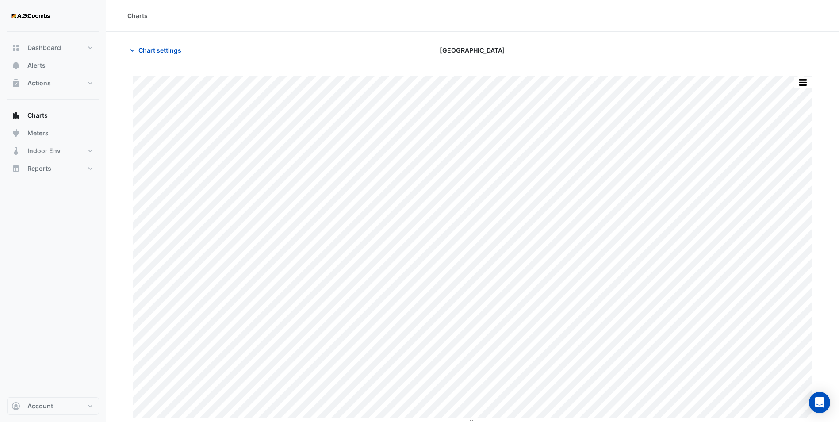
drag, startPoint x: 313, startPoint y: 51, endPoint x: 308, endPoint y: 48, distance: 5.5
click at [308, 48] on div "Chart settings" at bounding box center [238, 49] width 233 height 15
click at [166, 52] on span "Chart settings" at bounding box center [159, 50] width 43 height 9
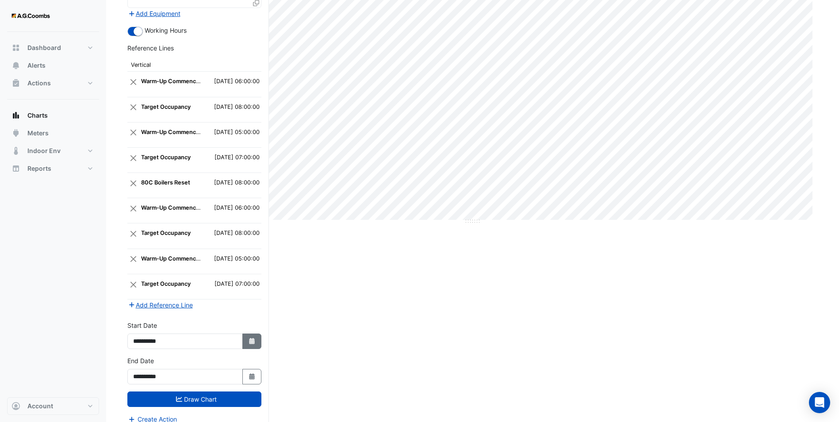
scroll to position [206, 0]
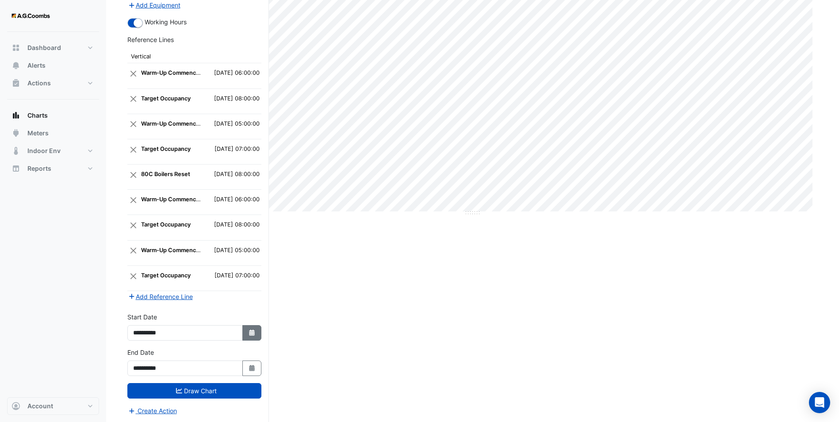
click at [247, 335] on button "Select Date" at bounding box center [251, 332] width 19 height 15
select select "*"
select select "****"
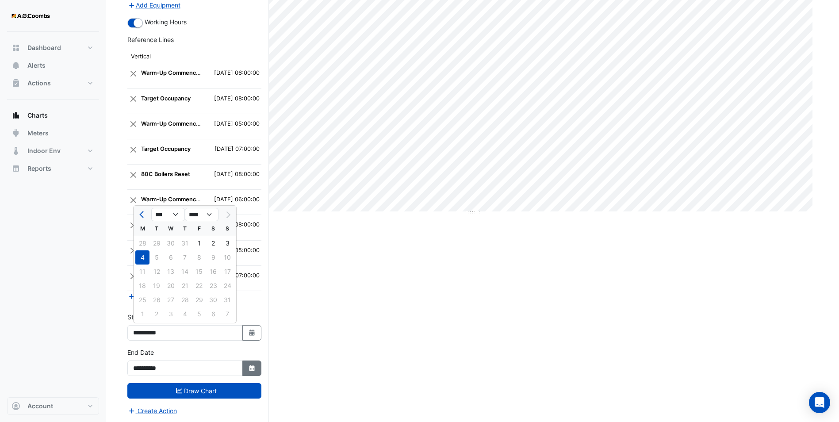
click at [255, 366] on icon "Select Date" at bounding box center [252, 368] width 8 height 6
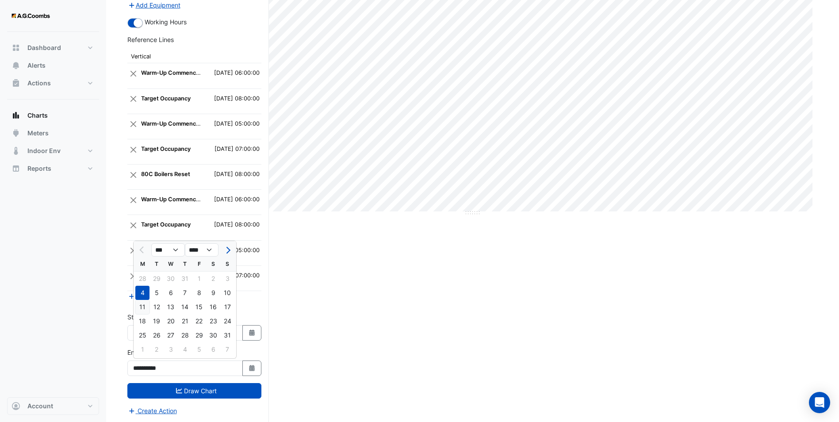
click at [144, 305] on div "11" at bounding box center [142, 307] width 14 height 14
type input "**********"
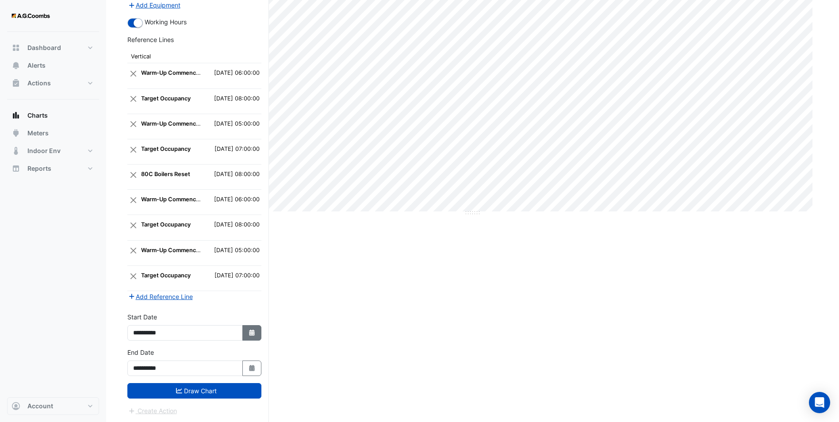
click at [247, 332] on button "Select Date" at bounding box center [251, 332] width 19 height 15
select select "*"
select select "****"
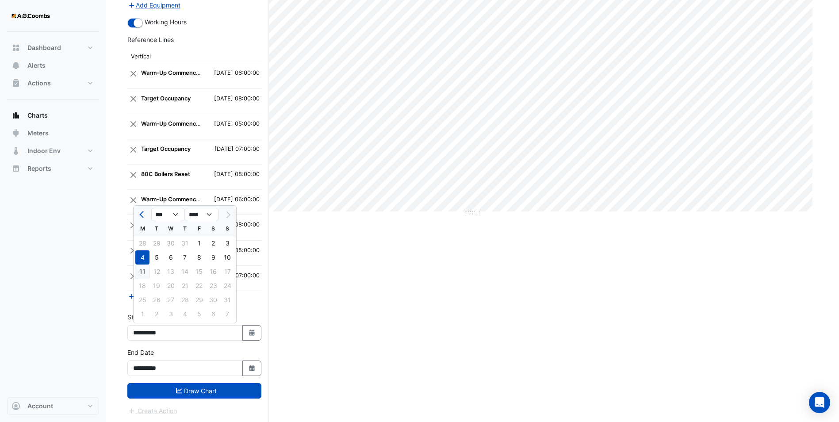
click at [141, 271] on div "11" at bounding box center [142, 271] width 14 height 14
type input "**********"
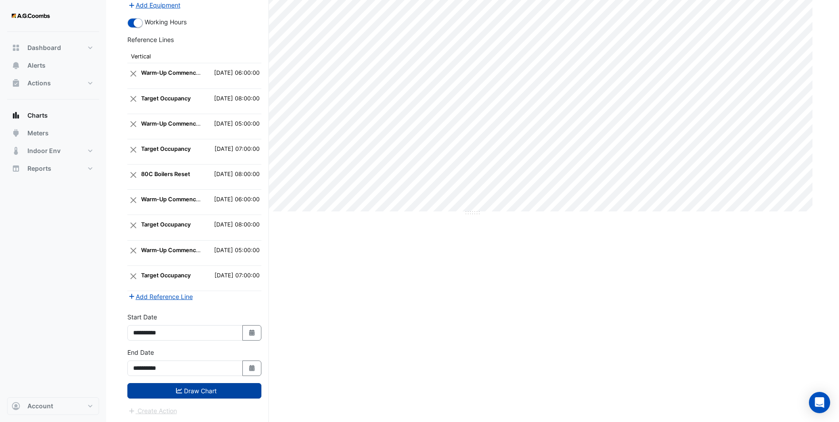
click at [223, 389] on button "Draw Chart" at bounding box center [194, 390] width 134 height 15
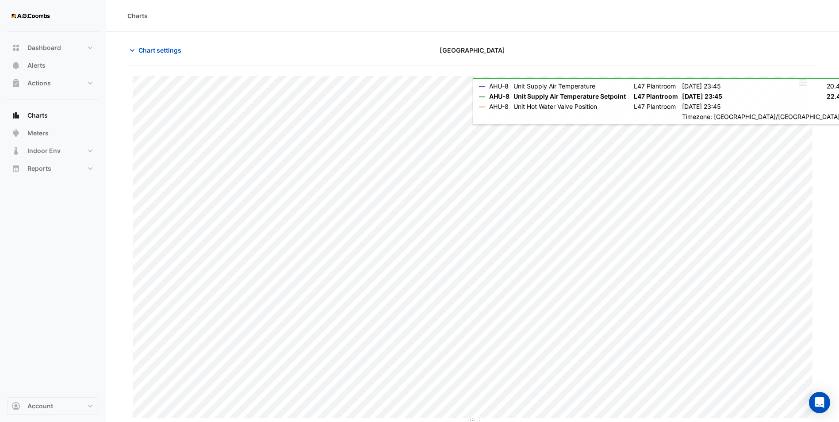
click at [800, 86] on button "button" at bounding box center [802, 82] width 18 height 11
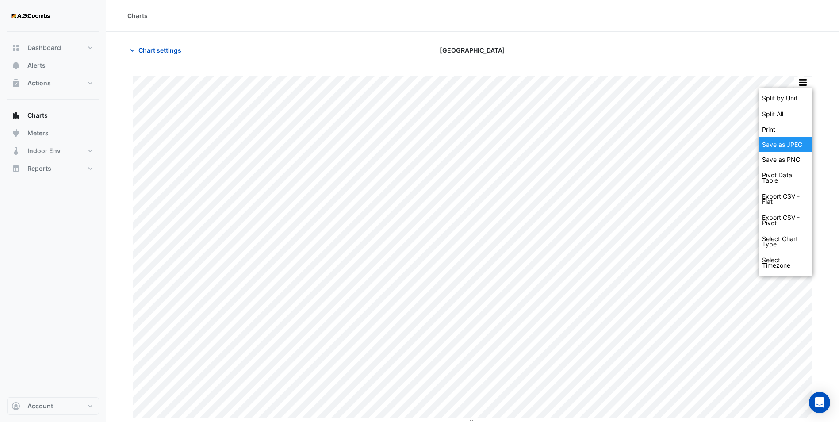
click at [790, 148] on div "Save as JPEG" at bounding box center [784, 144] width 53 height 15
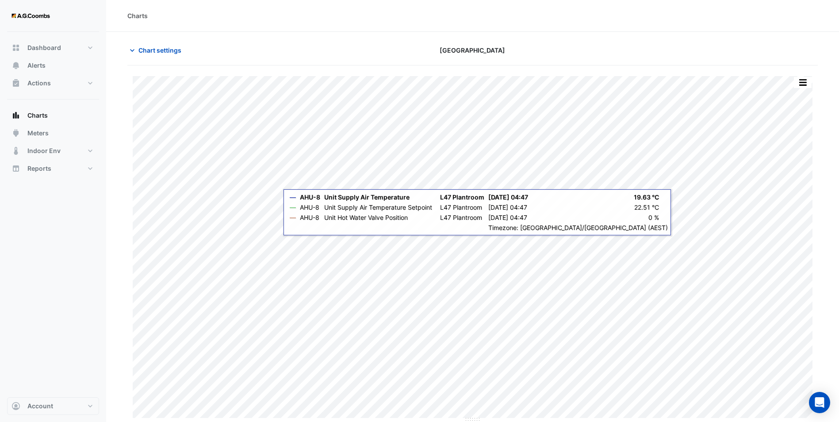
scroll to position [0, 0]
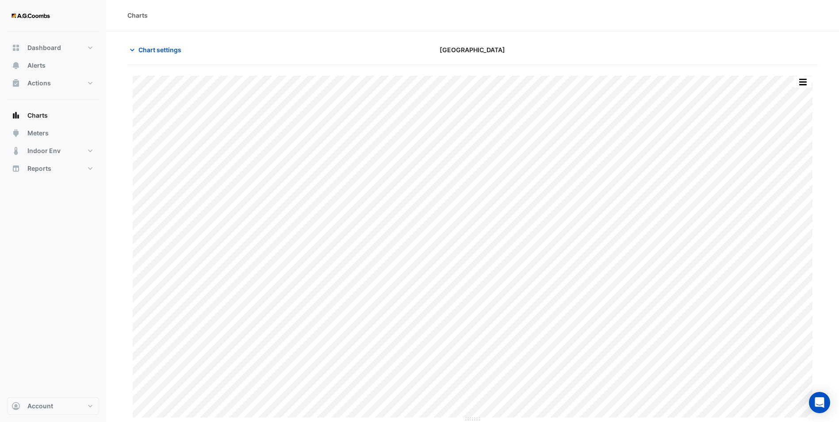
drag, startPoint x: 319, startPoint y: 21, endPoint x: 187, endPoint y: 59, distance: 138.0
click at [320, 21] on div "Charts" at bounding box center [472, 16] width 732 height 32
click at [171, 51] on span "Chart settings" at bounding box center [159, 49] width 43 height 9
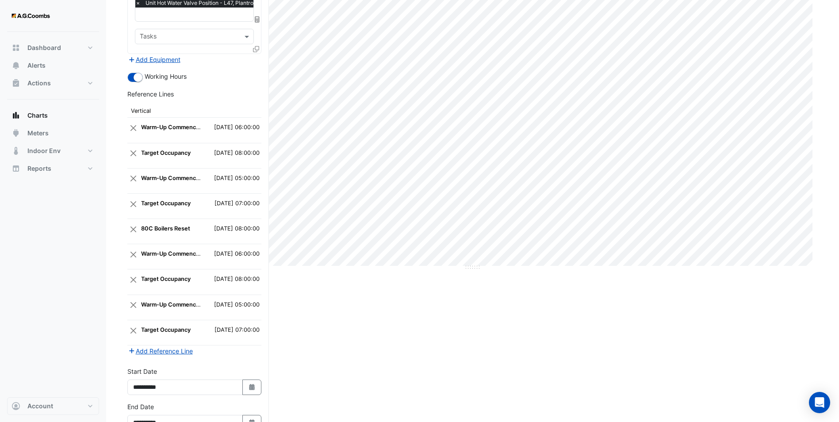
scroll to position [206, 0]
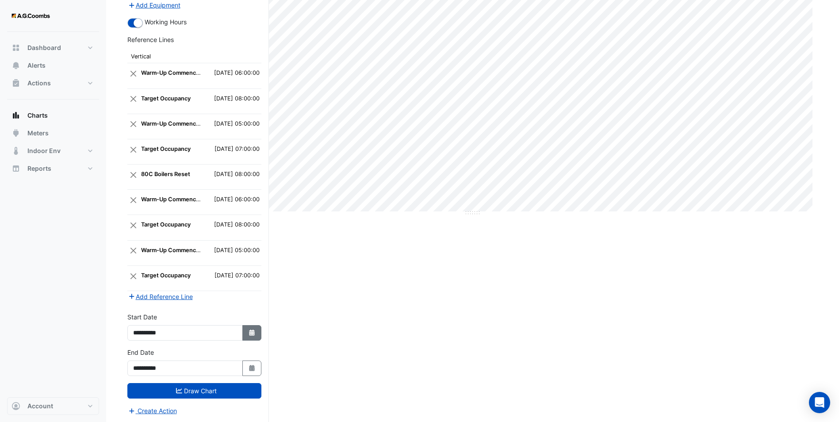
click at [244, 331] on button "Select Date" at bounding box center [251, 332] width 19 height 15
select select "*"
select select "****"
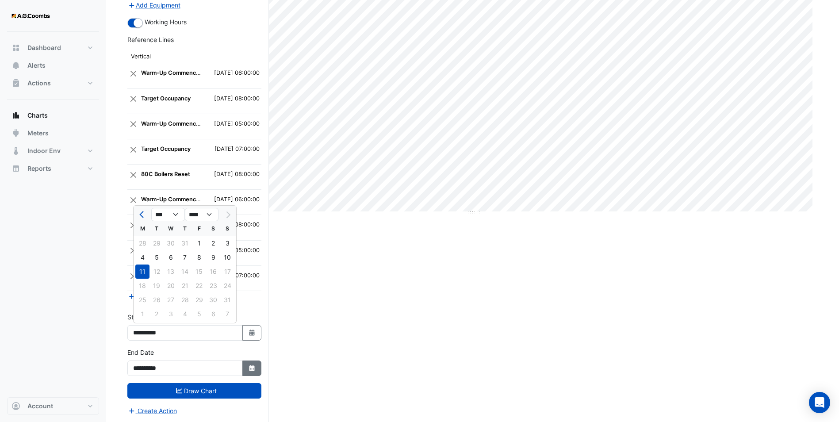
click at [250, 365] on icon "Select Date" at bounding box center [252, 368] width 8 height 6
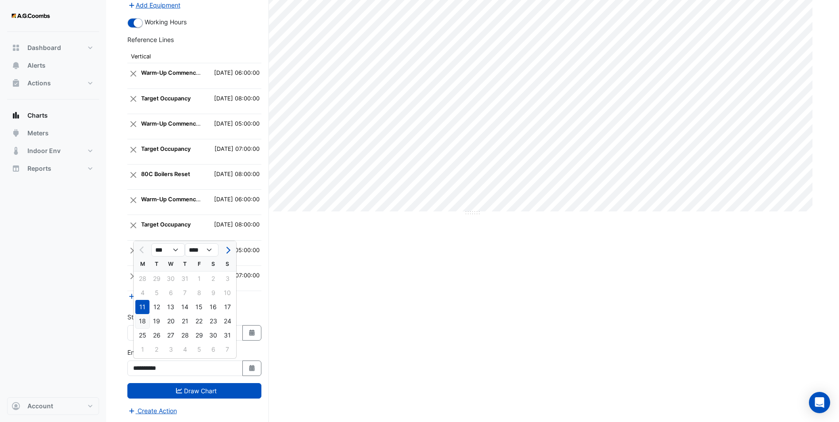
click at [145, 320] on div "18" at bounding box center [142, 321] width 14 height 14
type input "**********"
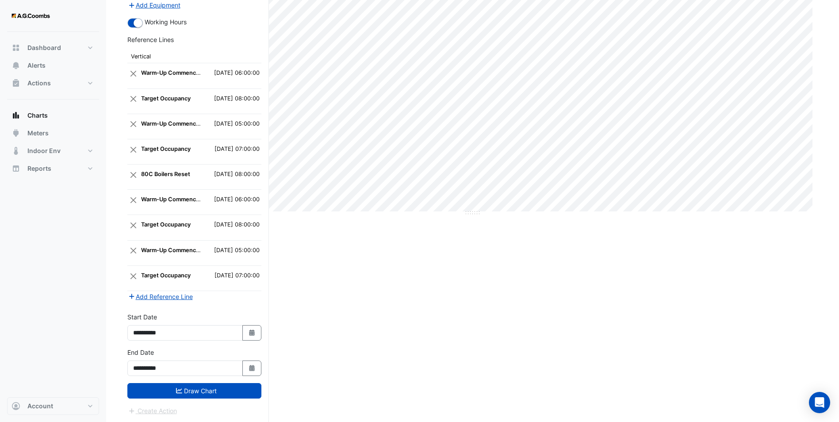
drag, startPoint x: 252, startPoint y: 334, endPoint x: 220, endPoint y: 325, distance: 33.2
click at [251, 334] on icon "button" at bounding box center [251, 332] width 5 height 6
select select "*"
select select "****"
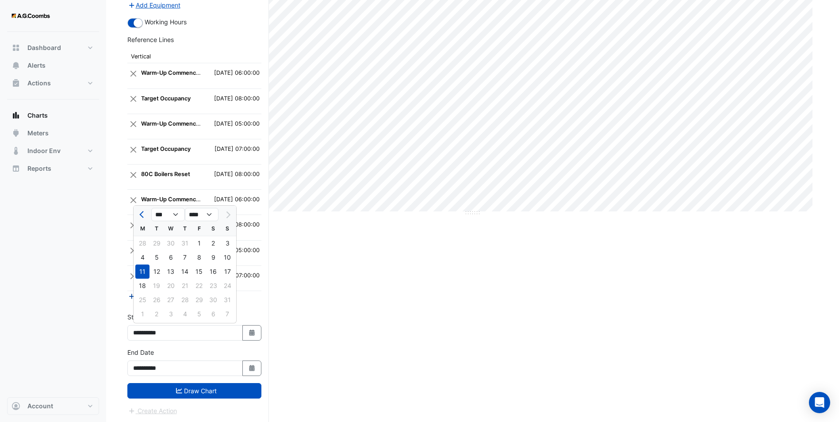
click at [141, 285] on div "18" at bounding box center [142, 285] width 14 height 14
type input "**********"
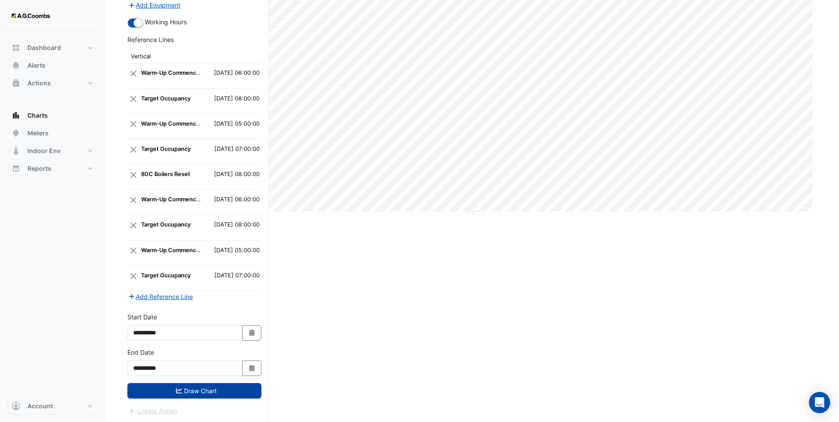
click at [208, 387] on button "Draw Chart" at bounding box center [194, 390] width 134 height 15
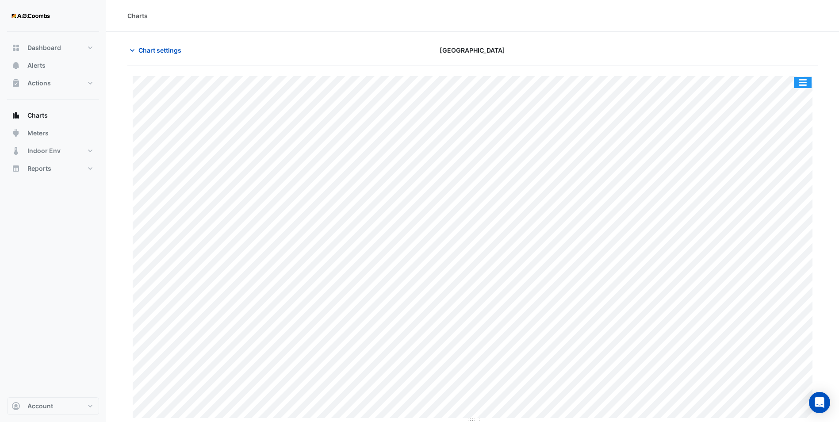
click at [803, 81] on button "button" at bounding box center [802, 82] width 18 height 11
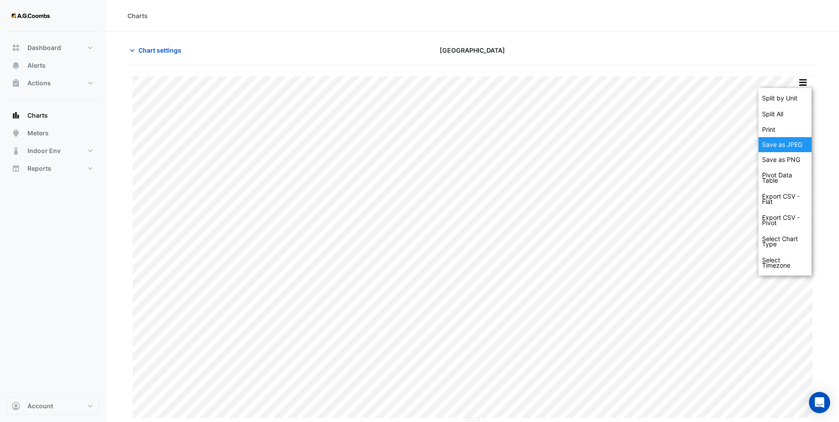
click at [783, 147] on div "Save as JPEG" at bounding box center [784, 144] width 53 height 15
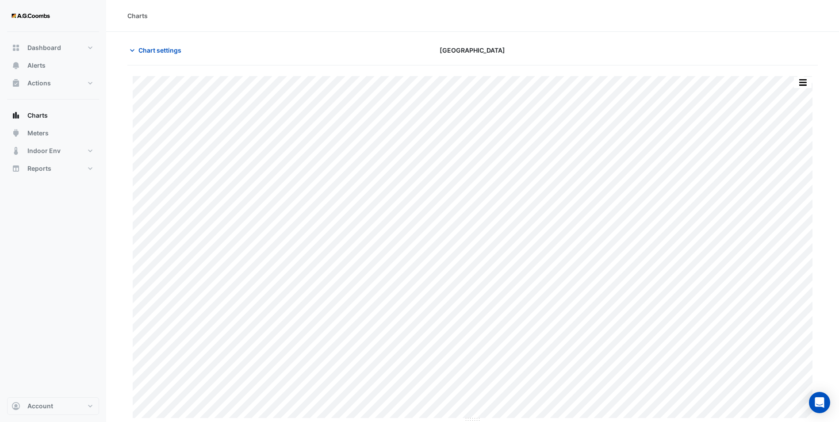
click at [225, 38] on section "Chart settings [GEOGRAPHIC_DATA] Split by Unit Split All Print Save as JPEG Sav…" at bounding box center [472, 227] width 732 height 390
click at [134, 49] on icon "button" at bounding box center [132, 50] width 4 height 3
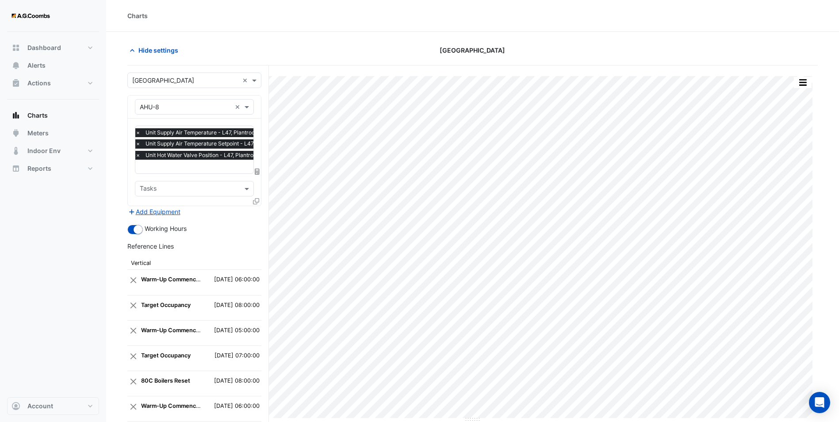
click at [256, 202] on icon at bounding box center [256, 201] width 6 height 6
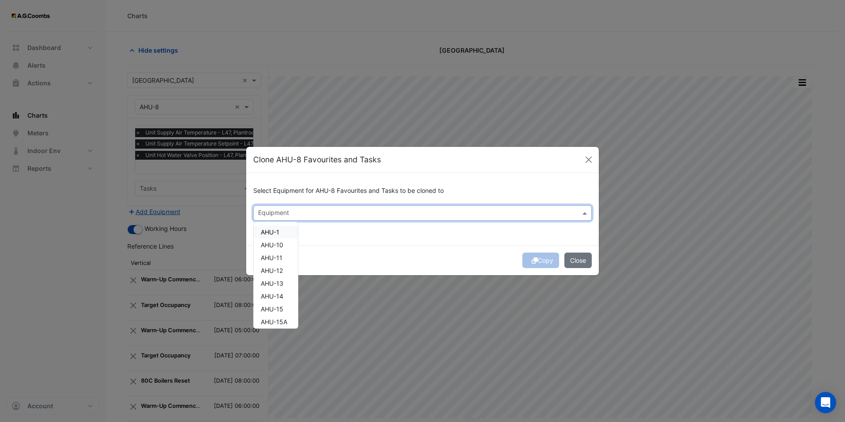
click at [324, 212] on input "text" at bounding box center [417, 213] width 319 height 9
click at [283, 233] on span "AHU-14" at bounding box center [272, 232] width 23 height 8
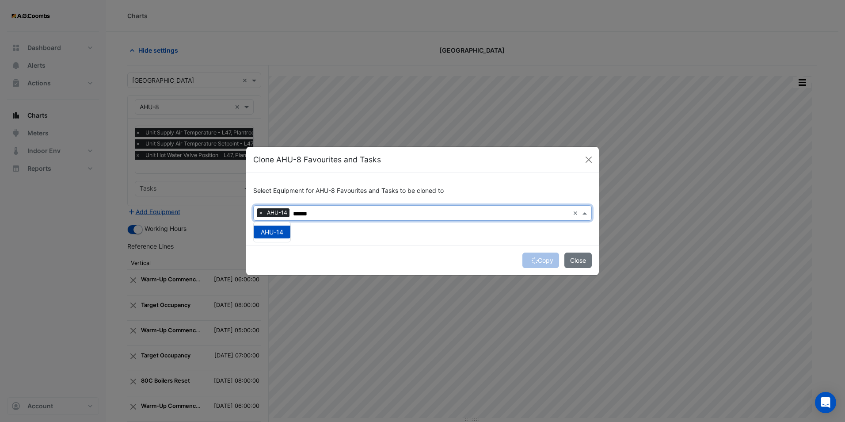
type input "******"
click at [536, 261] on div "Copy Close" at bounding box center [422, 260] width 353 height 30
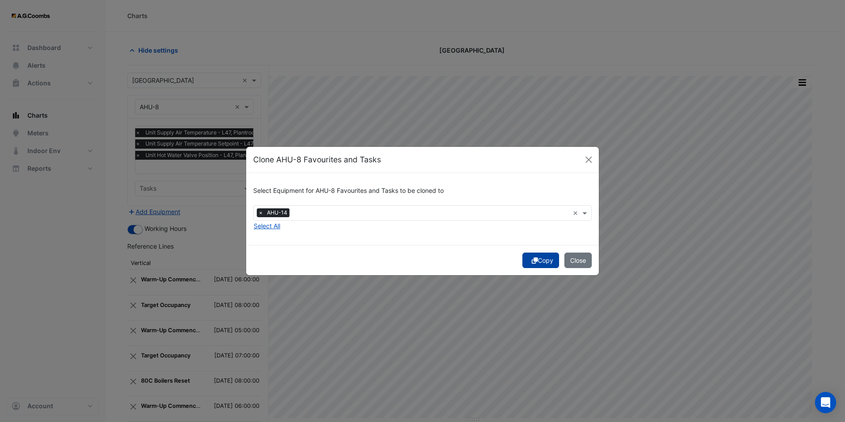
click at [541, 260] on button "Copy" at bounding box center [540, 259] width 37 height 15
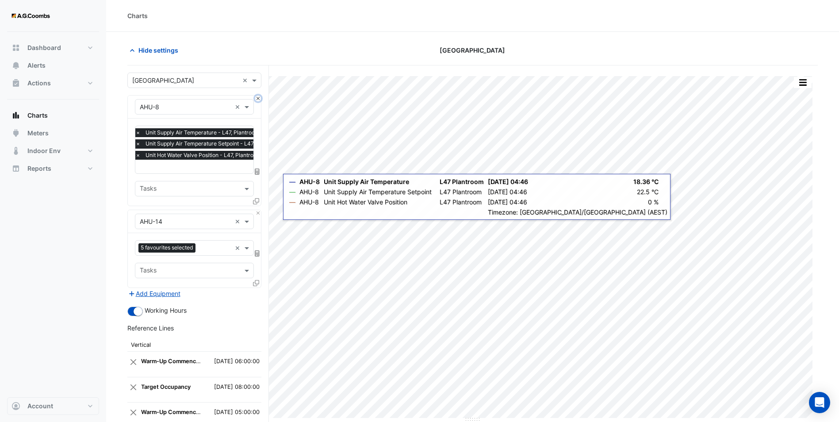
click at [257, 98] on button "Close" at bounding box center [258, 98] width 6 height 6
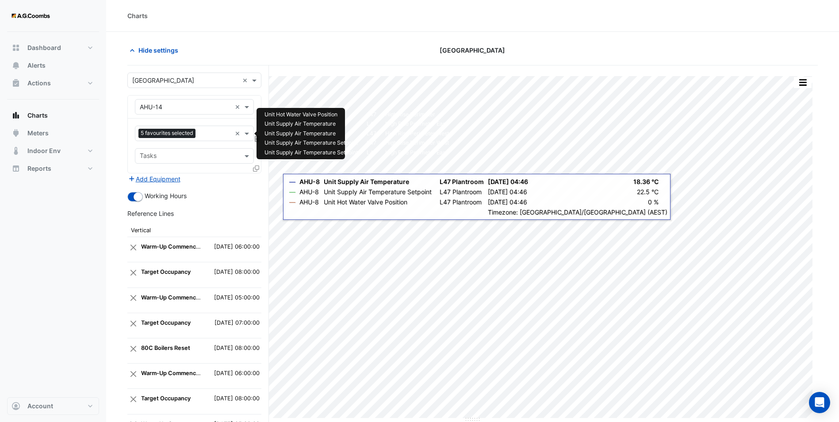
click at [189, 131] on span "5 favourites selected" at bounding box center [166, 133] width 57 height 9
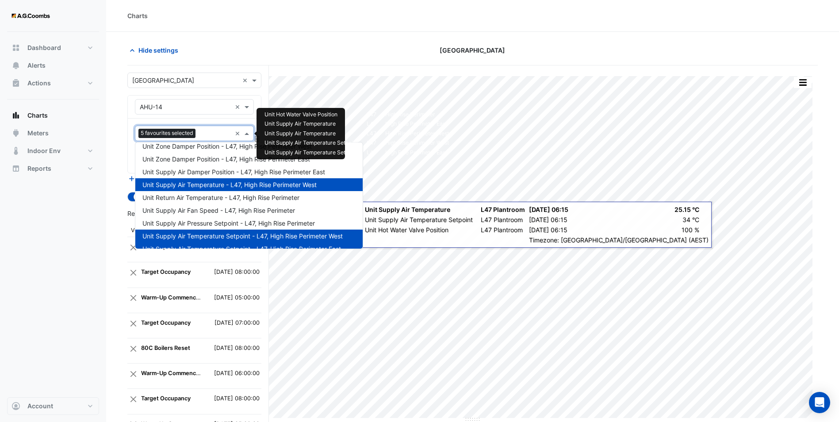
scroll to position [89, 0]
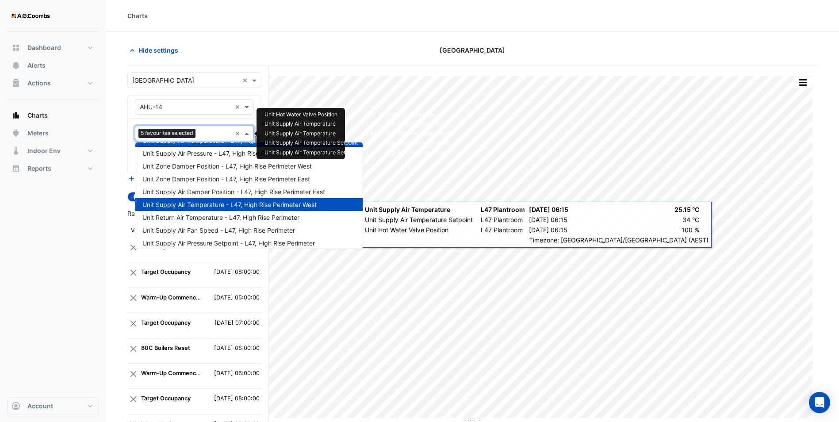
click at [306, 202] on span "Unit Supply Air Temperature - L47, High Rise Perimeter West" at bounding box center [229, 205] width 174 height 8
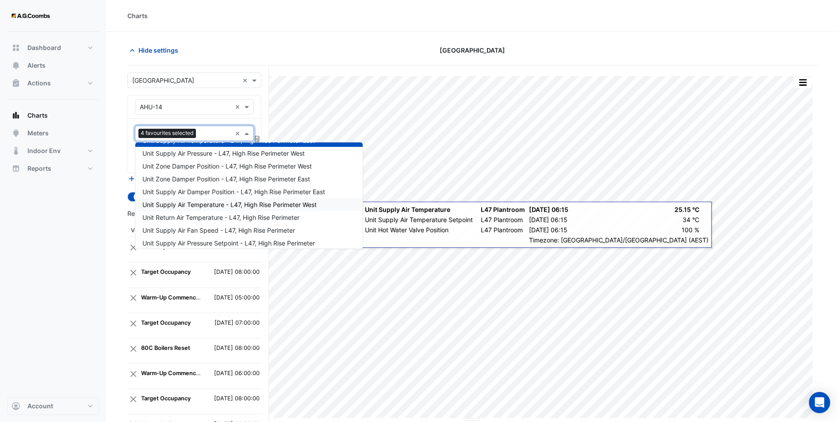
scroll to position [133, 0]
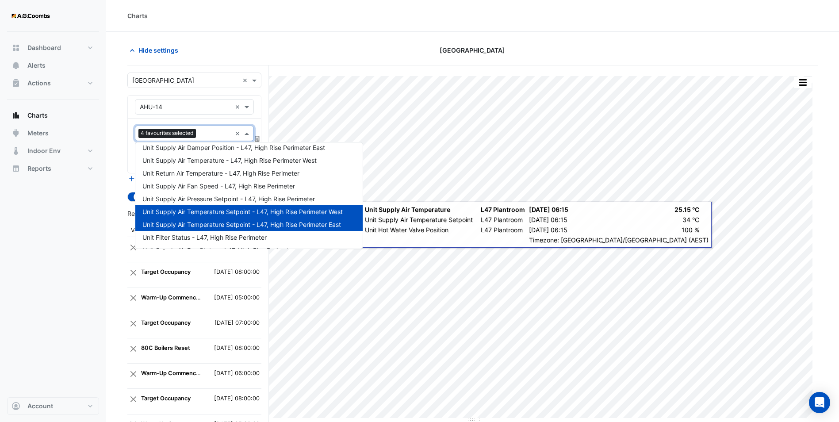
click at [320, 209] on span "Unit Supply Air Temperature Setpoint - L47, High Rise Perimeter West" at bounding box center [242, 212] width 200 height 8
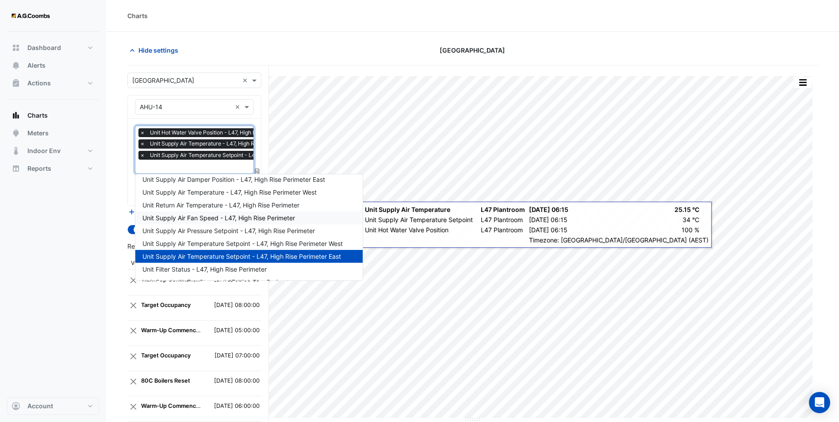
scroll to position [0, 0]
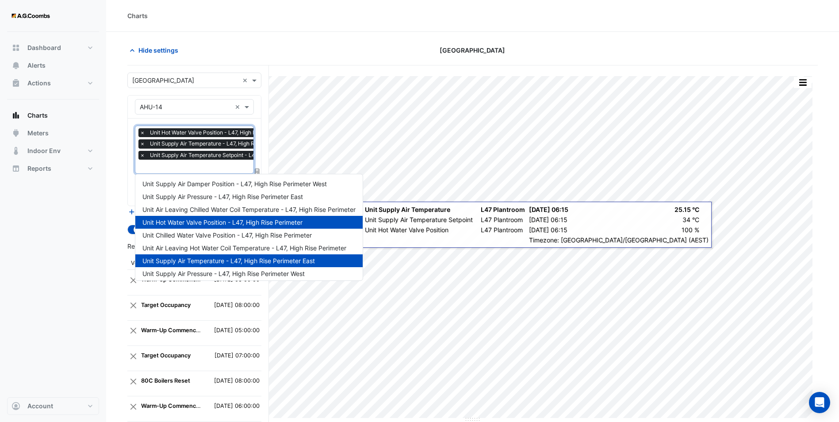
click at [235, 222] on span "Unit Hot Water Valve Position - L47, High Rise Perimeter" at bounding box center [222, 222] width 160 height 8
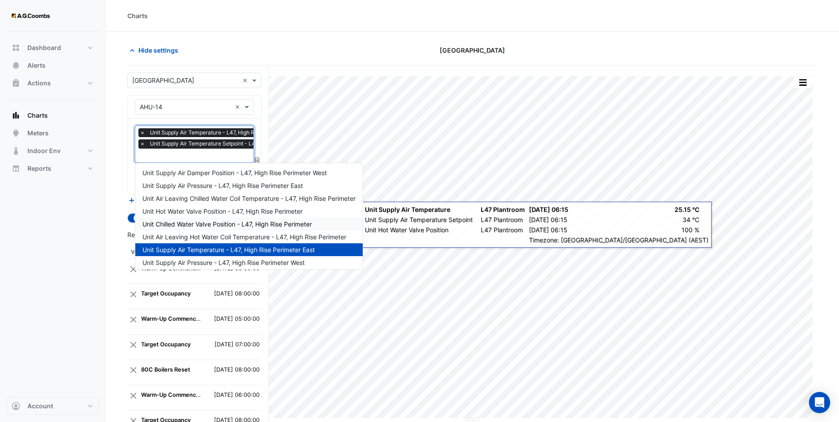
scroll to position [0, 0]
click at [221, 212] on span "Unit Hot Water Valve Position - L47, High Rise Perimeter" at bounding box center [222, 212] width 160 height 8
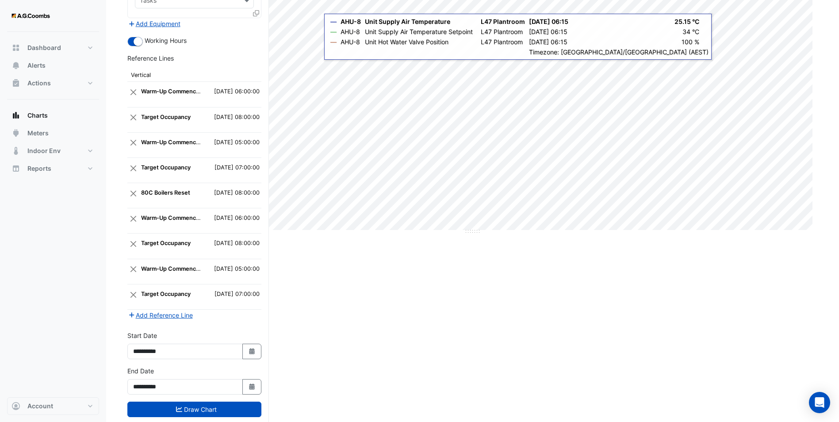
scroll to position [206, 0]
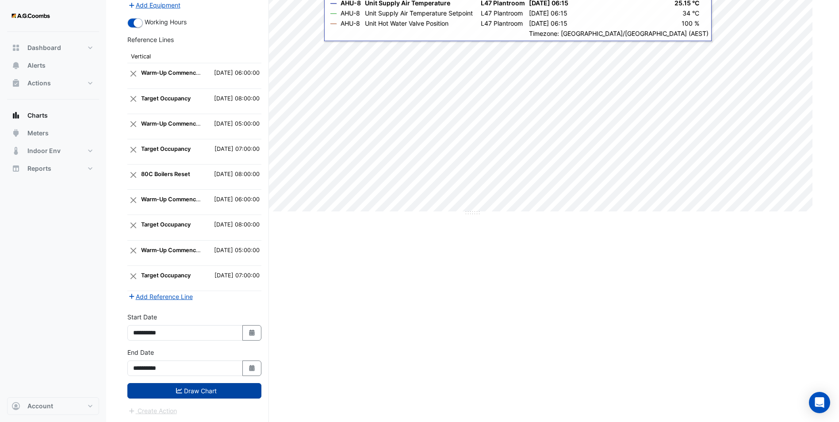
click at [210, 388] on button "Draw Chart" at bounding box center [194, 390] width 134 height 15
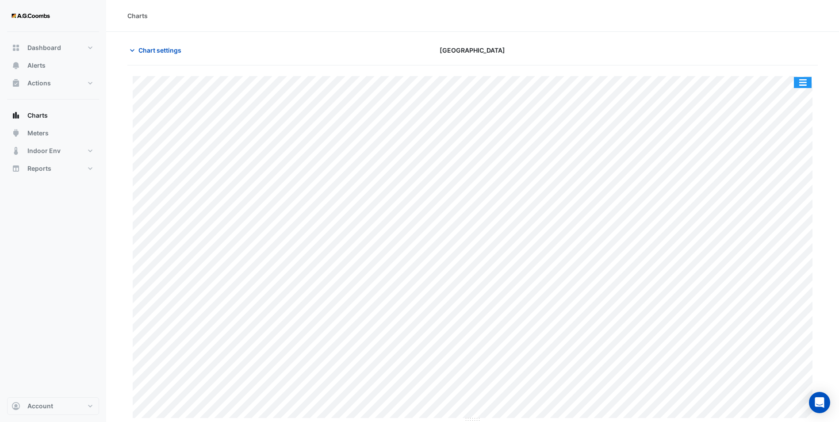
click at [801, 77] on button "button" at bounding box center [802, 82] width 18 height 11
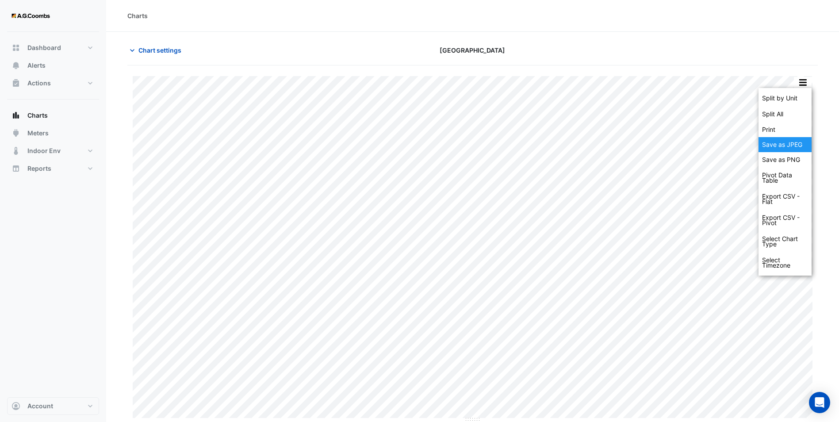
click at [789, 145] on div "Save as JPEG" at bounding box center [784, 144] width 53 height 15
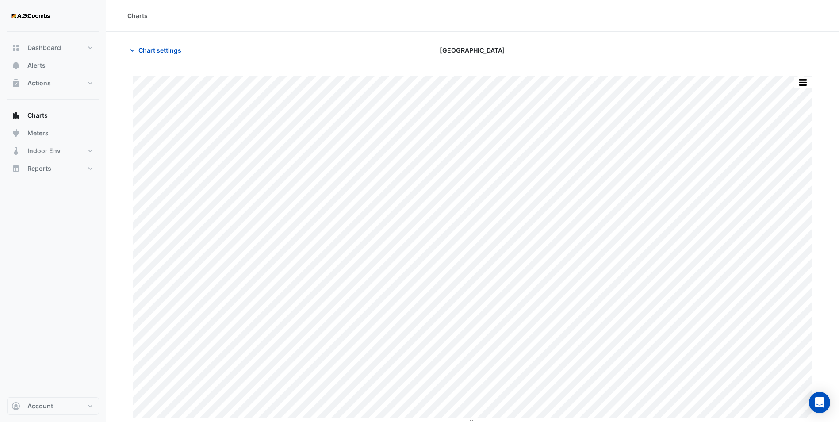
drag, startPoint x: 151, startPoint y: 52, endPoint x: 150, endPoint y: 65, distance: 12.8
click at [151, 52] on span "Chart settings" at bounding box center [159, 50] width 43 height 9
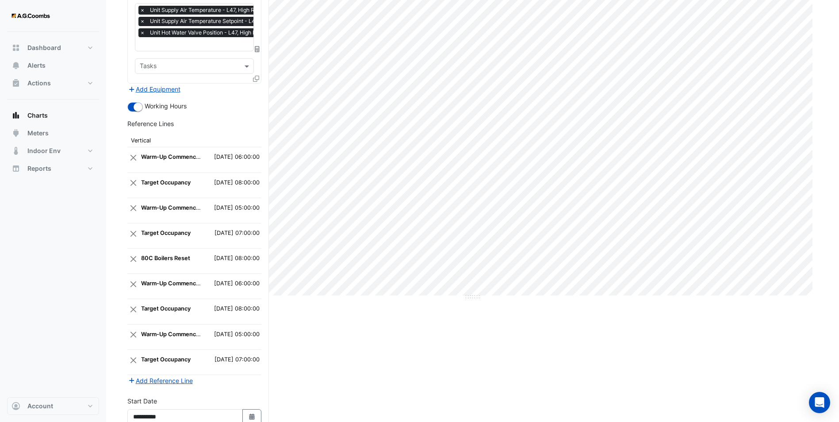
scroll to position [206, 0]
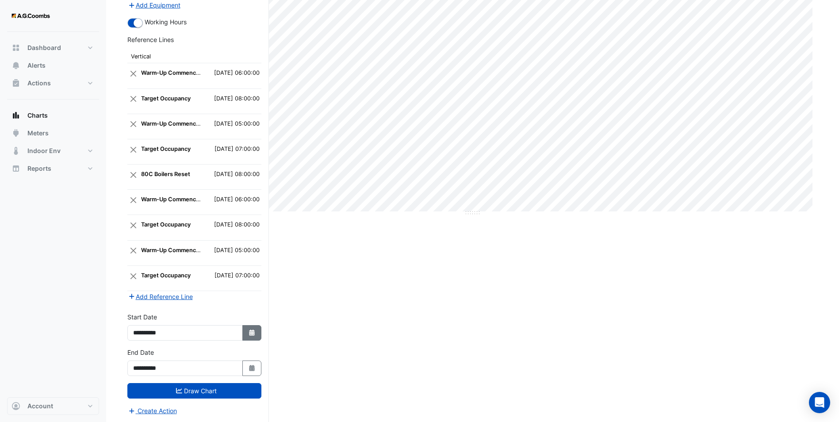
click at [254, 335] on icon "button" at bounding box center [251, 332] width 5 height 6
select select "*"
select select "****"
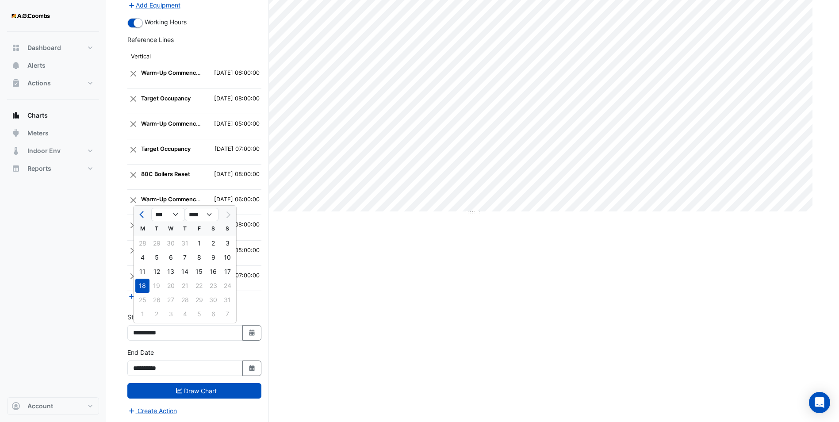
click at [141, 267] on div "11" at bounding box center [142, 271] width 14 height 14
type input "**********"
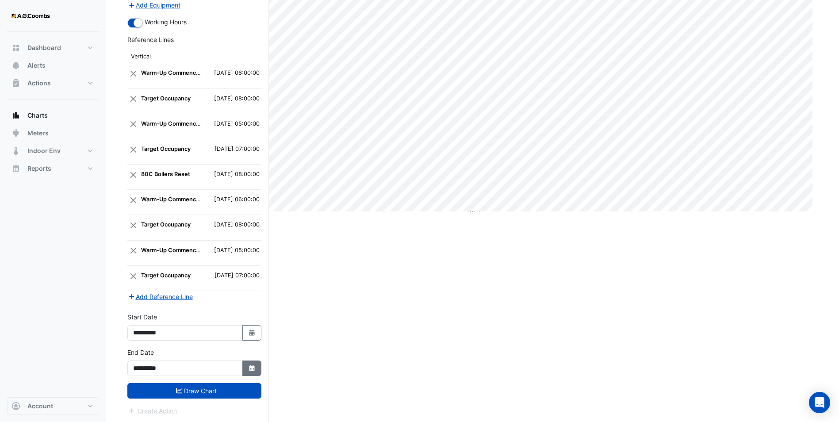
click at [251, 364] on fa-icon "Select Date" at bounding box center [252, 368] width 8 height 8
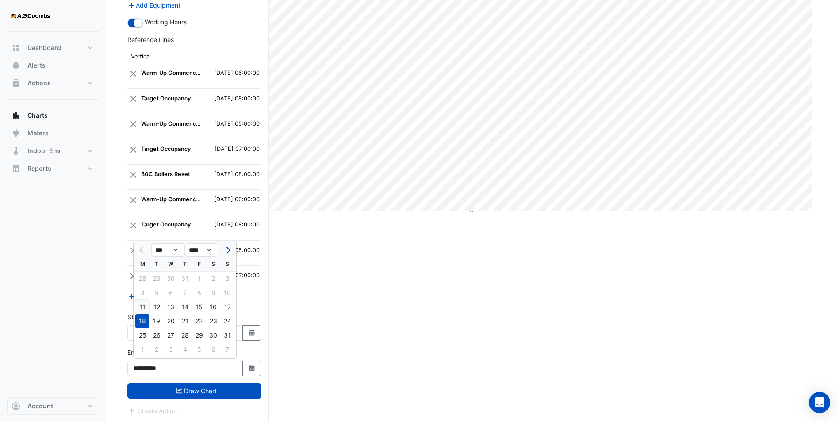
click at [142, 306] on div "11" at bounding box center [142, 307] width 14 height 14
type input "**********"
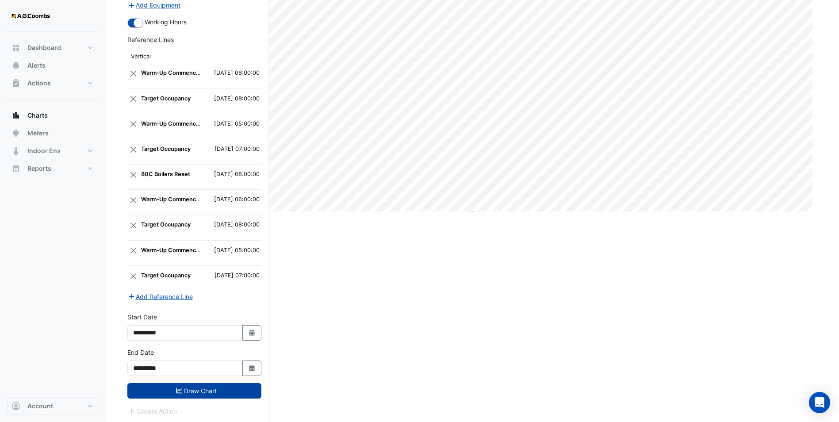
click at [227, 387] on button "Draw Chart" at bounding box center [194, 390] width 134 height 15
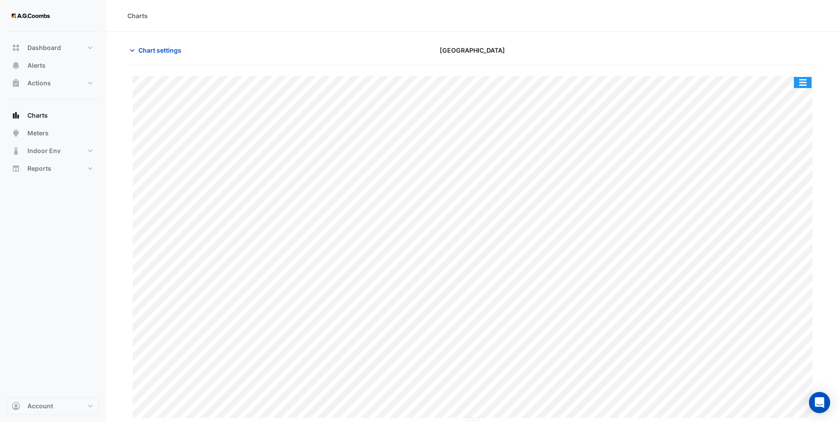
click at [806, 80] on button "button" at bounding box center [802, 82] width 18 height 11
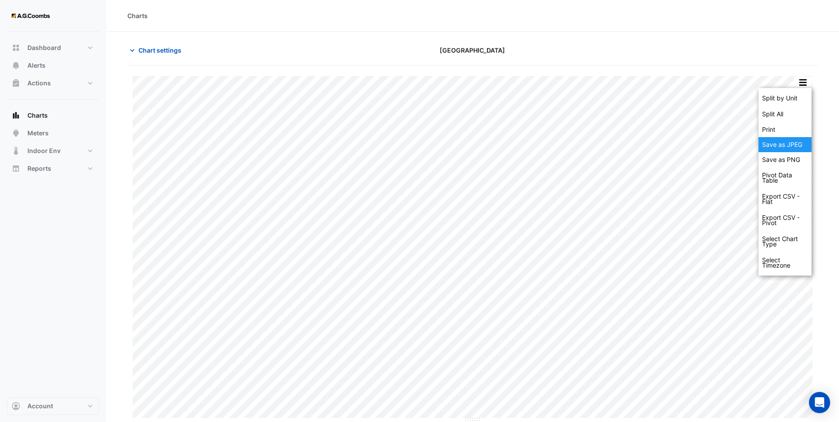
click at [778, 149] on div "Save as JPEG" at bounding box center [784, 144] width 53 height 15
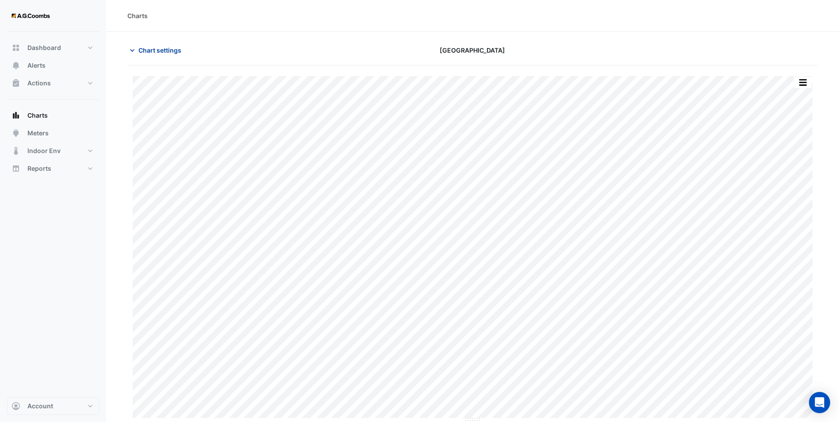
click at [146, 50] on span "Chart settings" at bounding box center [159, 50] width 43 height 9
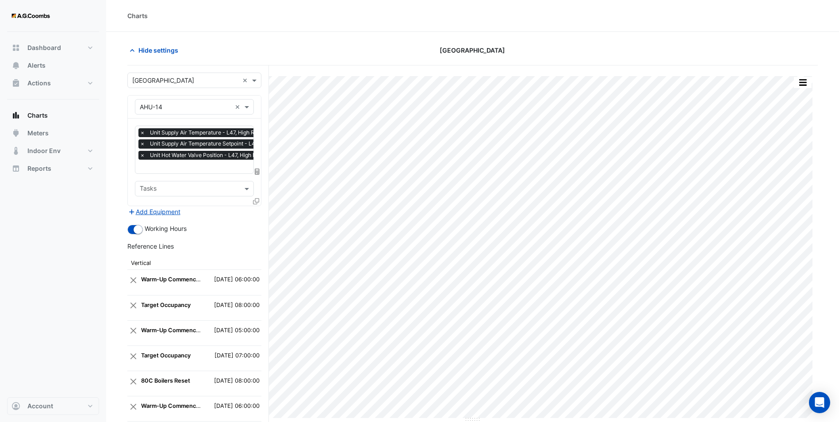
drag, startPoint x: 211, startPoint y: 34, endPoint x: 209, endPoint y: 42, distance: 7.6
click at [211, 34] on section "Hide settings [GEOGRAPHIC_DATA] Split by Unit Split All Print Save as JPEG Save…" at bounding box center [472, 330] width 732 height 597
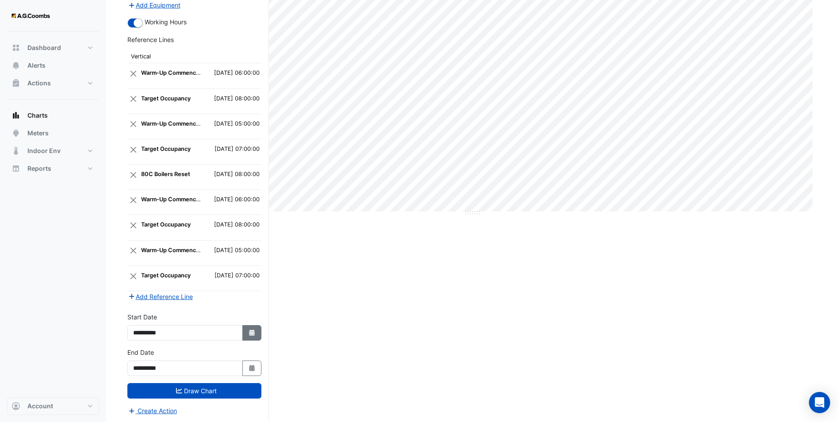
click at [252, 334] on icon "button" at bounding box center [251, 332] width 5 height 6
select select "*"
select select "****"
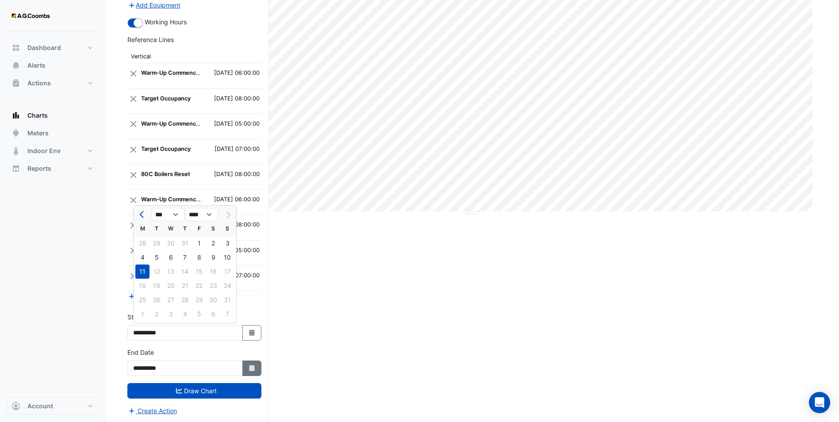
click at [258, 363] on button "Select Date" at bounding box center [251, 367] width 19 height 15
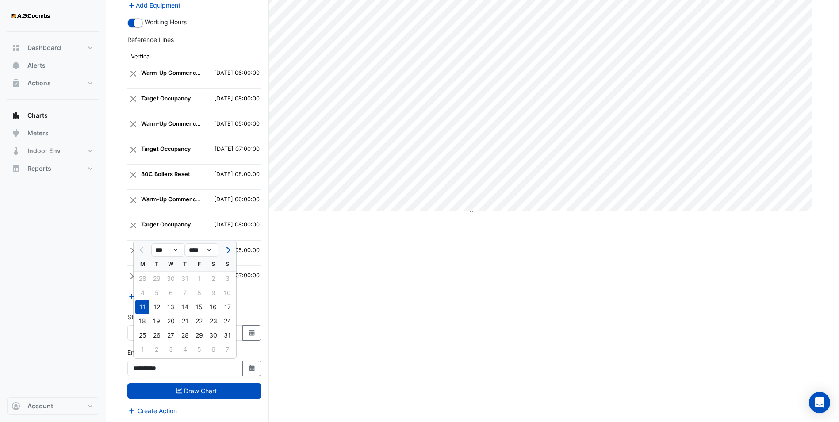
click at [141, 292] on div "4 5 6 7 8 9 10" at bounding box center [184, 293] width 103 height 14
click at [142, 294] on div "4 5 6 7 8 9 10" at bounding box center [184, 293] width 103 height 14
click at [257, 330] on button "Select Date" at bounding box center [251, 332] width 19 height 15
select select "*"
select select "****"
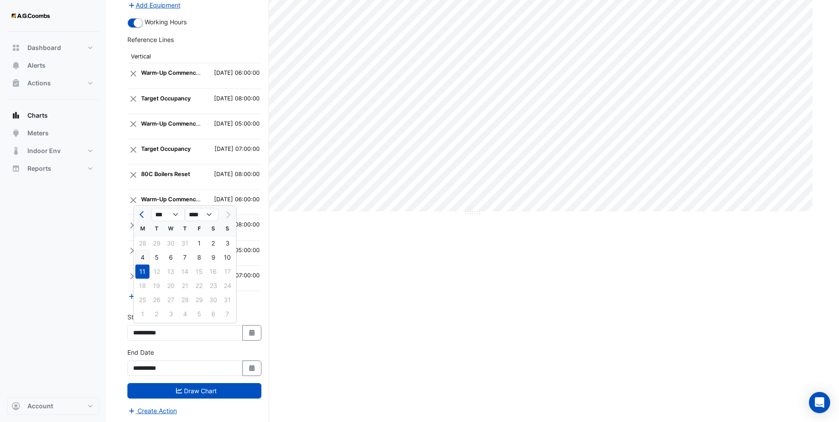
click at [143, 252] on div "4" at bounding box center [142, 257] width 14 height 14
type input "**********"
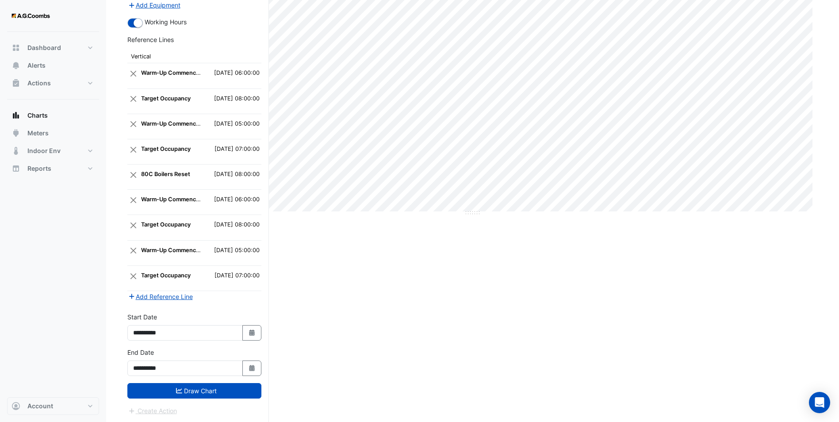
drag, startPoint x: 245, startPoint y: 366, endPoint x: 239, endPoint y: 360, distance: 8.5
click at [245, 365] on button "Select Date" at bounding box center [251, 367] width 19 height 15
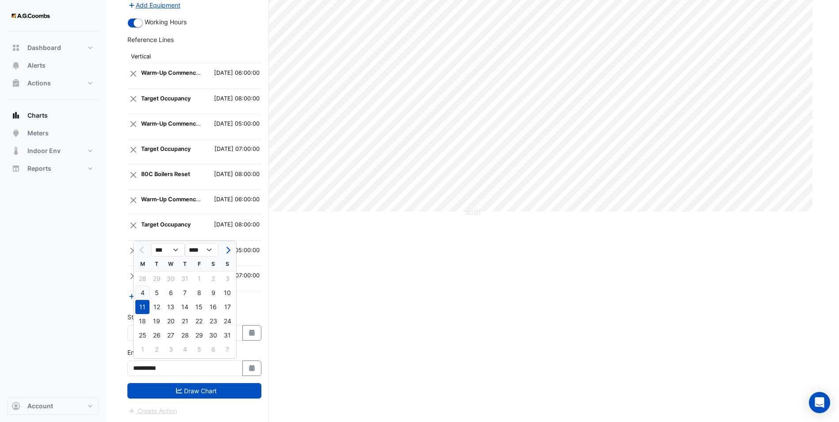
click at [142, 294] on div "4" at bounding box center [142, 293] width 14 height 14
type input "**********"
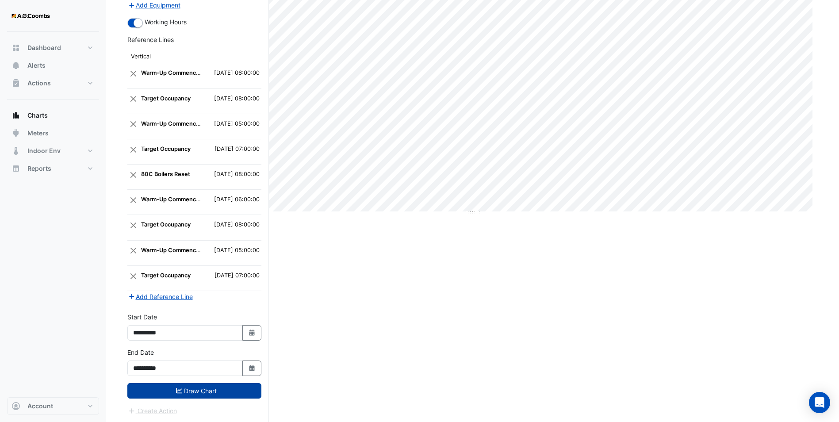
click at [197, 388] on button "Draw Chart" at bounding box center [194, 390] width 134 height 15
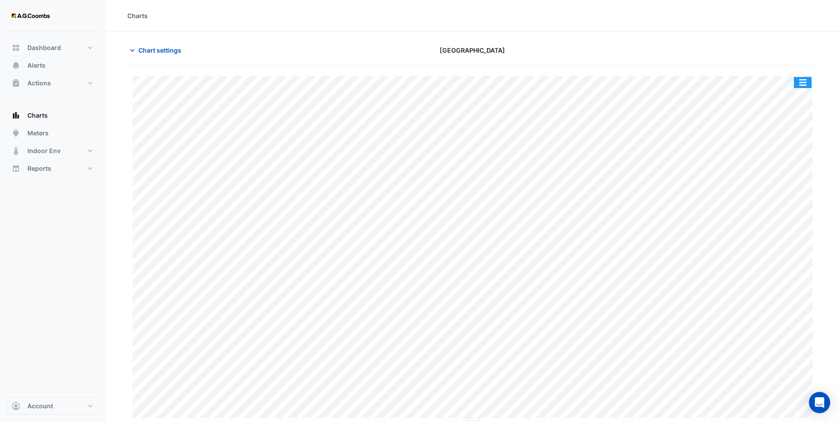
click at [805, 82] on button "button" at bounding box center [802, 82] width 18 height 11
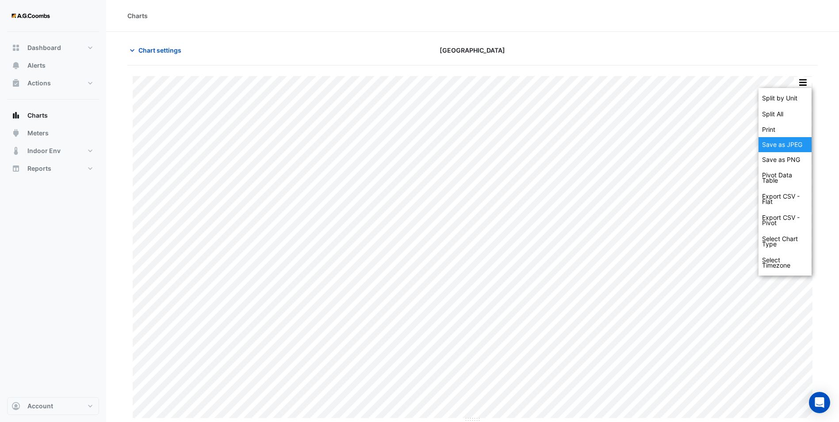
click at [794, 141] on div "Save as JPEG" at bounding box center [784, 144] width 53 height 15
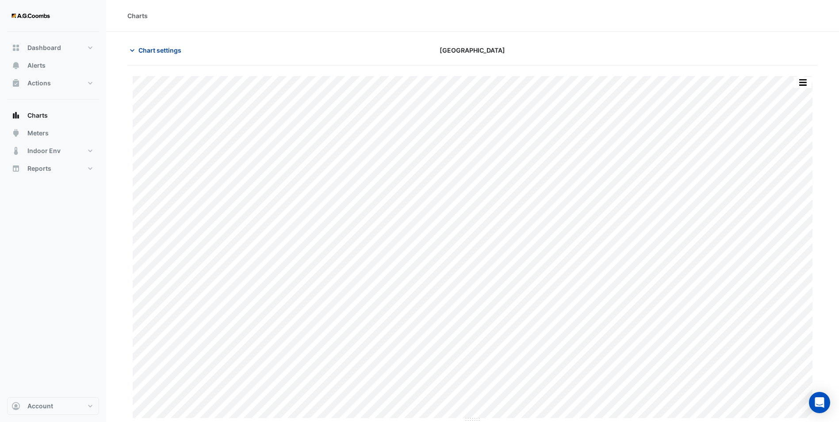
click at [154, 47] on span "Chart settings" at bounding box center [159, 50] width 43 height 9
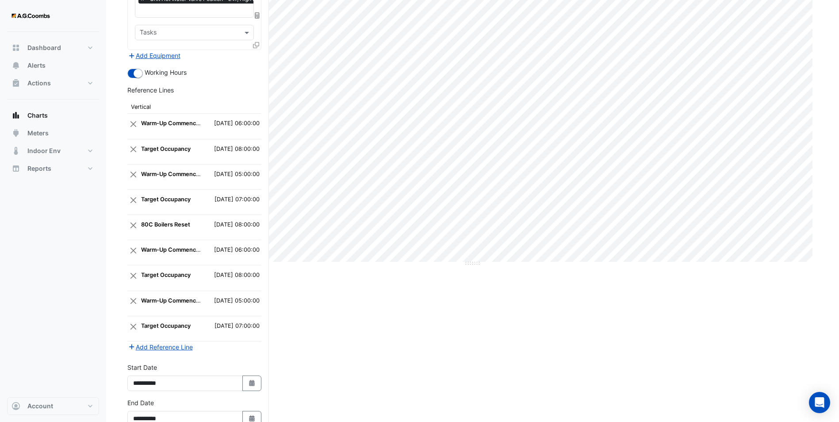
scroll to position [206, 0]
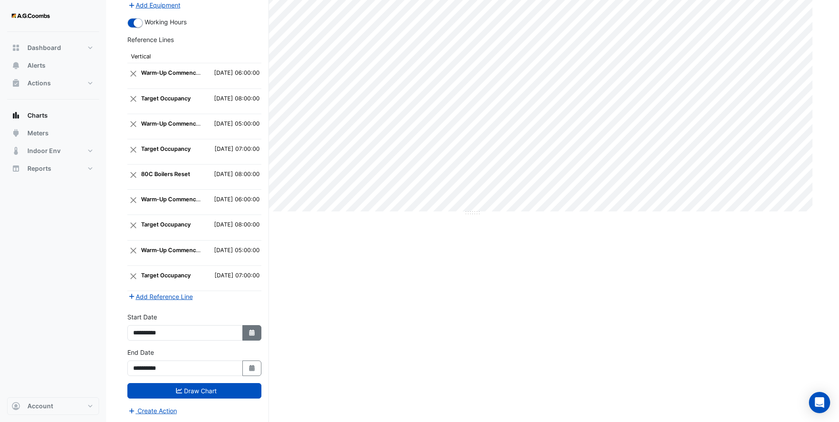
click at [252, 325] on button "Select Date" at bounding box center [251, 332] width 19 height 15
select select "*"
select select "****"
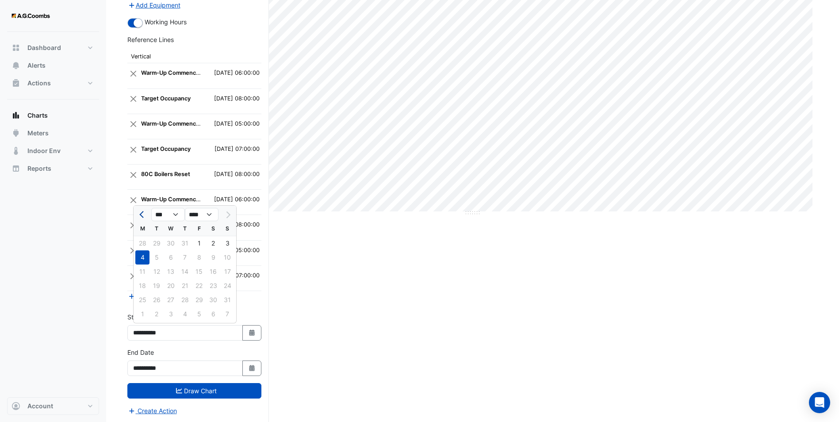
click at [144, 214] on span "Previous month" at bounding box center [142, 214] width 7 height 7
select select "*"
click at [144, 288] on div "21" at bounding box center [142, 285] width 14 height 14
type input "**********"
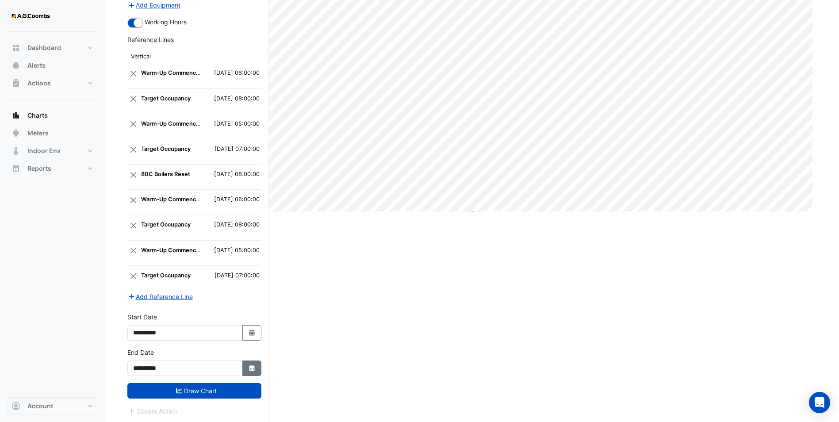
click at [249, 366] on icon "Select Date" at bounding box center [252, 368] width 8 height 6
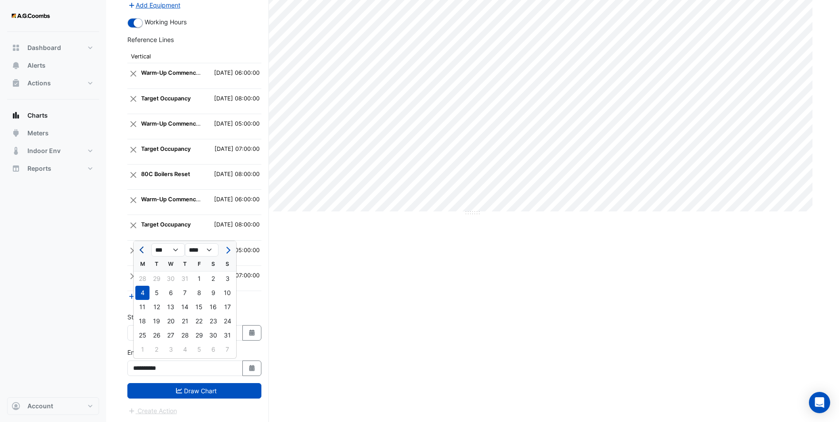
click at [140, 252] on button "Previous month" at bounding box center [142, 250] width 11 height 14
select select "*"
click at [143, 324] on div "21" at bounding box center [142, 321] width 14 height 14
type input "**********"
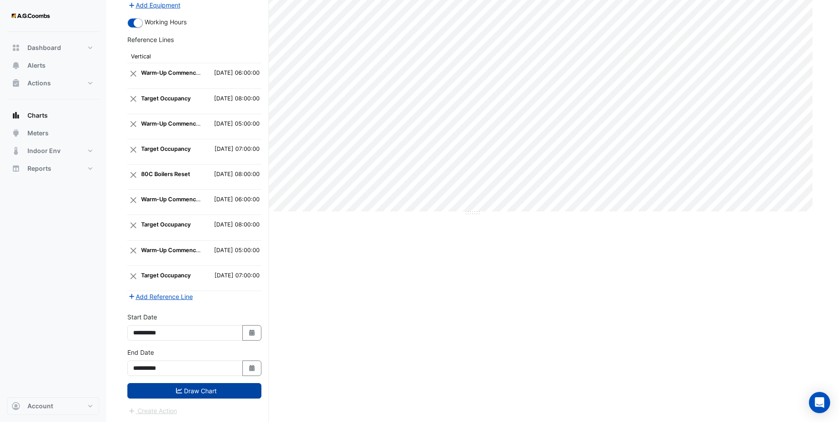
click at [197, 390] on button "Draw Chart" at bounding box center [194, 390] width 134 height 15
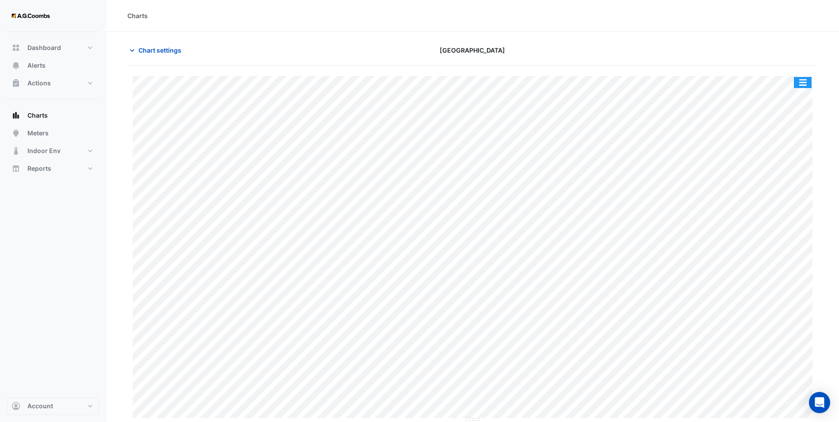
click at [797, 81] on button "button" at bounding box center [802, 82] width 18 height 11
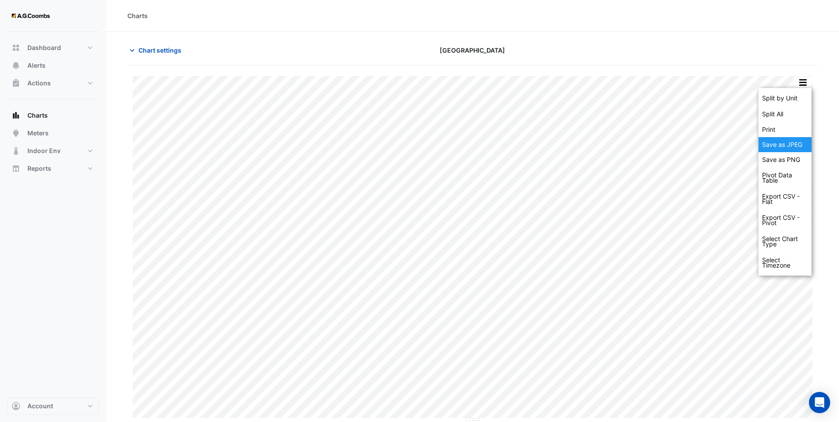
click at [791, 149] on div "Save as JPEG" at bounding box center [784, 144] width 53 height 15
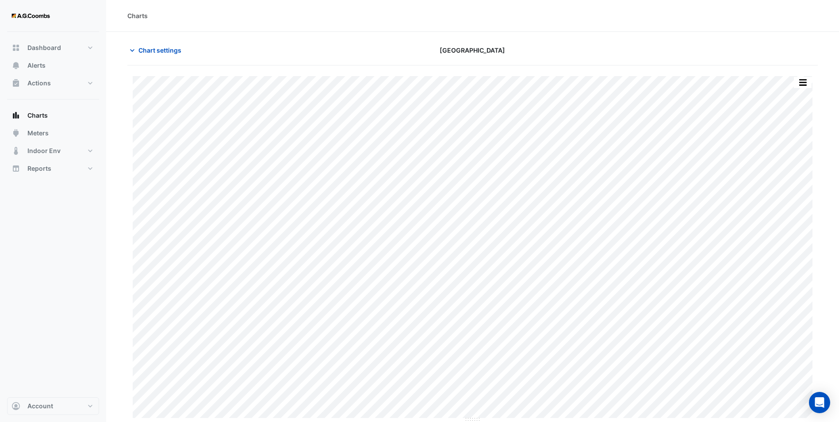
click at [314, 20] on div "Charts" at bounding box center [472, 15] width 690 height 9
